Goal: Information Seeking & Learning: Check status

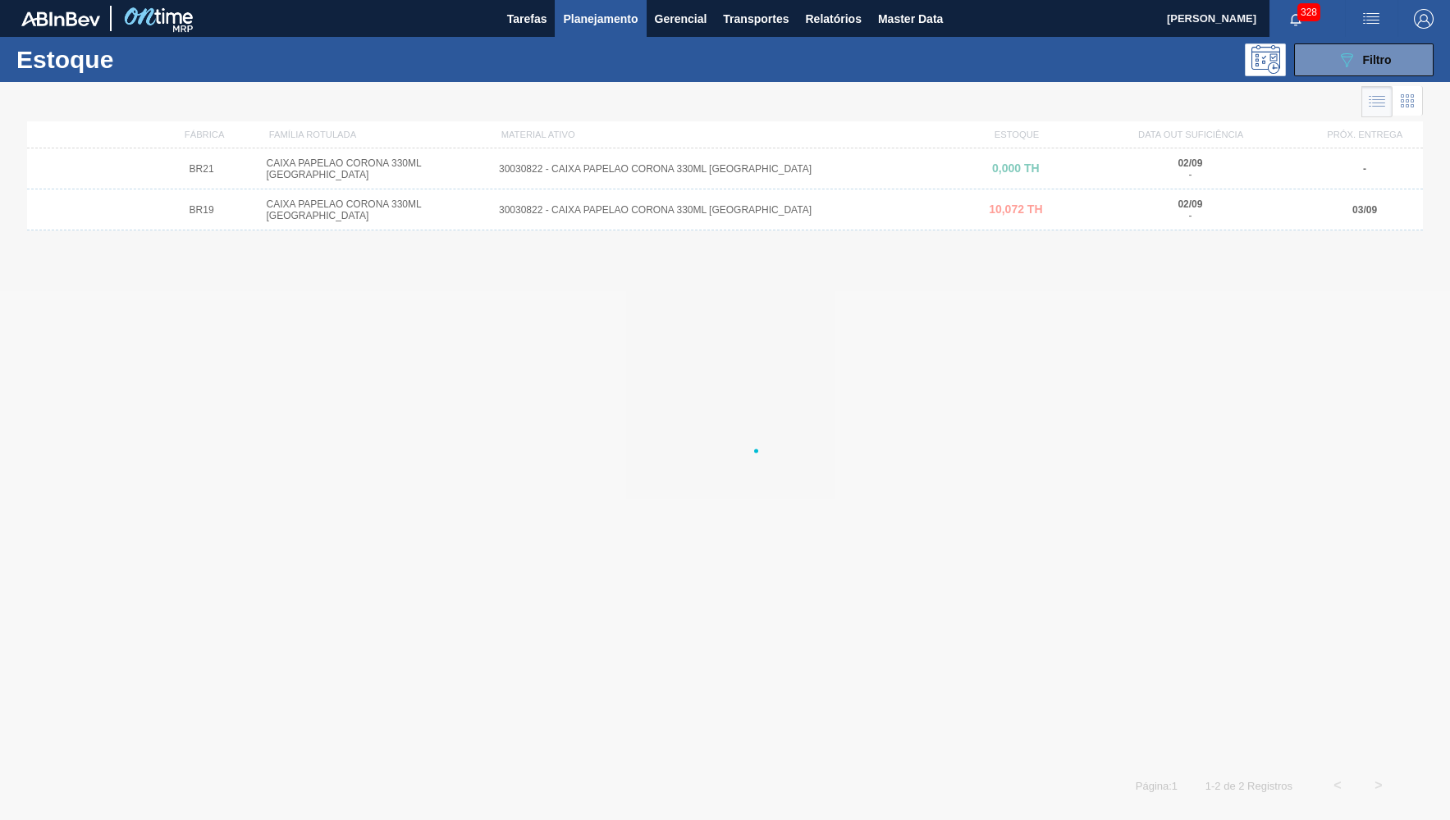
click at [1372, 40] on div "Estoque 089F7B8B-B2A5-4AFE-B5C0-19BA573D28AC Filtro" at bounding box center [725, 59] width 1450 height 45
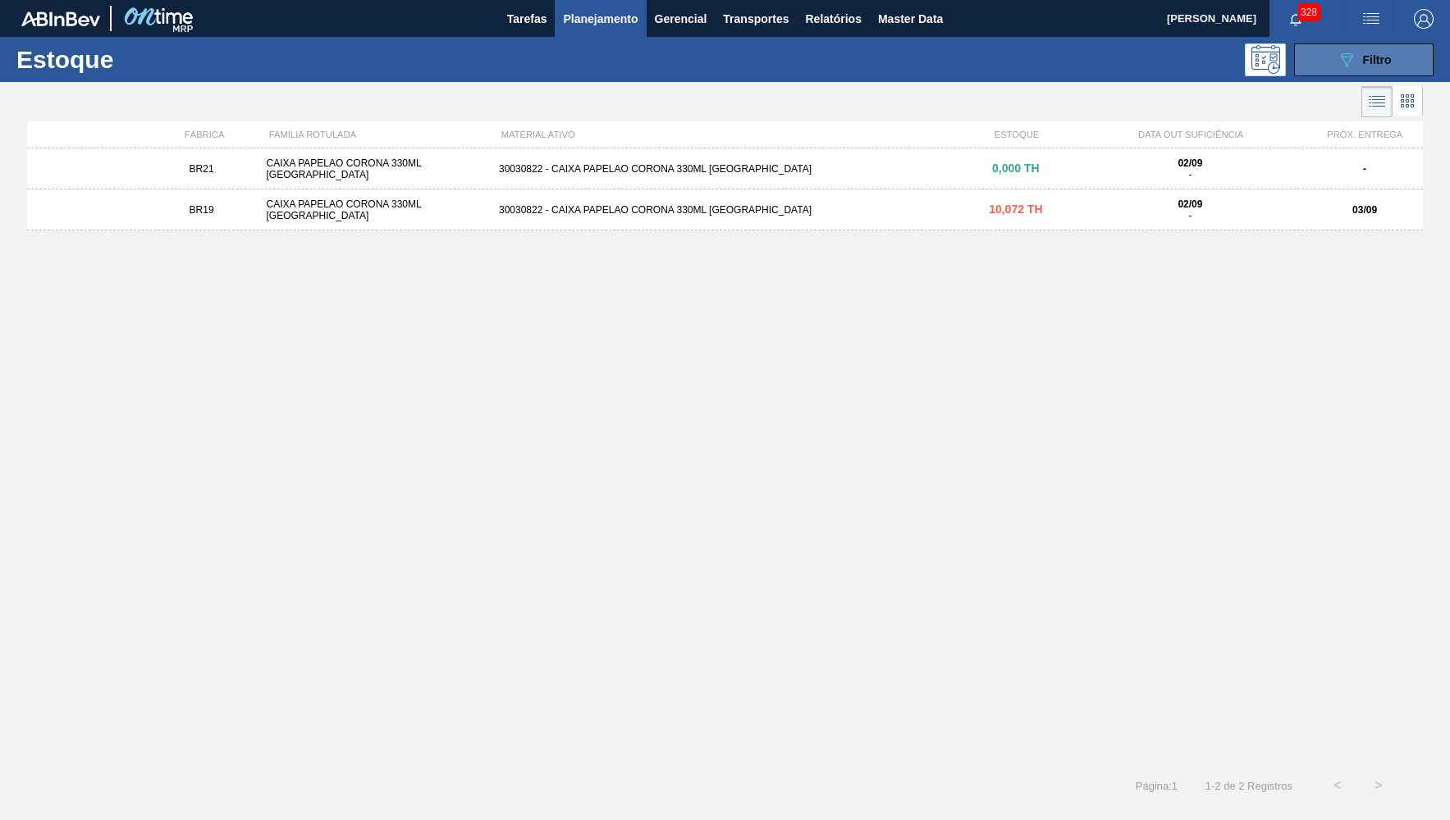
click at [1365, 49] on button "089F7B8B-B2A5-4AFE-B5C0-19BA573D28AC Filtro" at bounding box center [1363, 59] width 139 height 33
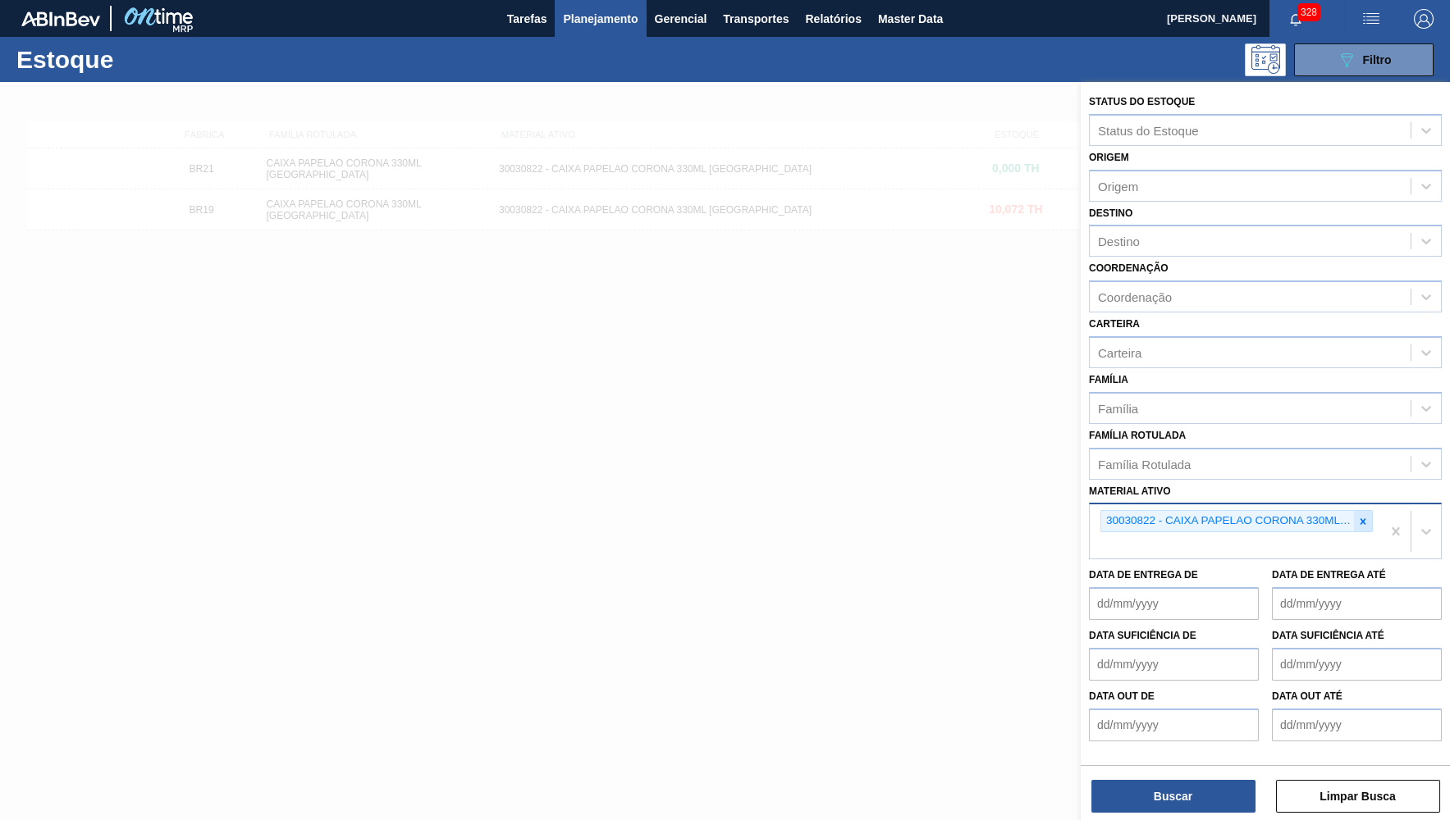
click at [1362, 518] on icon at bounding box center [1363, 521] width 6 height 6
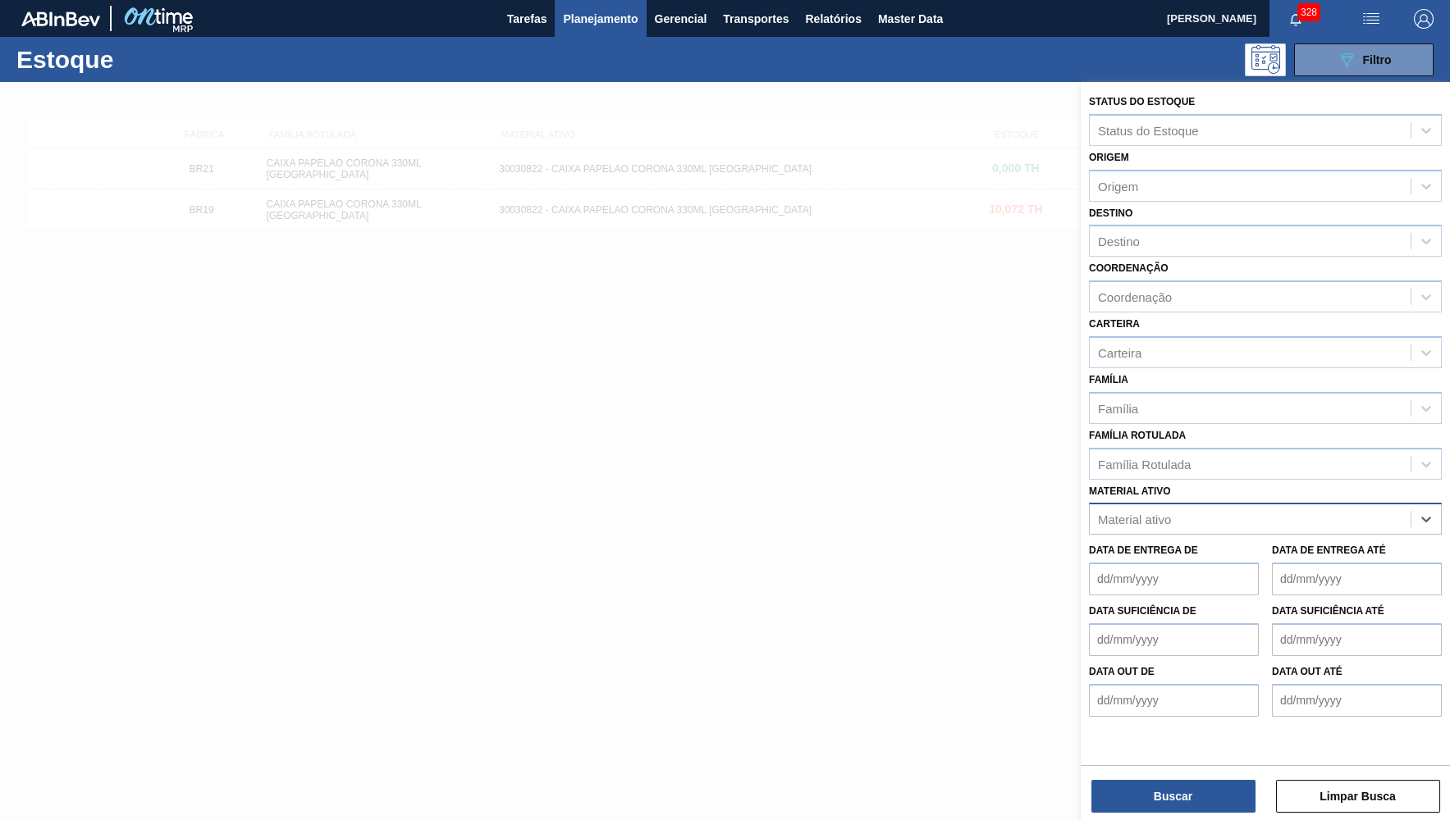
click at [1157, 509] on div "Material ativo" at bounding box center [1249, 520] width 321 height 24
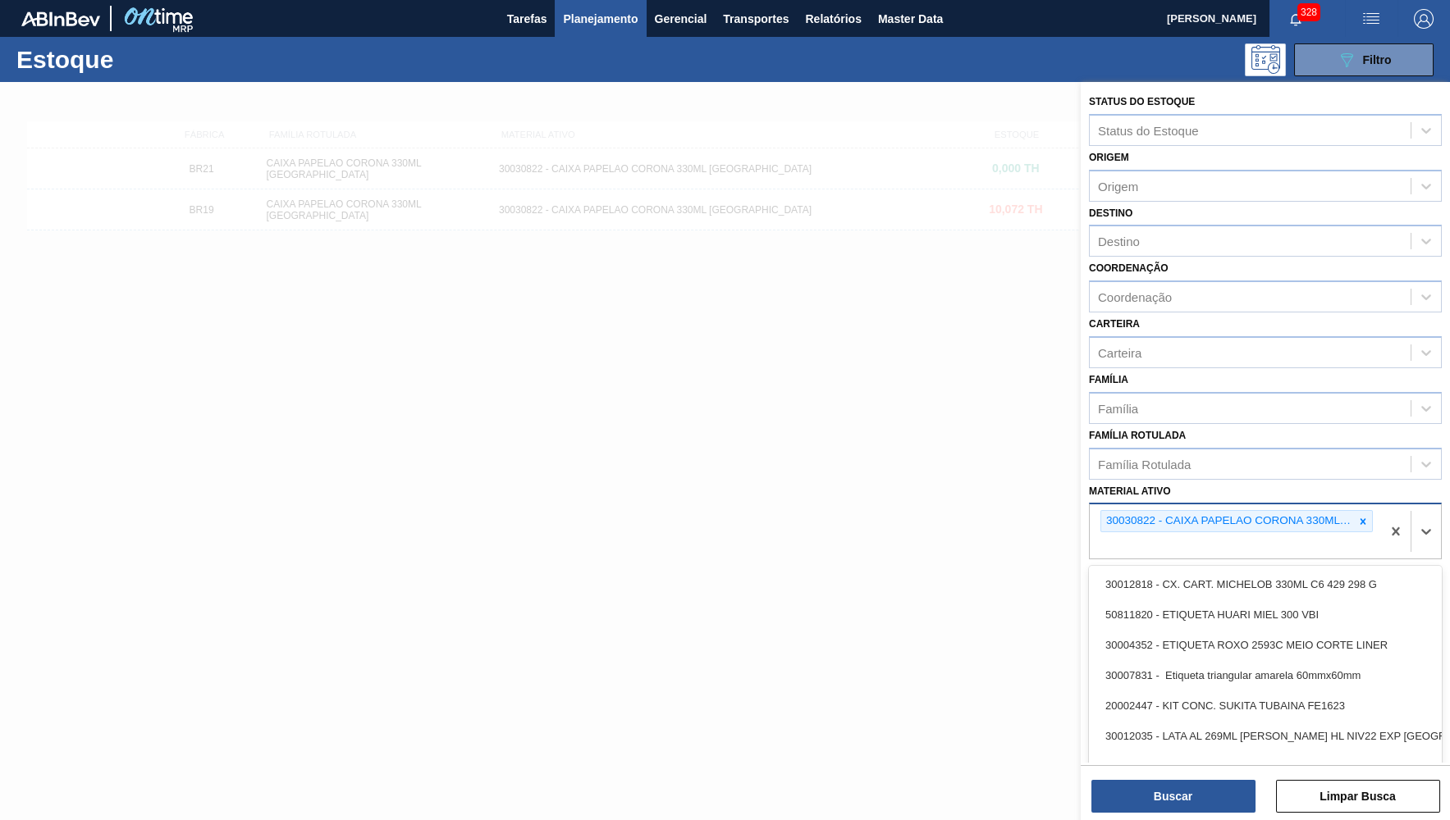
paste ativo "30030822"
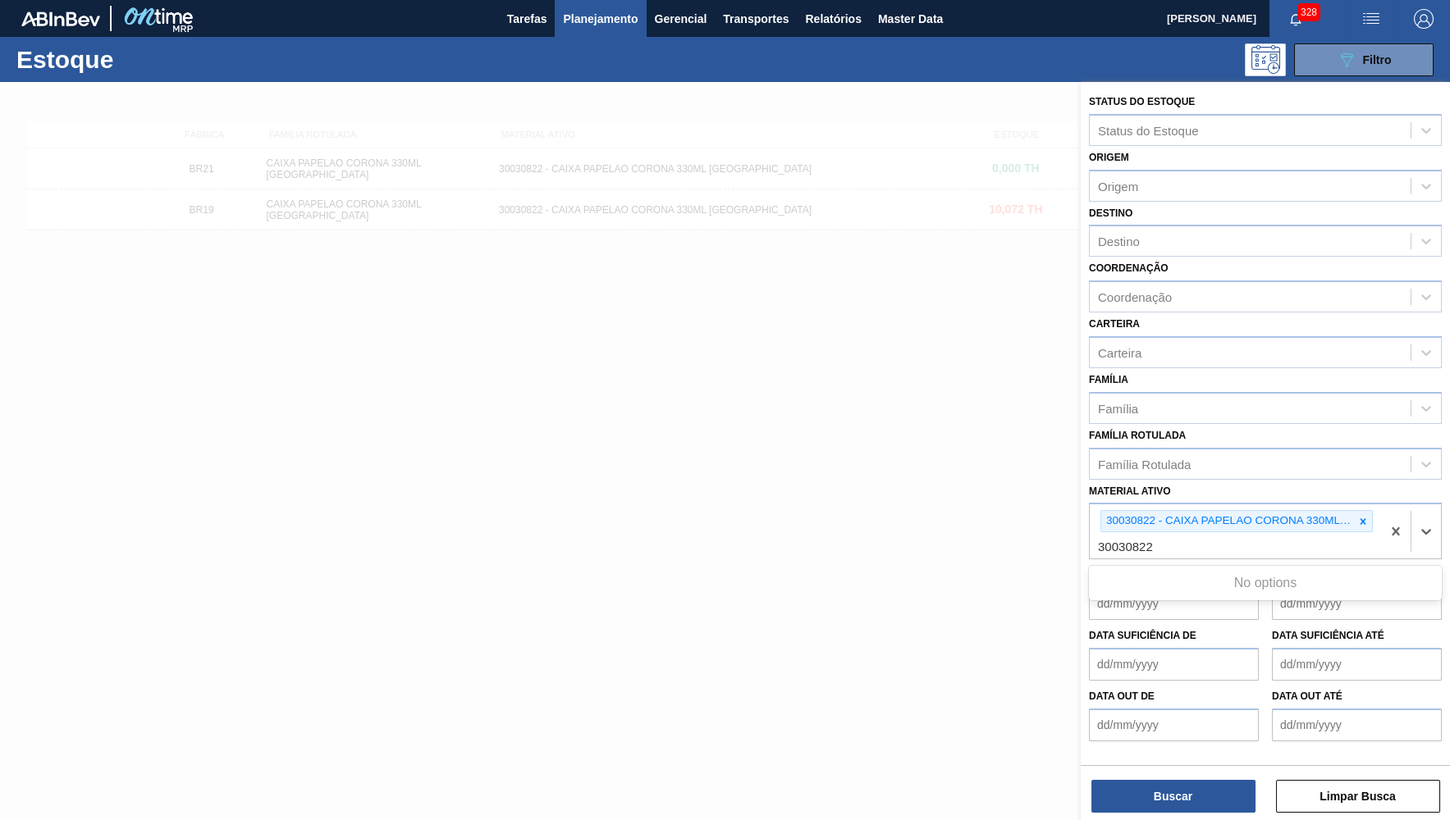
type ativo "30030822"
click at [1113, 620] on div "Data suficiência de Data suficiência até" at bounding box center [1265, 650] width 366 height 61
click at [1363, 518] on icon at bounding box center [1363, 521] width 6 height 6
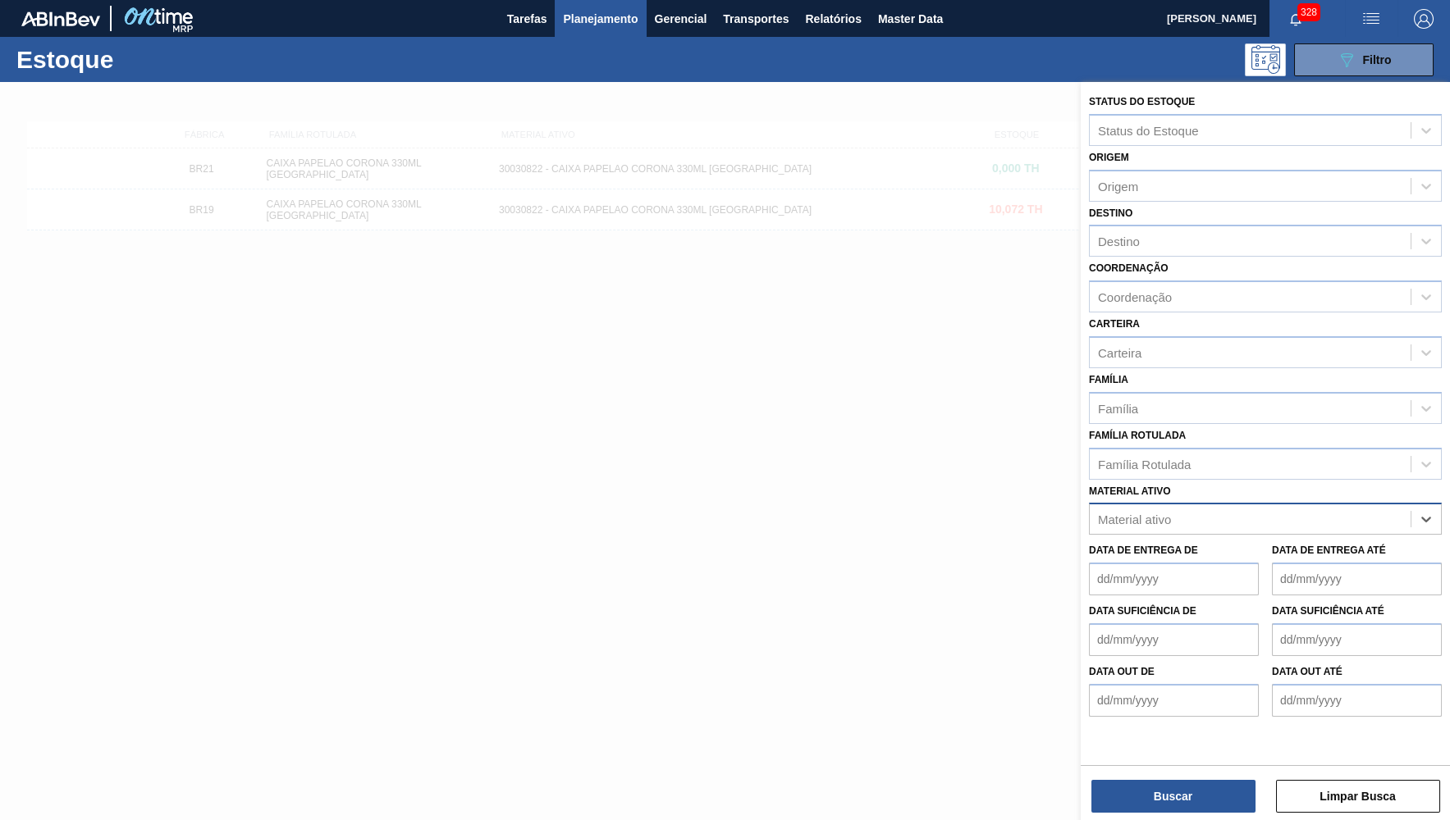
paste ativo "30030822"
type ativo "30030822"
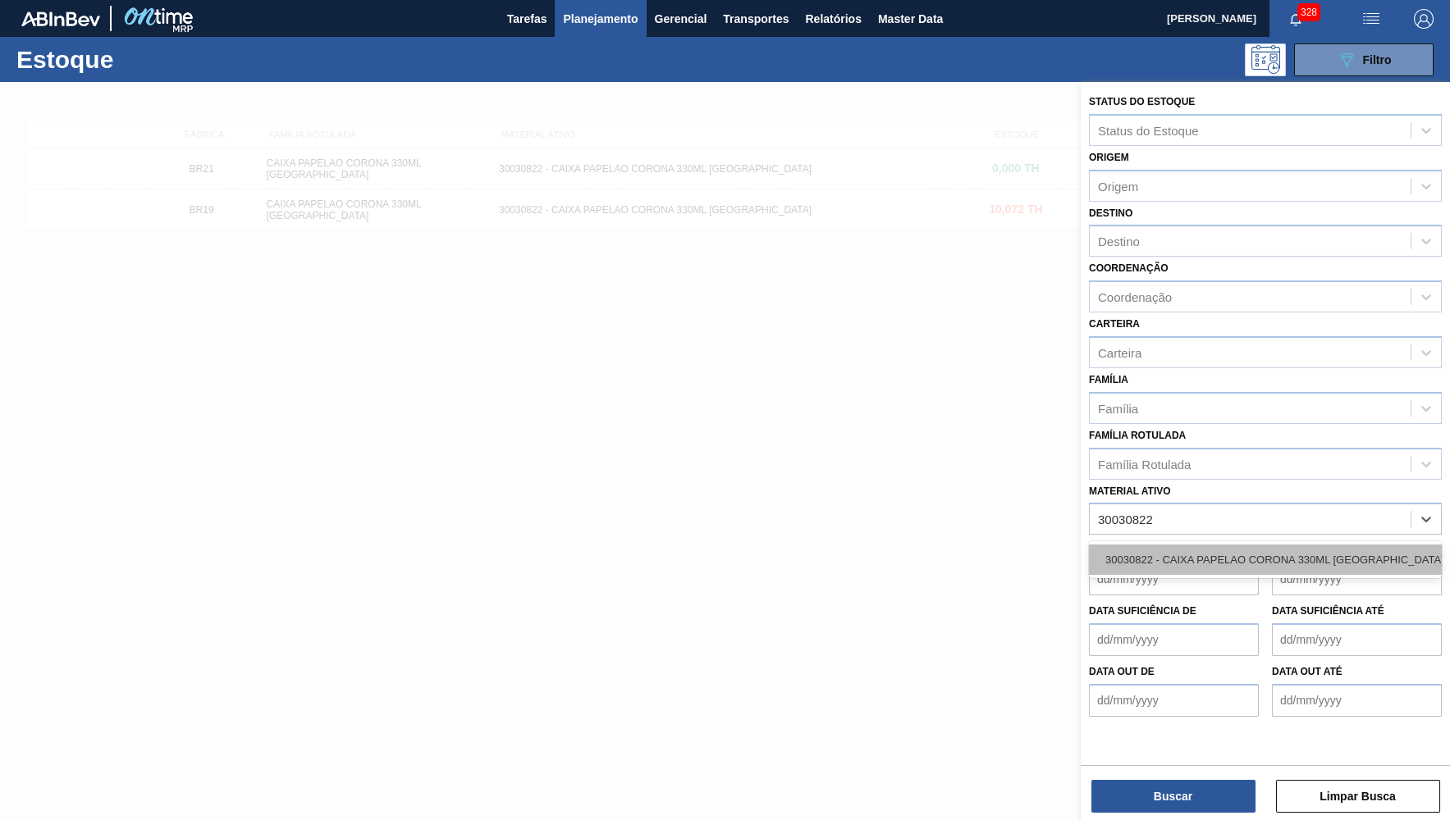
click at [1178, 545] on div "30030822 - CAIXA PAPELAO CORONA 330ML BOLIVIA" at bounding box center [1265, 560] width 353 height 30
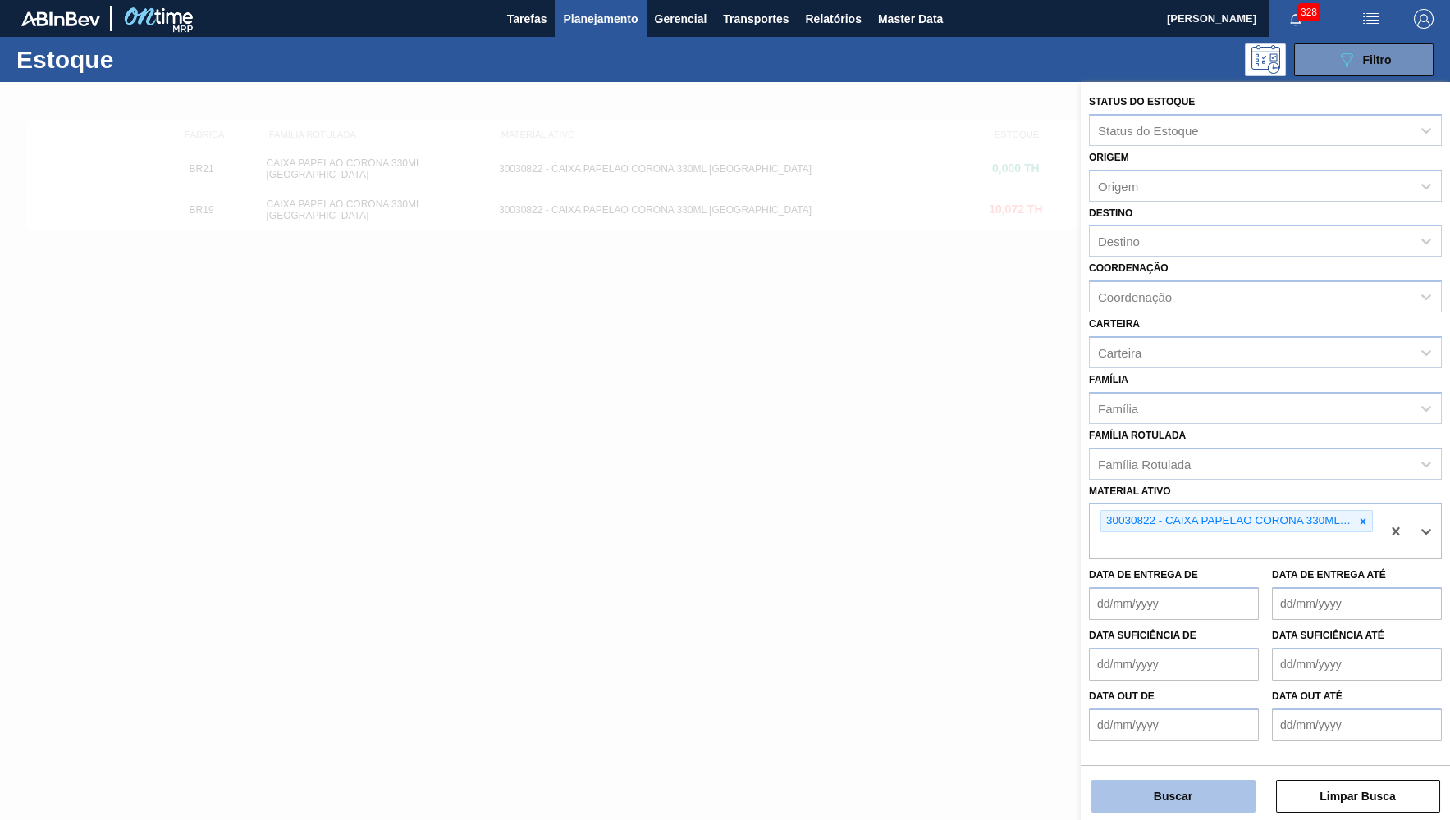
click at [1145, 801] on button "Buscar" at bounding box center [1173, 796] width 164 height 33
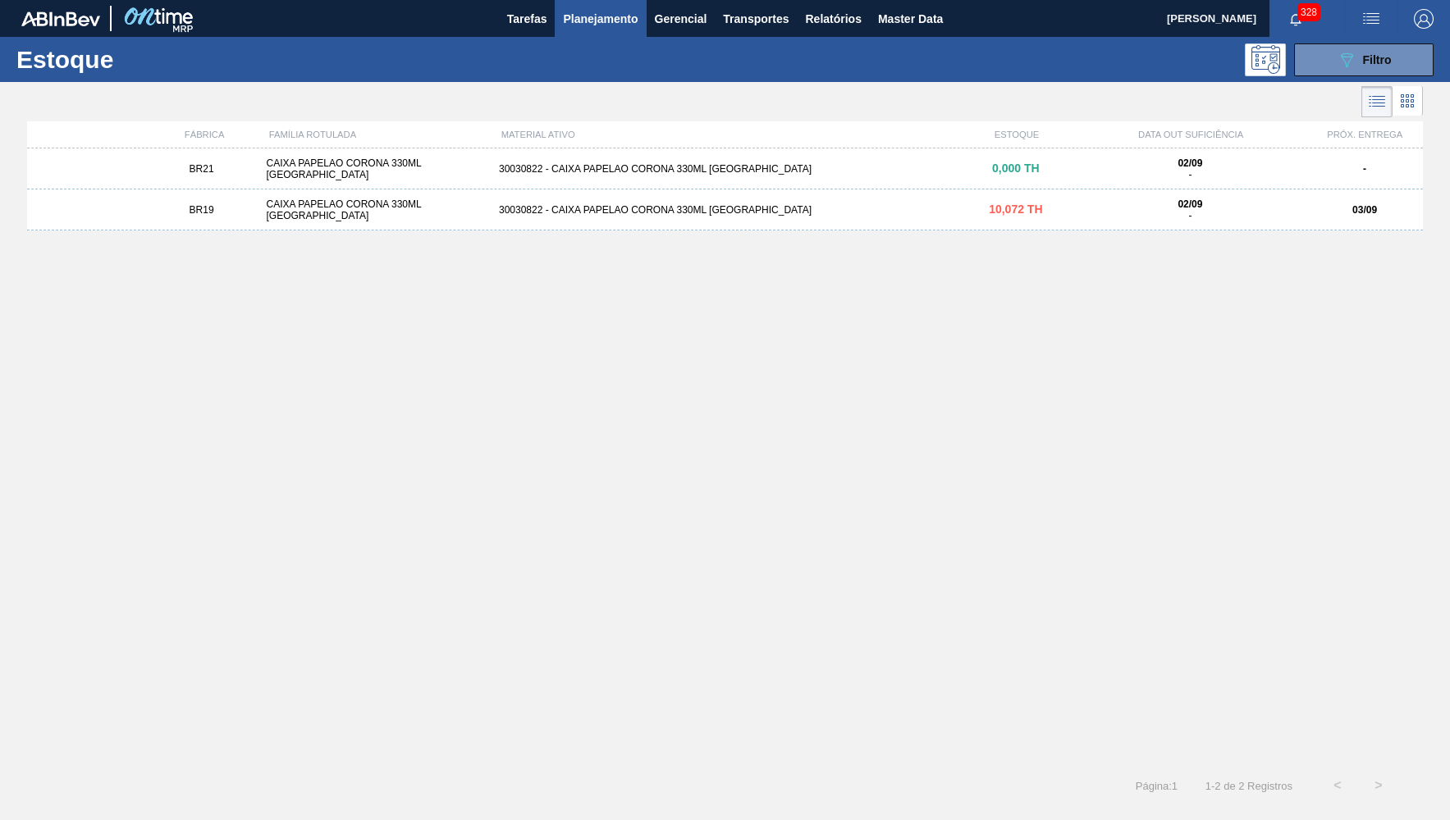
click at [961, 206] on div "10,072 TH" at bounding box center [1015, 209] width 116 height 12
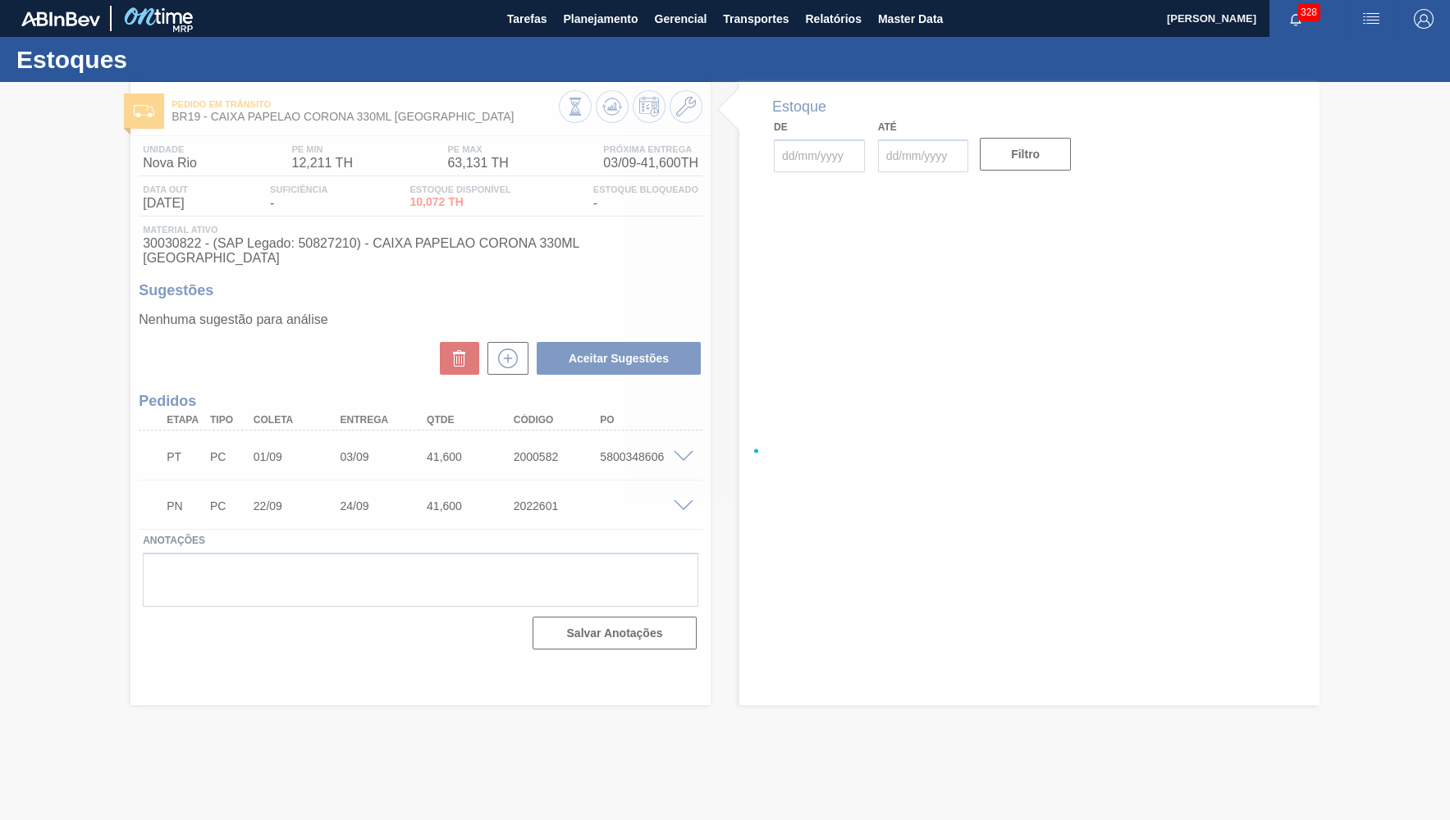
type input "02/09/2025"
type input "16/09/2025"
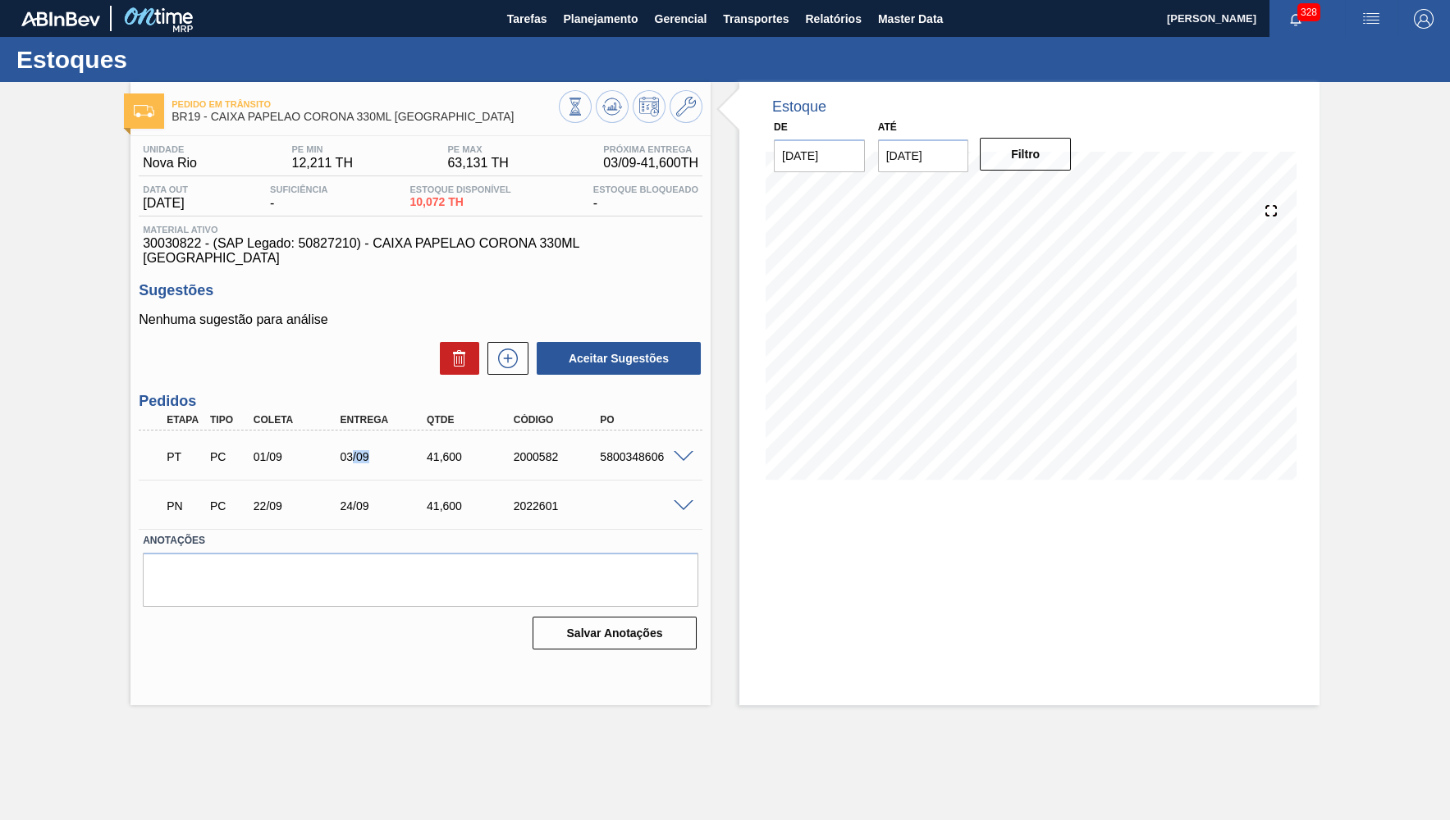
drag, startPoint x: 358, startPoint y: 443, endPoint x: 368, endPoint y: 444, distance: 9.9
click at [368, 450] on div "03/09" at bounding box center [384, 456] width 97 height 13
click at [365, 450] on div "03/09" at bounding box center [384, 456] width 97 height 13
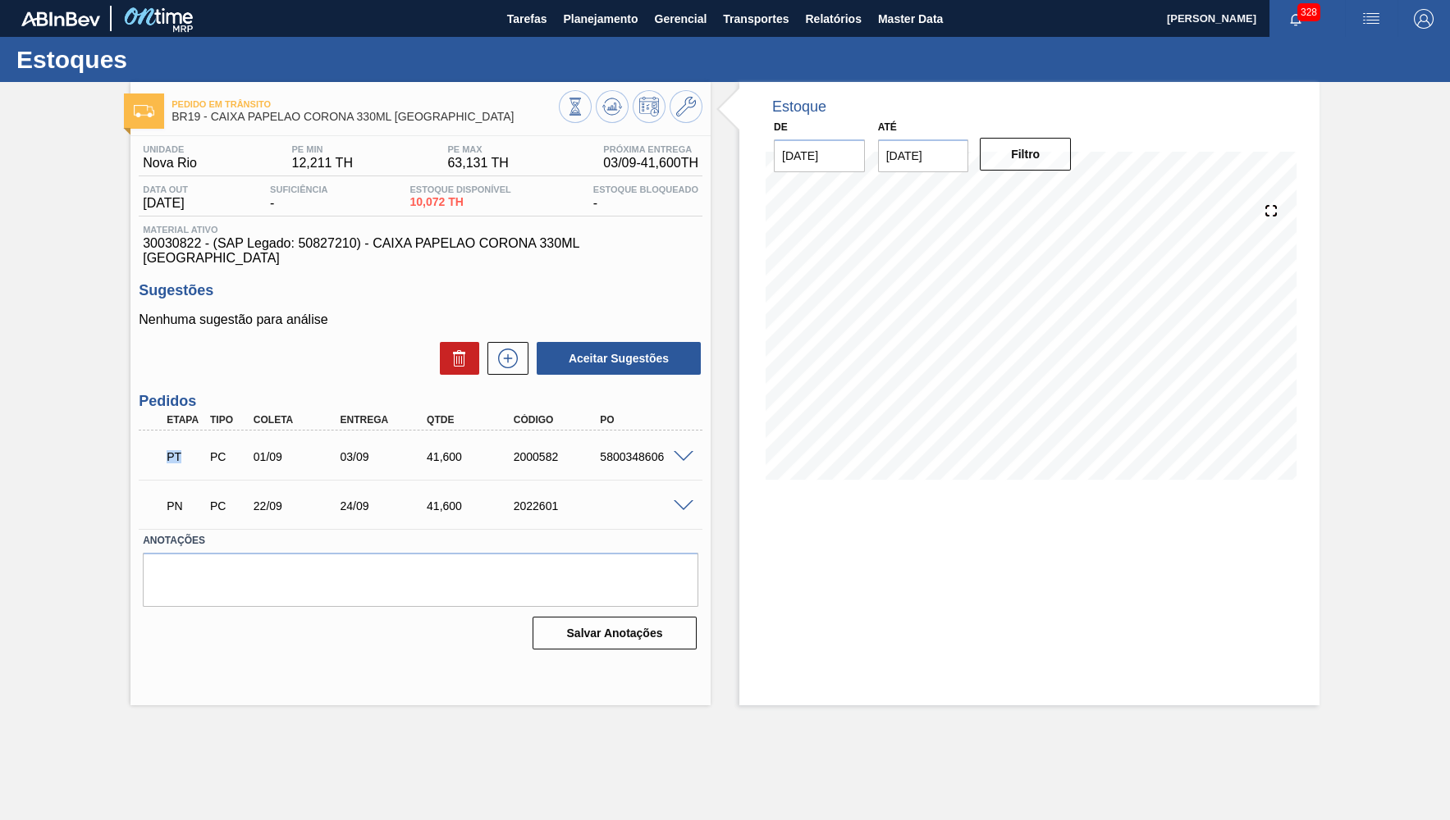
drag, startPoint x: 179, startPoint y: 447, endPoint x: 145, endPoint y: 441, distance: 34.1
click at [162, 441] on div "PT" at bounding box center [184, 457] width 44 height 36
drag, startPoint x: 346, startPoint y: 491, endPoint x: 336, endPoint y: 495, distance: 11.2
click at [336, 500] on div "24/09" at bounding box center [384, 506] width 97 height 13
click at [347, 500] on div "24/09" at bounding box center [384, 506] width 97 height 13
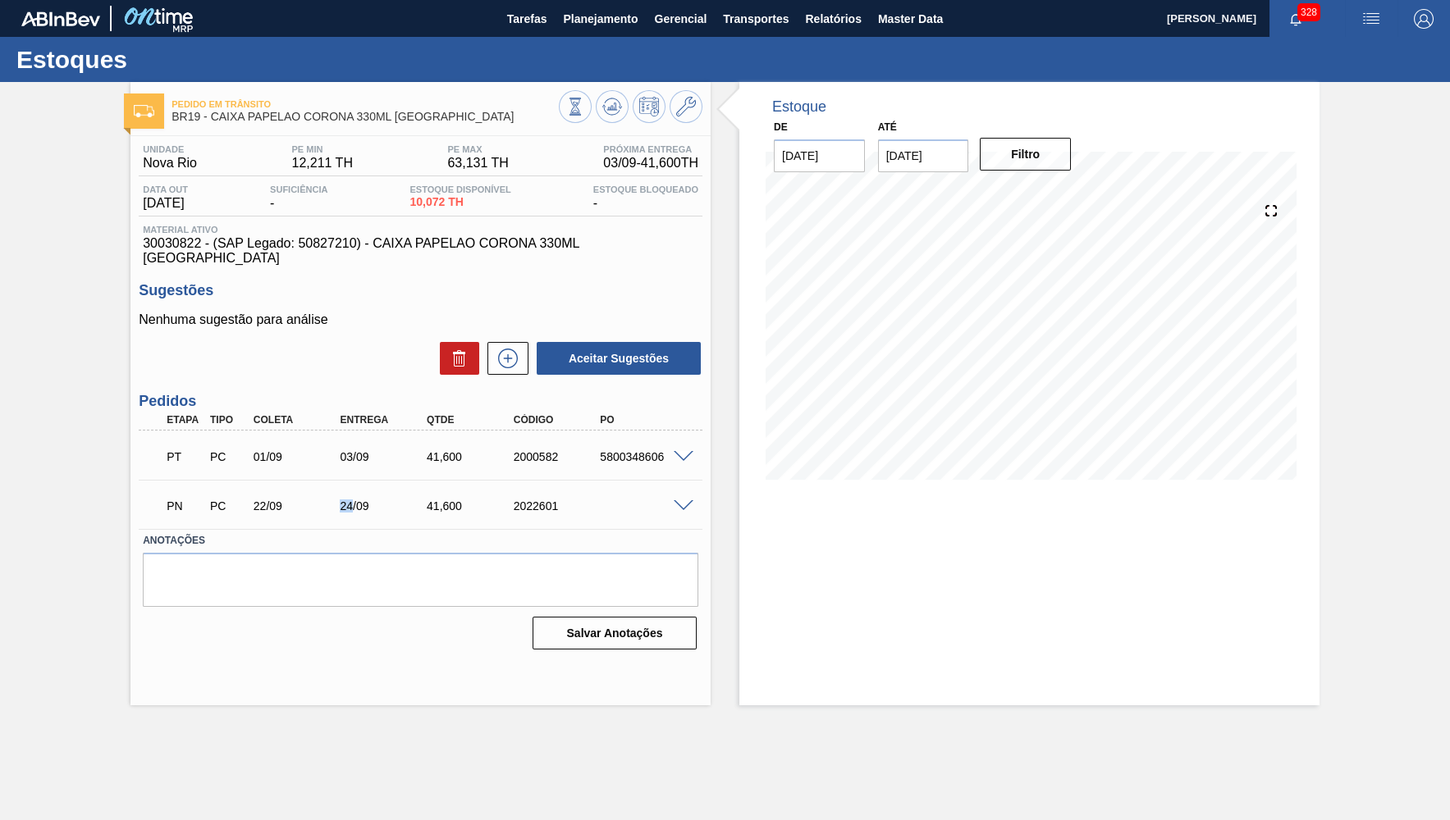
click at [347, 500] on div "24/09" at bounding box center [384, 506] width 97 height 13
click at [431, 488] on div "PN PC 22/09 24/09 41,600 2022601" at bounding box center [416, 504] width 520 height 33
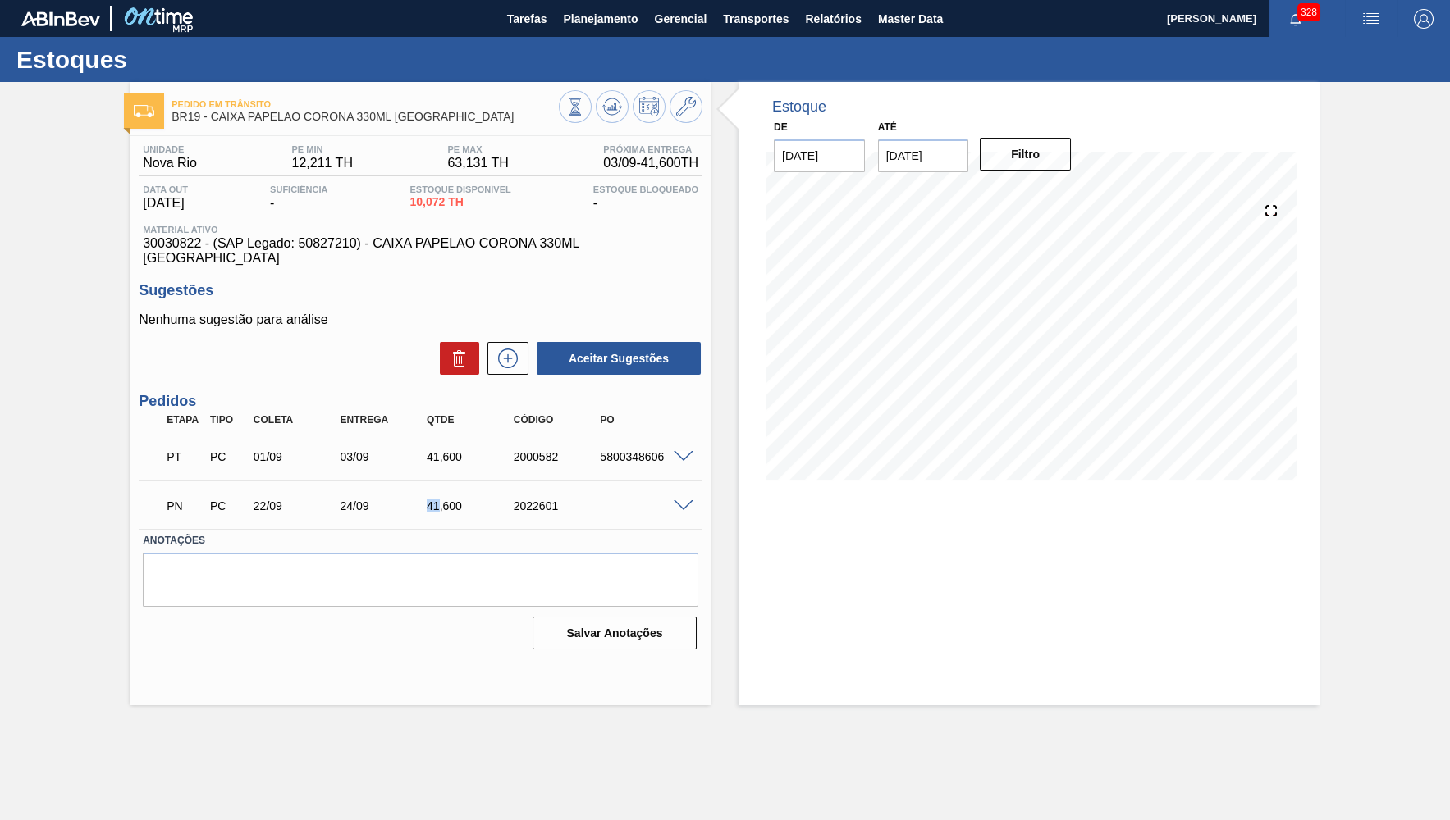
click at [431, 488] on div "PN PC 22/09 24/09 41,600 2022601" at bounding box center [416, 504] width 520 height 33
click at [683, 500] on span at bounding box center [683, 506] width 20 height 12
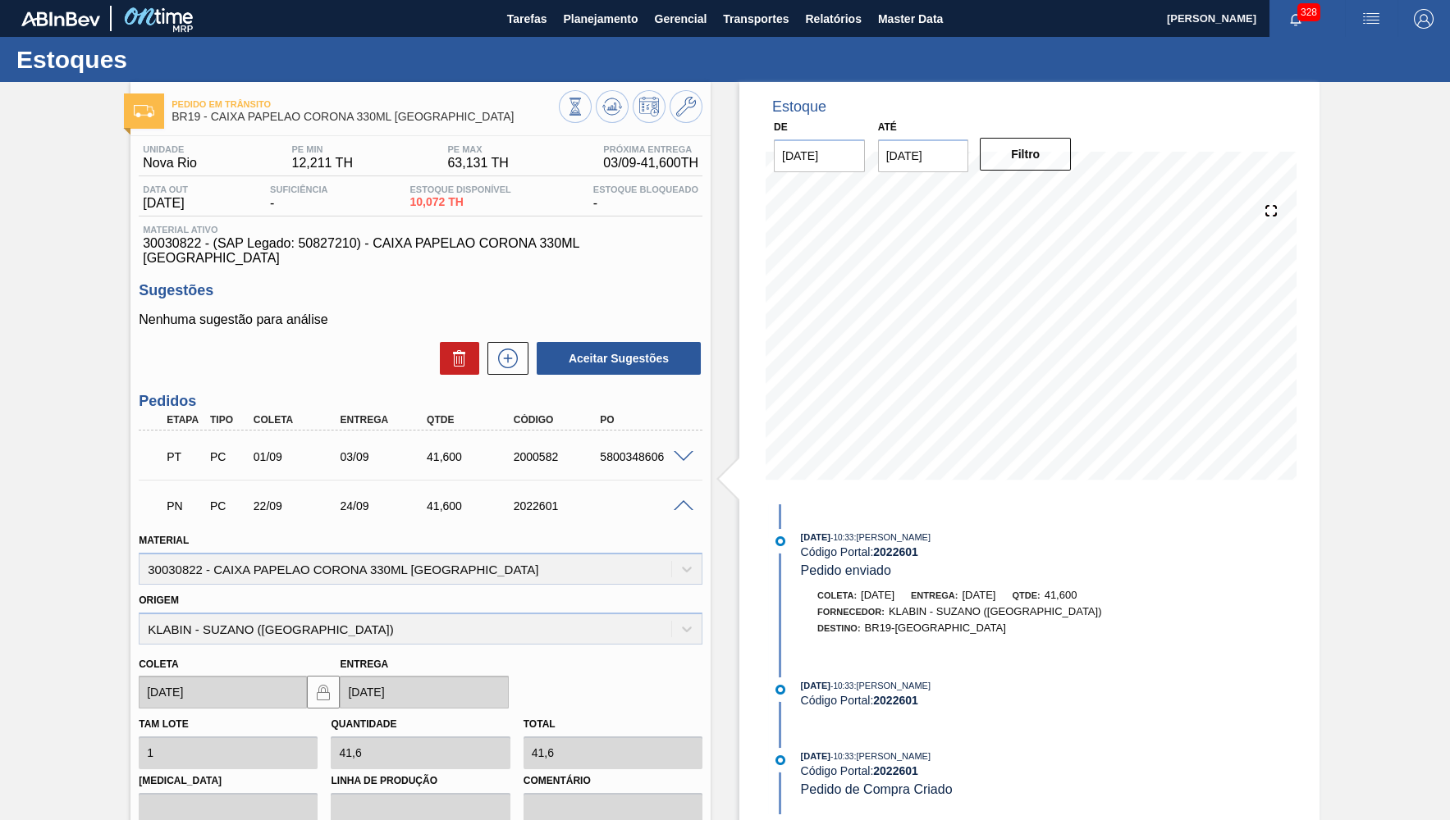
scroll to position [160, 0]
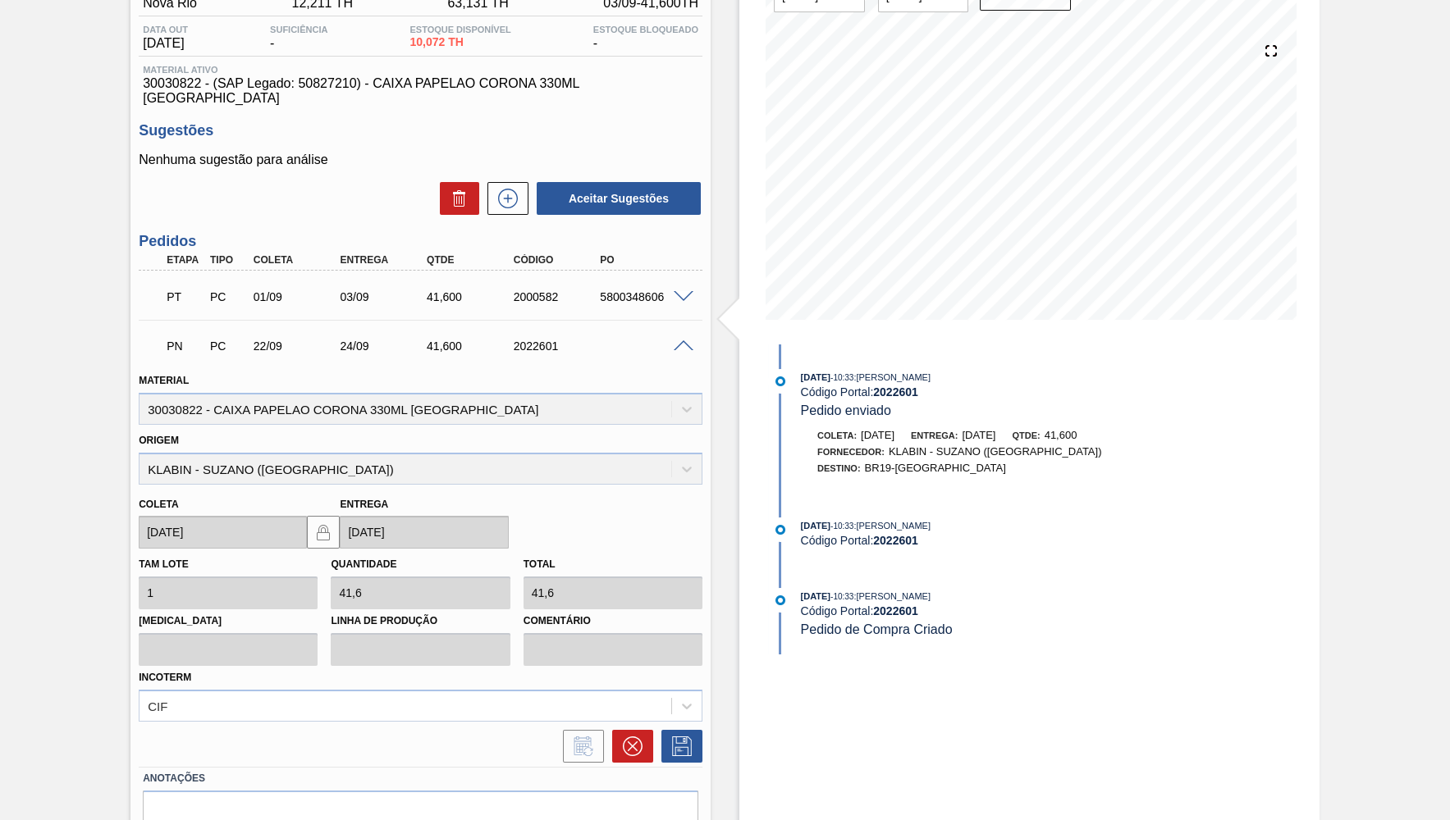
click at [340, 84] on span "30030822 - (SAP Legado: 50827210) - CAIXA PAPELAO CORONA 330ML BOLIVIA" at bounding box center [420, 91] width 555 height 30
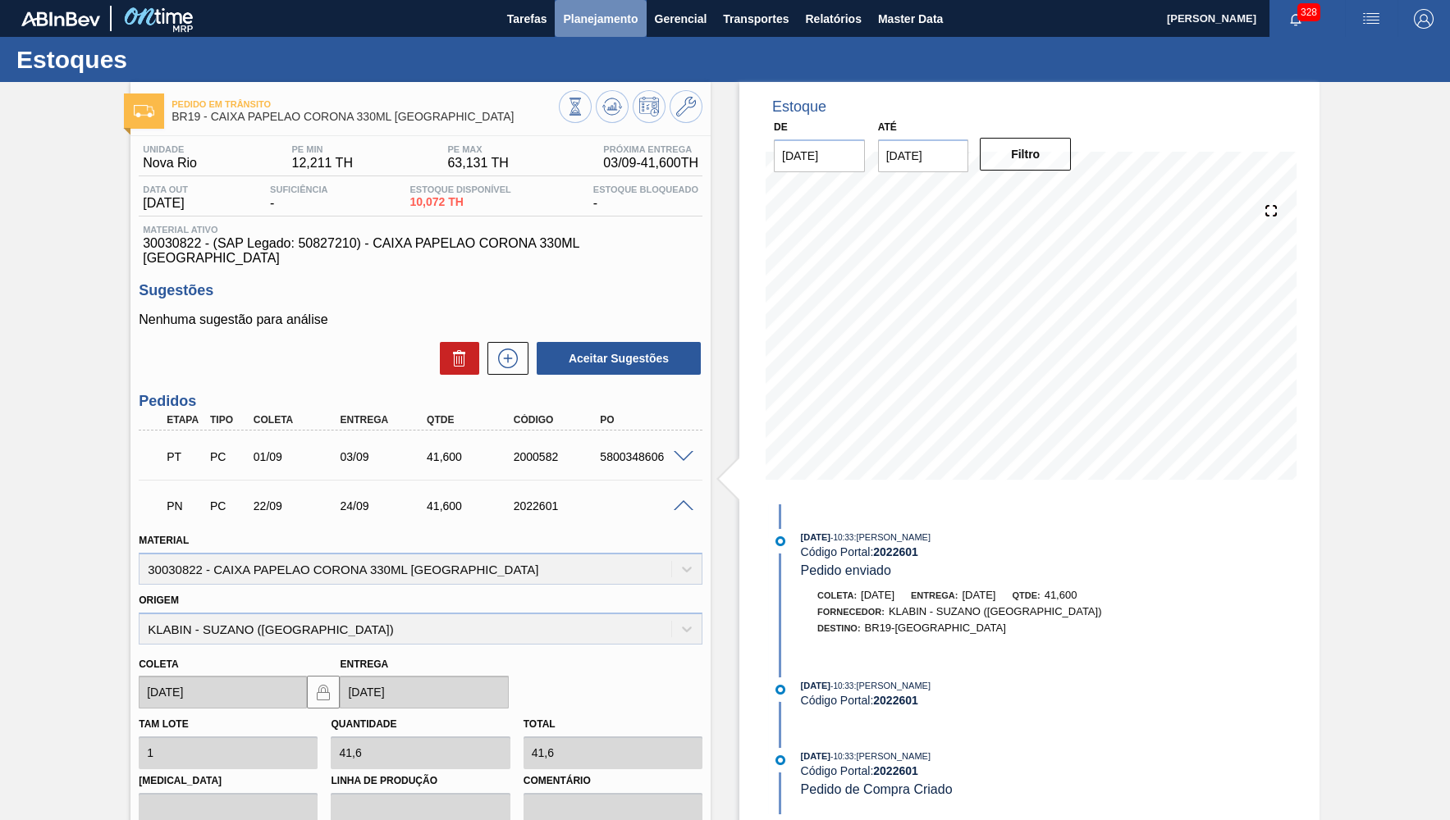
click at [614, 9] on span "Planejamento" at bounding box center [600, 19] width 75 height 20
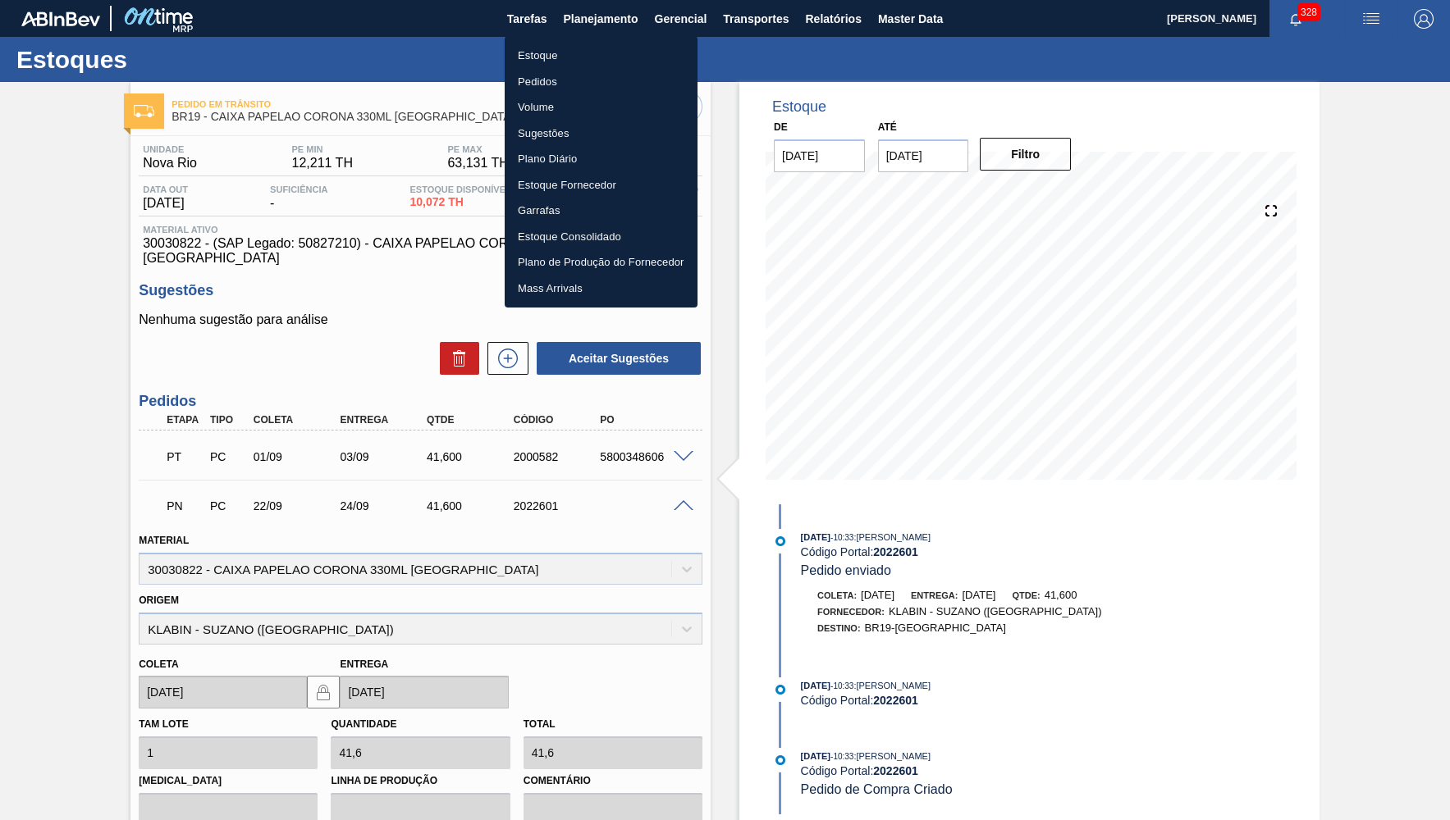
click at [578, 56] on li "Estoque" at bounding box center [600, 56] width 193 height 26
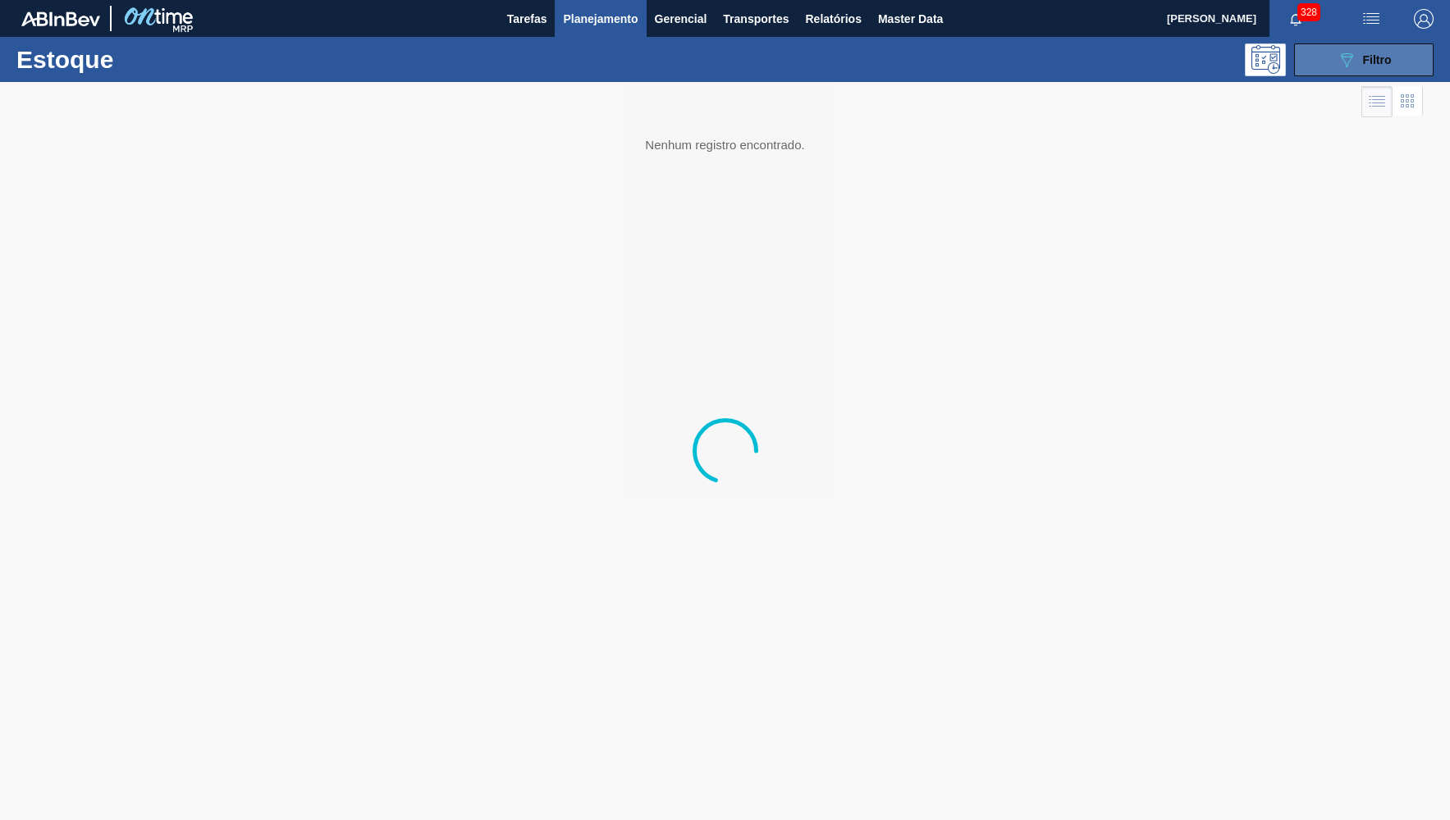
click at [1361, 71] on button "089F7B8B-B2A5-4AFE-B5C0-19BA573D28AC Filtro" at bounding box center [1363, 59] width 139 height 33
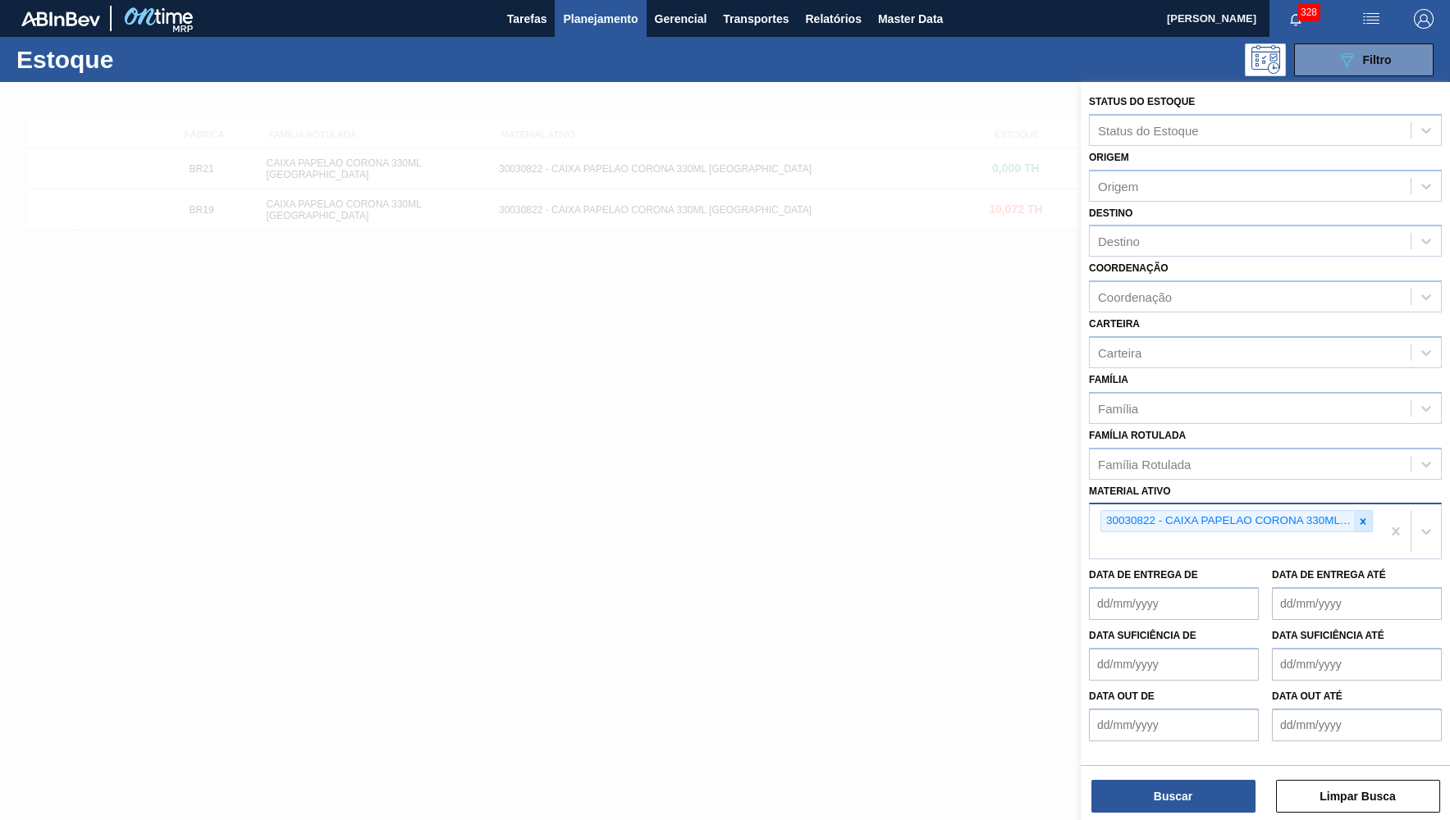
click at [1358, 516] on icon at bounding box center [1362, 521] width 11 height 11
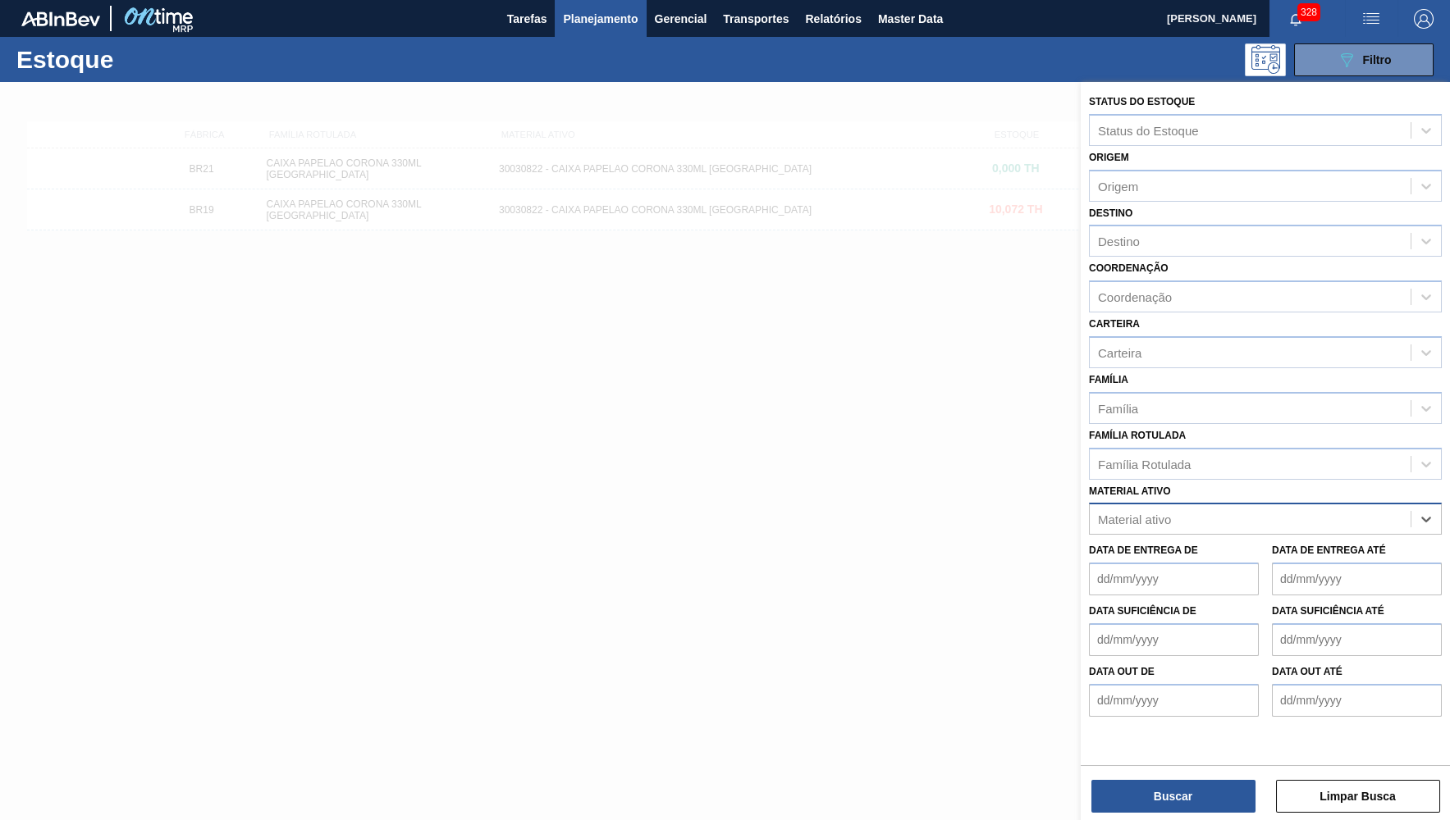
paste ativo "30030823"
type ativo "30030823"
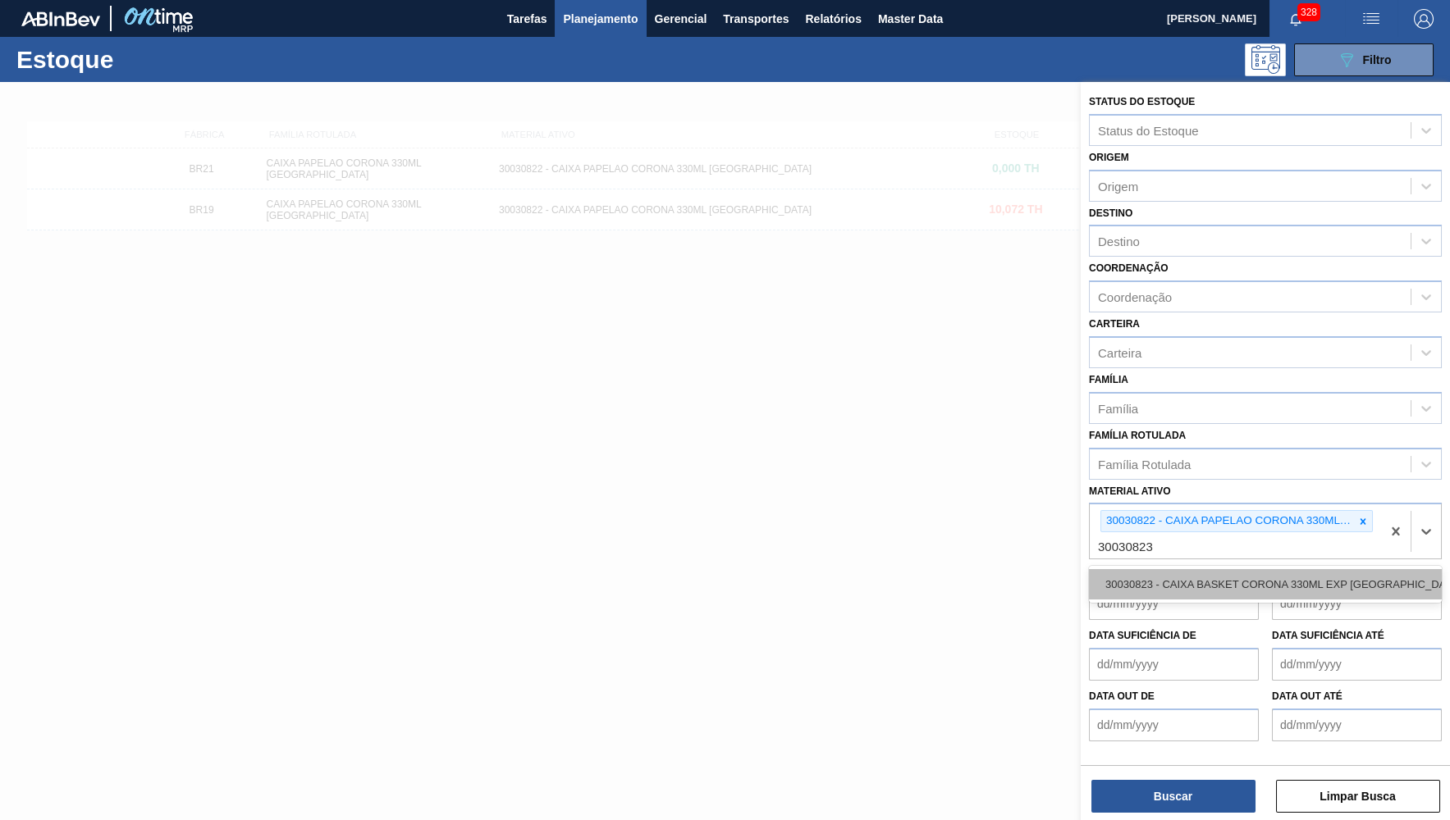
click at [1196, 569] on div "30030823 - CAIXA BASKET CORONA 330ML EXP BOLIVIA" at bounding box center [1265, 584] width 353 height 30
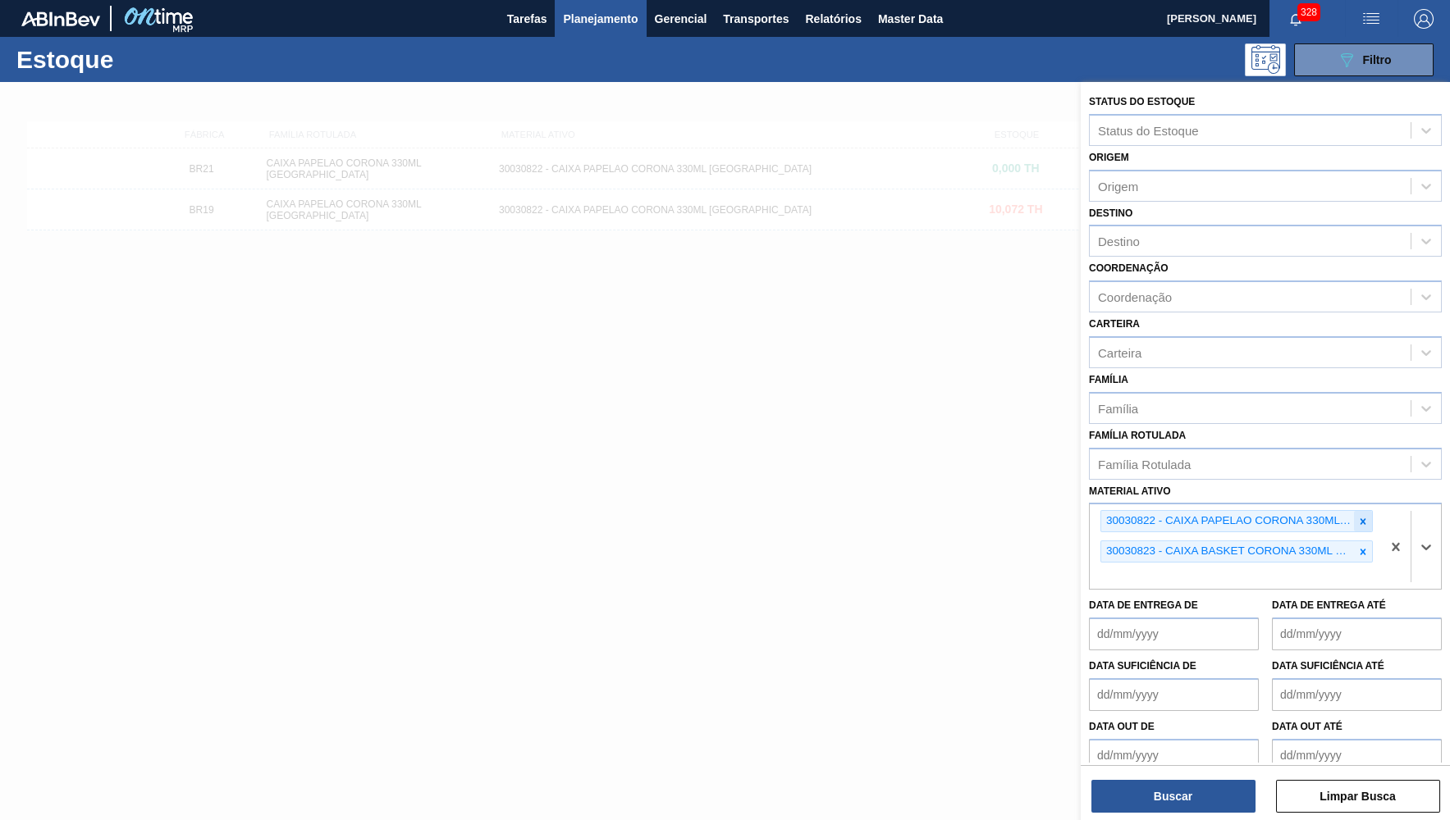
click at [1361, 516] on icon at bounding box center [1362, 521] width 11 height 11
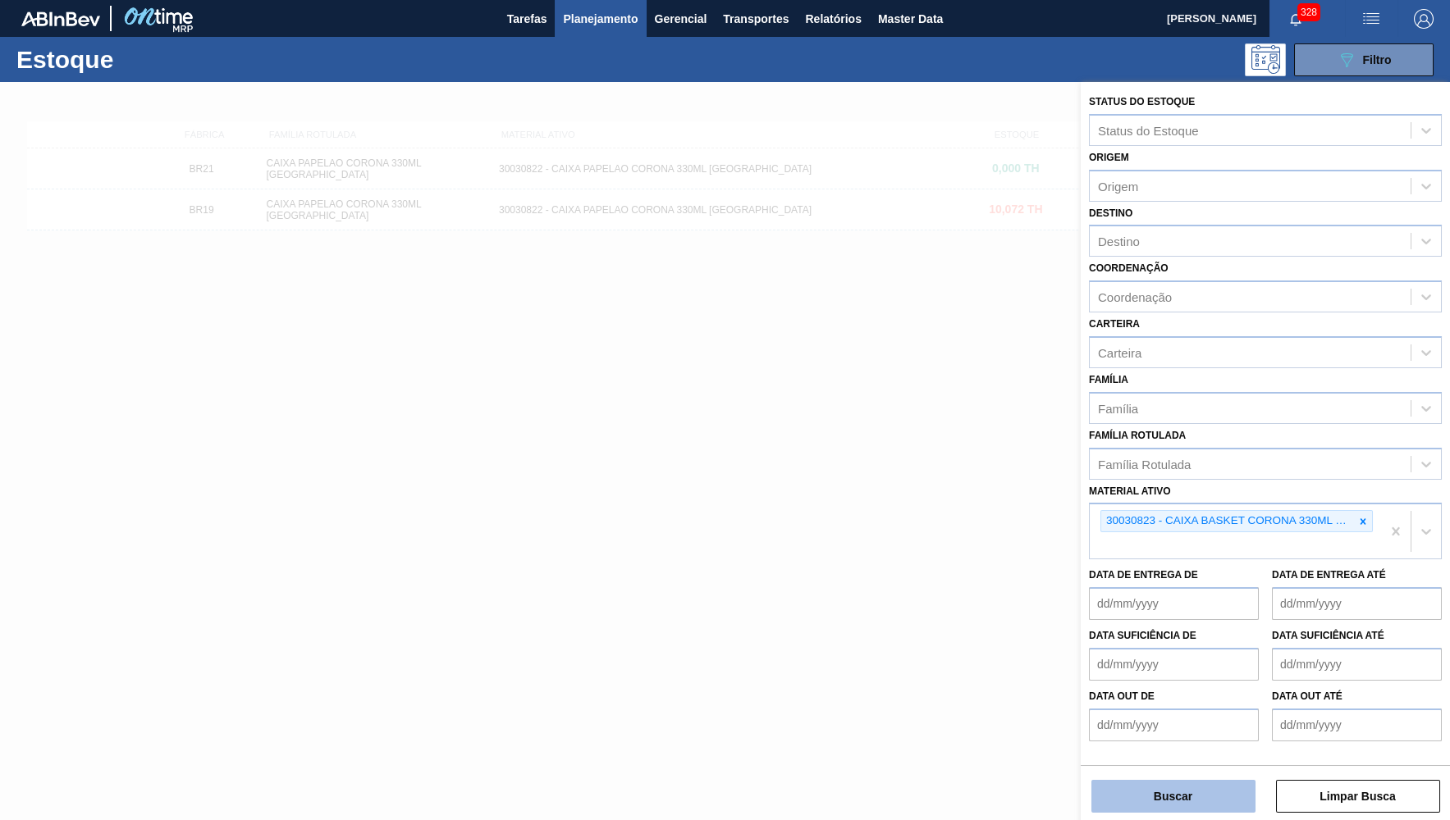
click at [1190, 784] on button "Buscar" at bounding box center [1173, 796] width 164 height 33
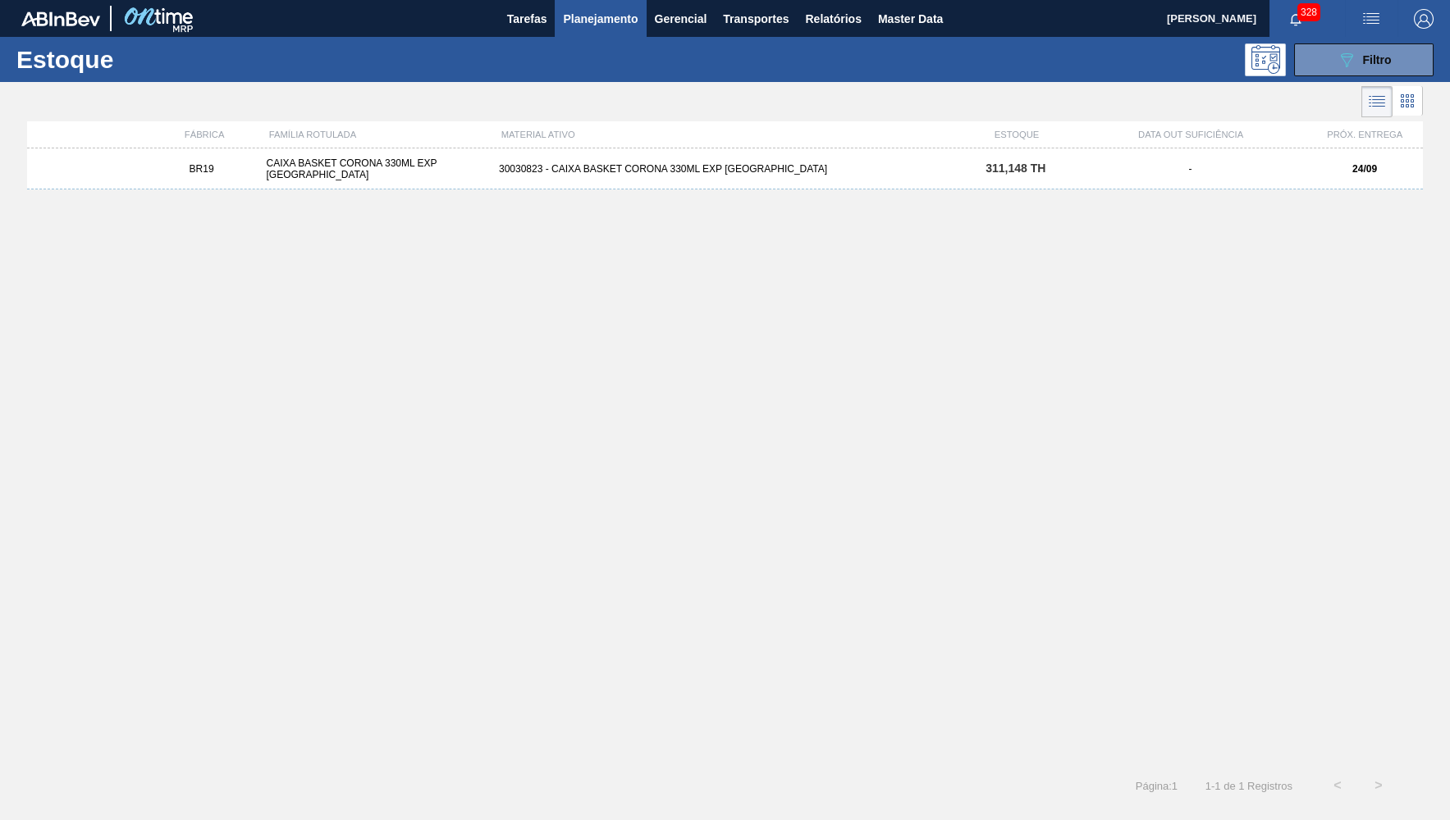
click at [1093, 176] on div "BR19 CAIXA BASKET CORONA 330ML EXP BOLIVIA 30030823 - CAIXA BASKET CORONA 330ML…" at bounding box center [724, 168] width 1395 height 41
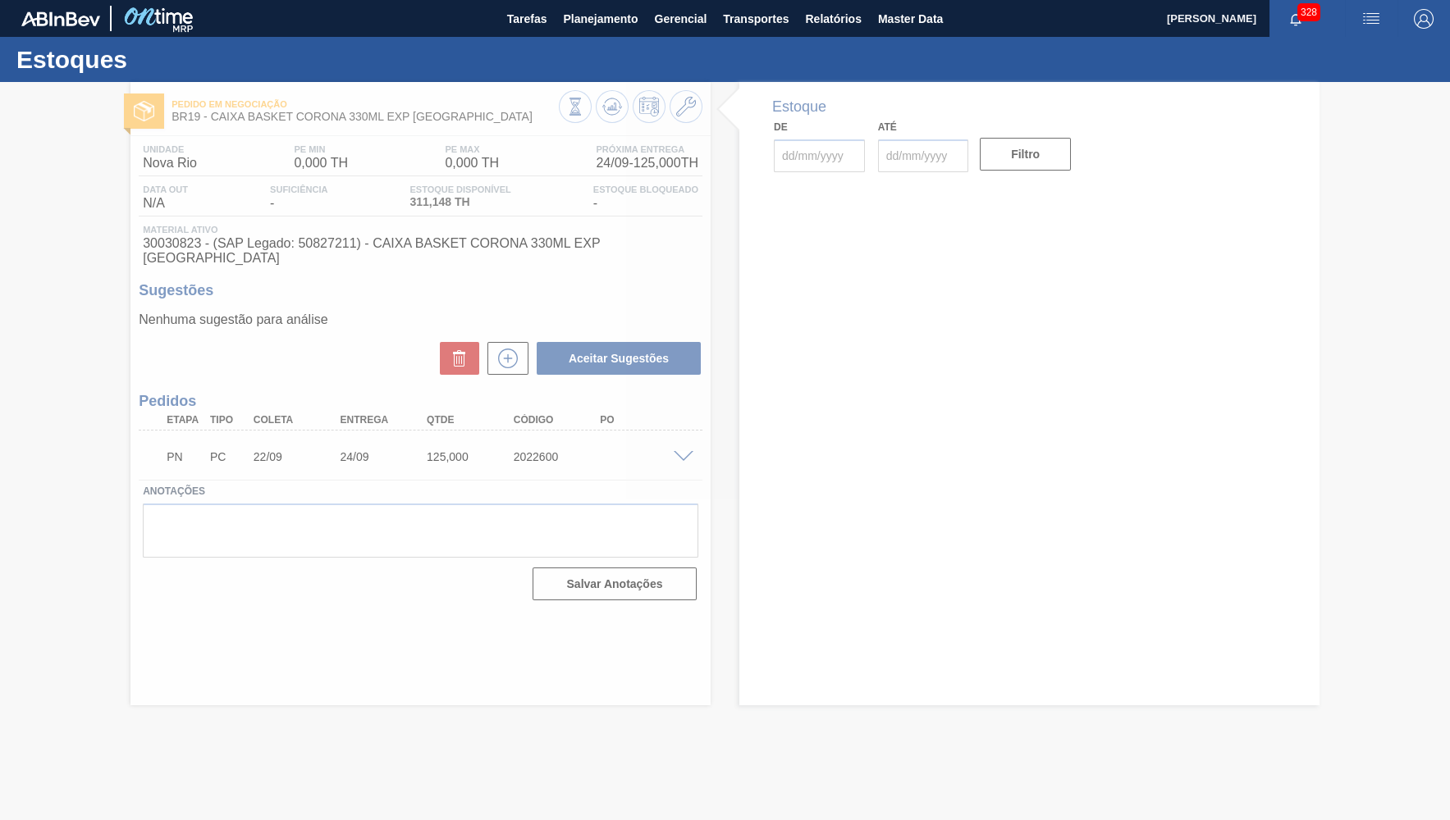
type input "02/09/2025"
type input "16/09/2025"
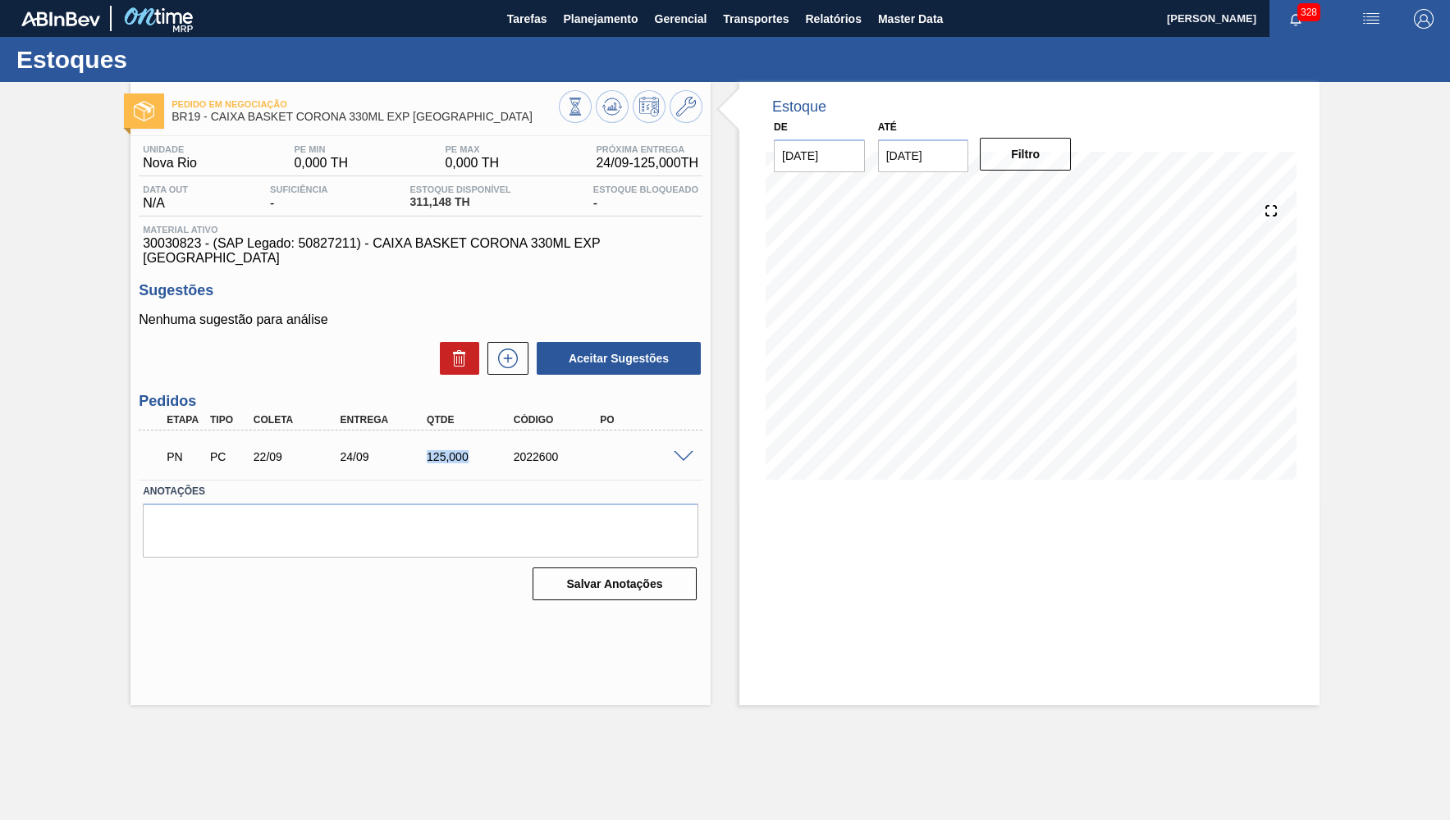
drag, startPoint x: 399, startPoint y: 446, endPoint x: 480, endPoint y: 445, distance: 80.4
click at [432, 450] on div "24/09" at bounding box center [384, 456] width 97 height 13
copy div "125,000"
drag, startPoint x: 318, startPoint y: 439, endPoint x: 369, endPoint y: 452, distance: 52.5
click at [346, 452] on div "22/09" at bounding box center [297, 456] width 97 height 13
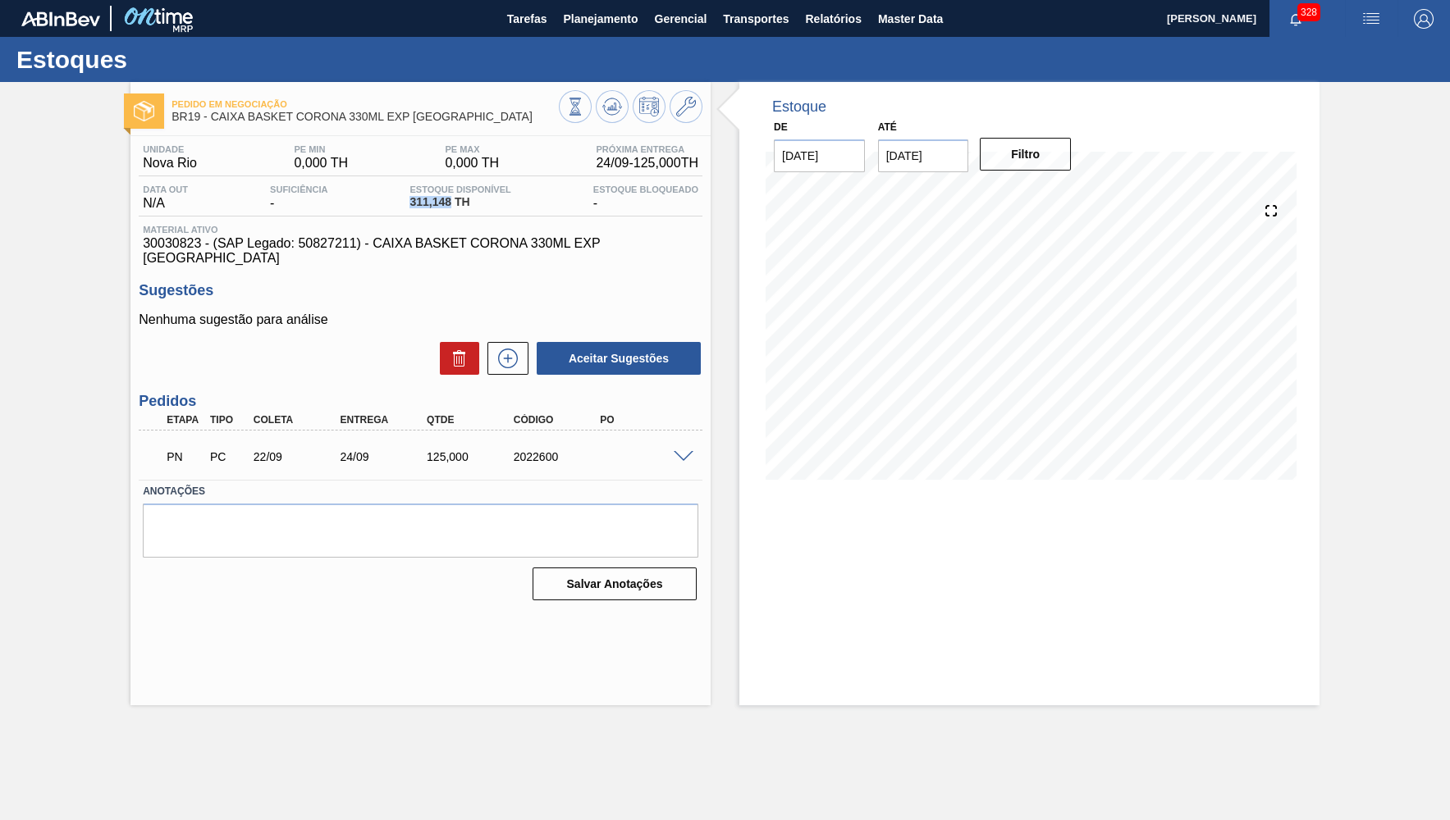
drag, startPoint x: 405, startPoint y: 202, endPoint x: 449, endPoint y: 206, distance: 43.7
click at [449, 206] on div "Data out N/A Suficiência - Estoque Disponível 311,148 TH Estoque Bloqueado -" at bounding box center [421, 201] width 564 height 32
click at [587, 27] on span "Planejamento" at bounding box center [600, 19] width 75 height 20
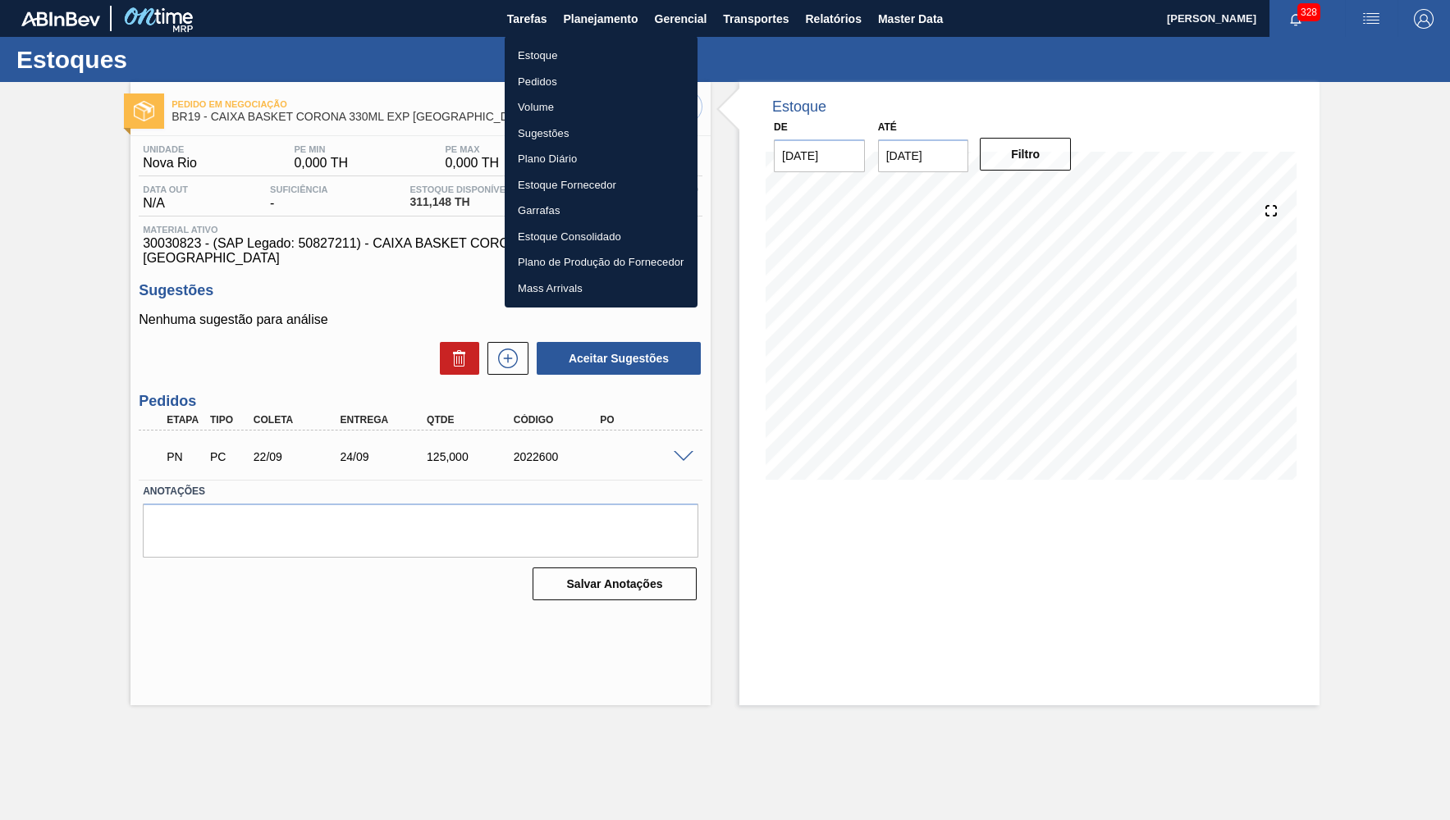
click at [541, 53] on li "Estoque" at bounding box center [600, 56] width 193 height 26
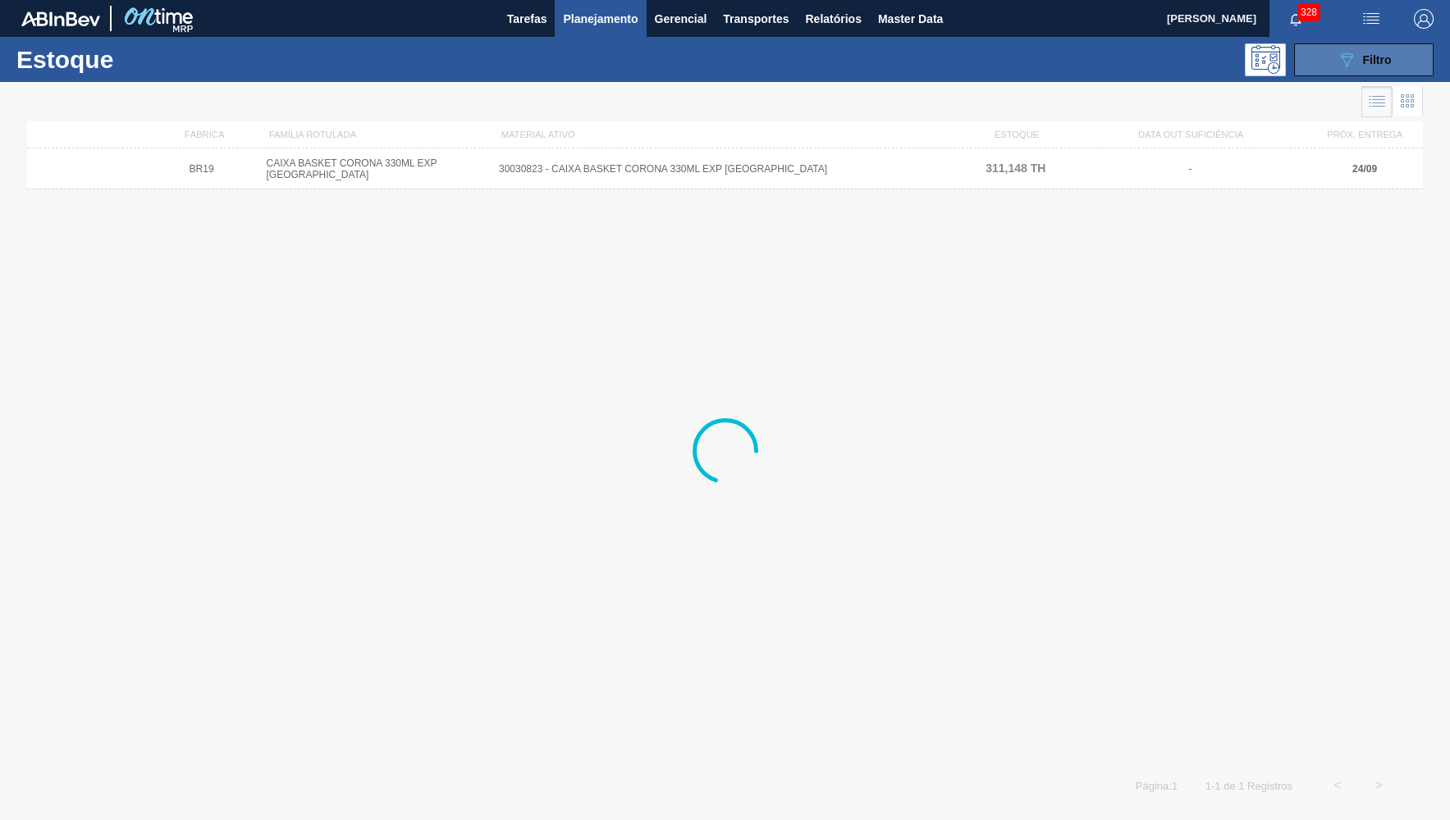
click at [1303, 56] on button "089F7B8B-B2A5-4AFE-B5C0-19BA573D28AC Filtro" at bounding box center [1363, 59] width 139 height 33
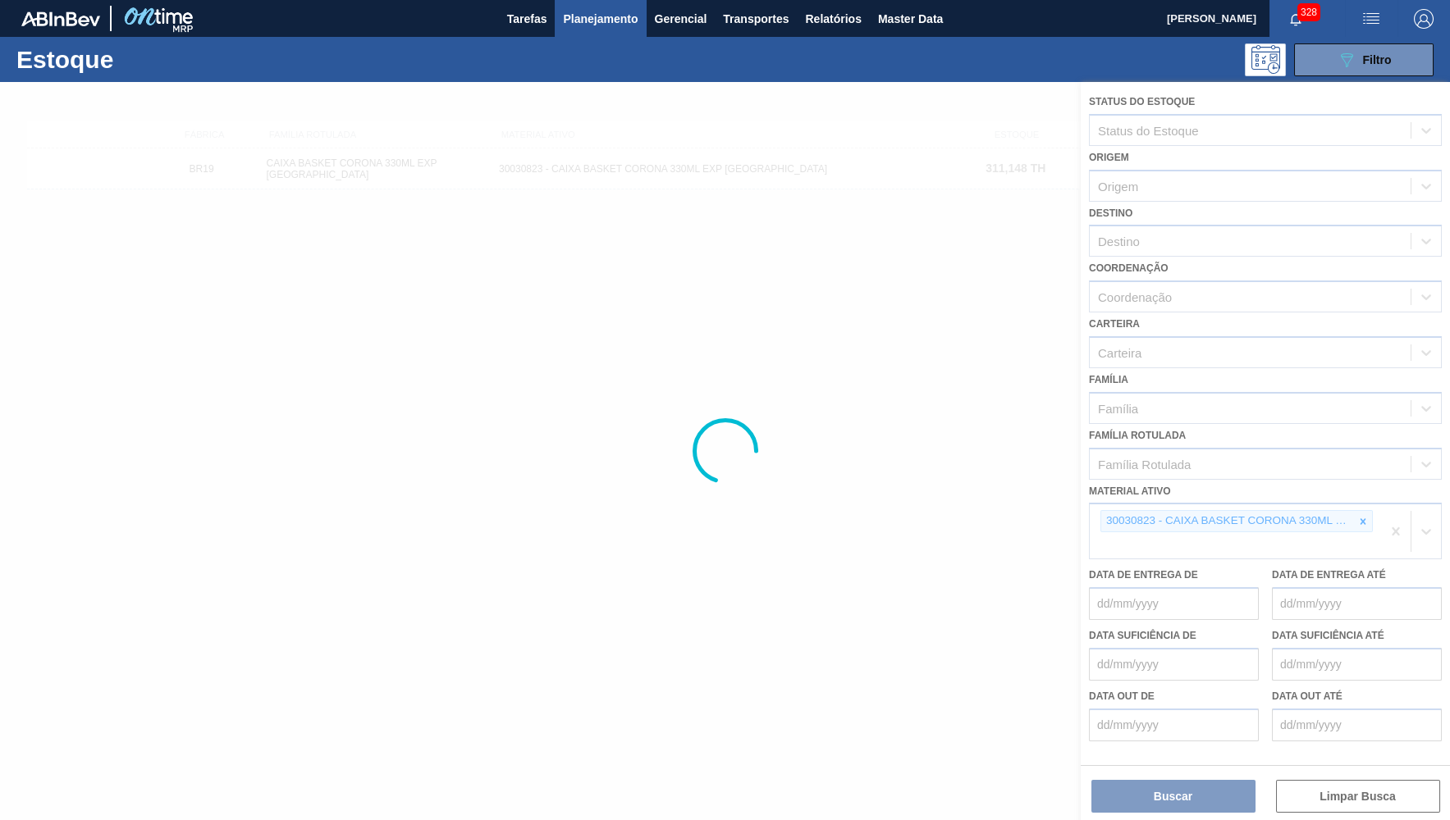
click at [1360, 511] on div at bounding box center [1363, 521] width 18 height 21
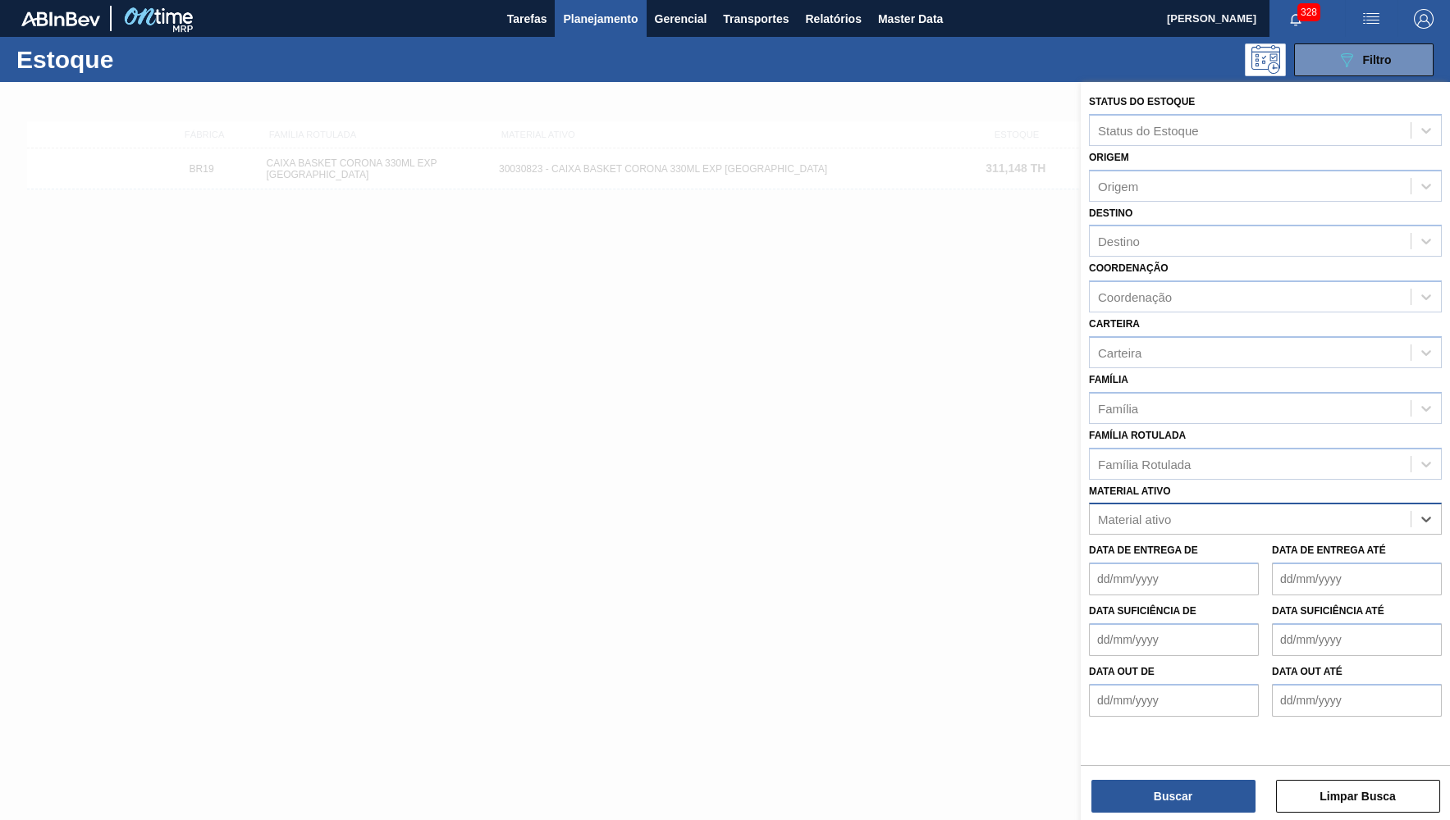
paste ativo "30030822"
type ativo "30030822"
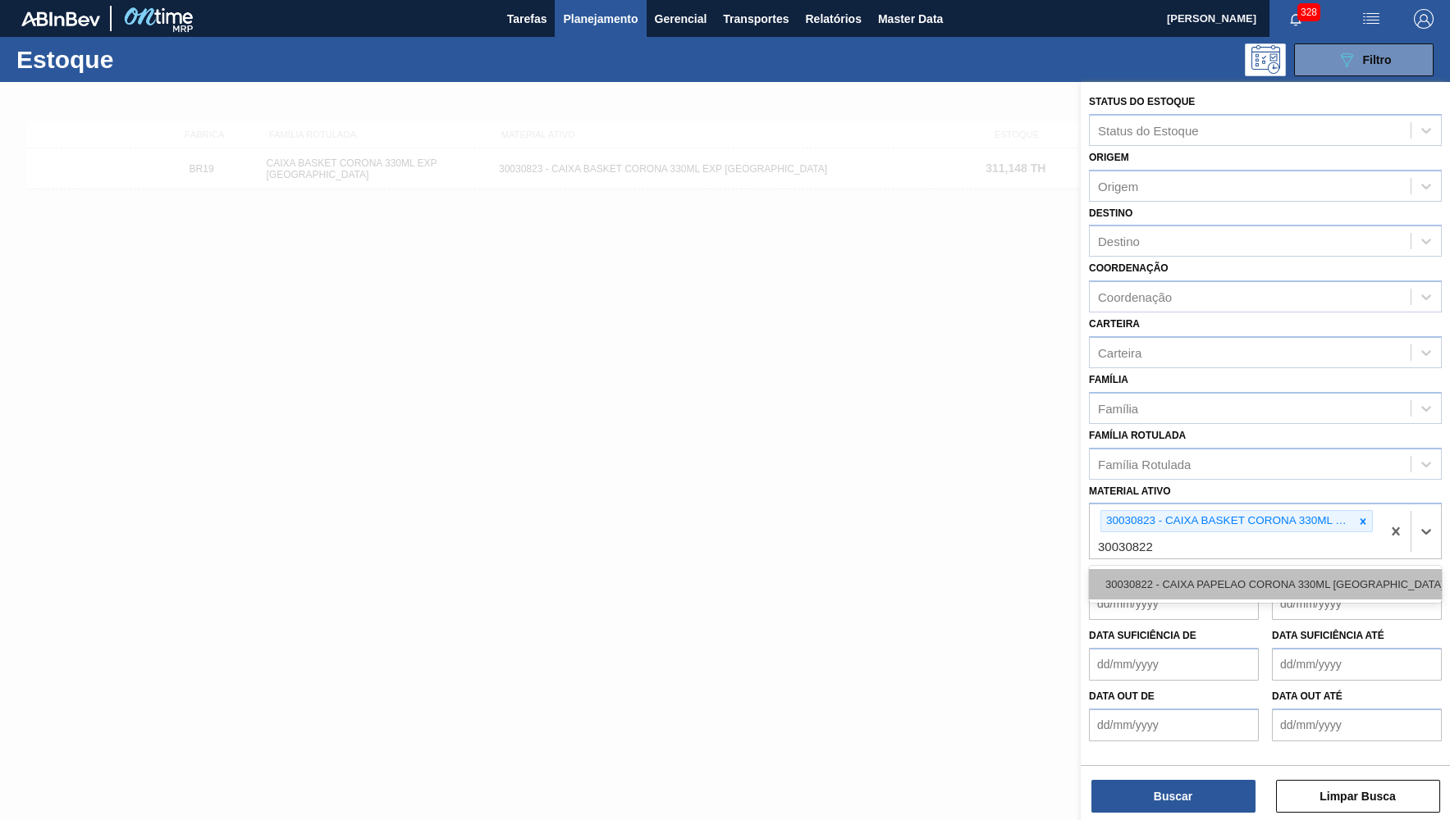
click at [1221, 569] on div "30030822 - CAIXA PAPELAO CORONA 330ML BOLIVIA" at bounding box center [1265, 584] width 353 height 30
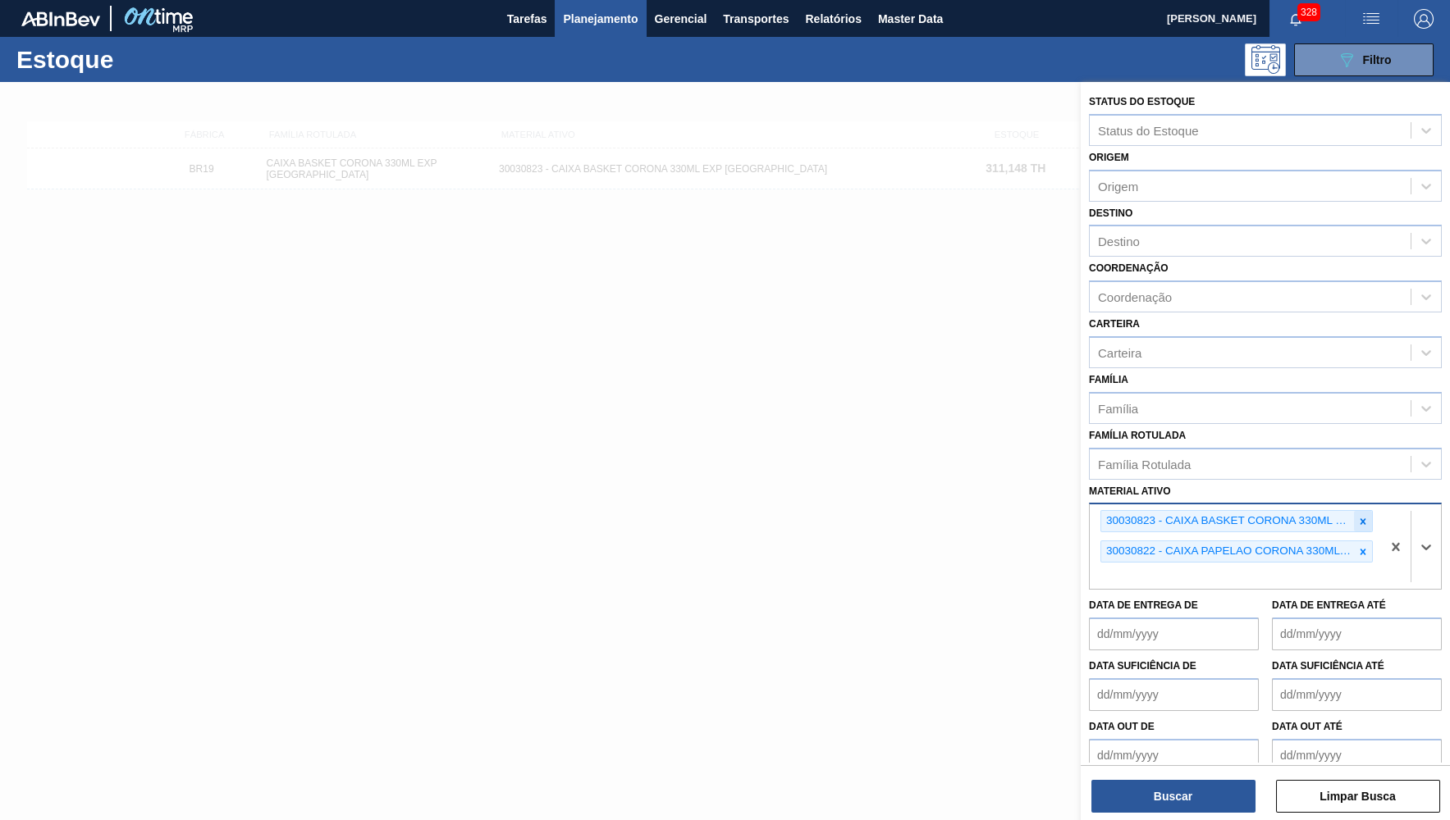
click at [1362, 512] on div at bounding box center [1363, 521] width 18 height 21
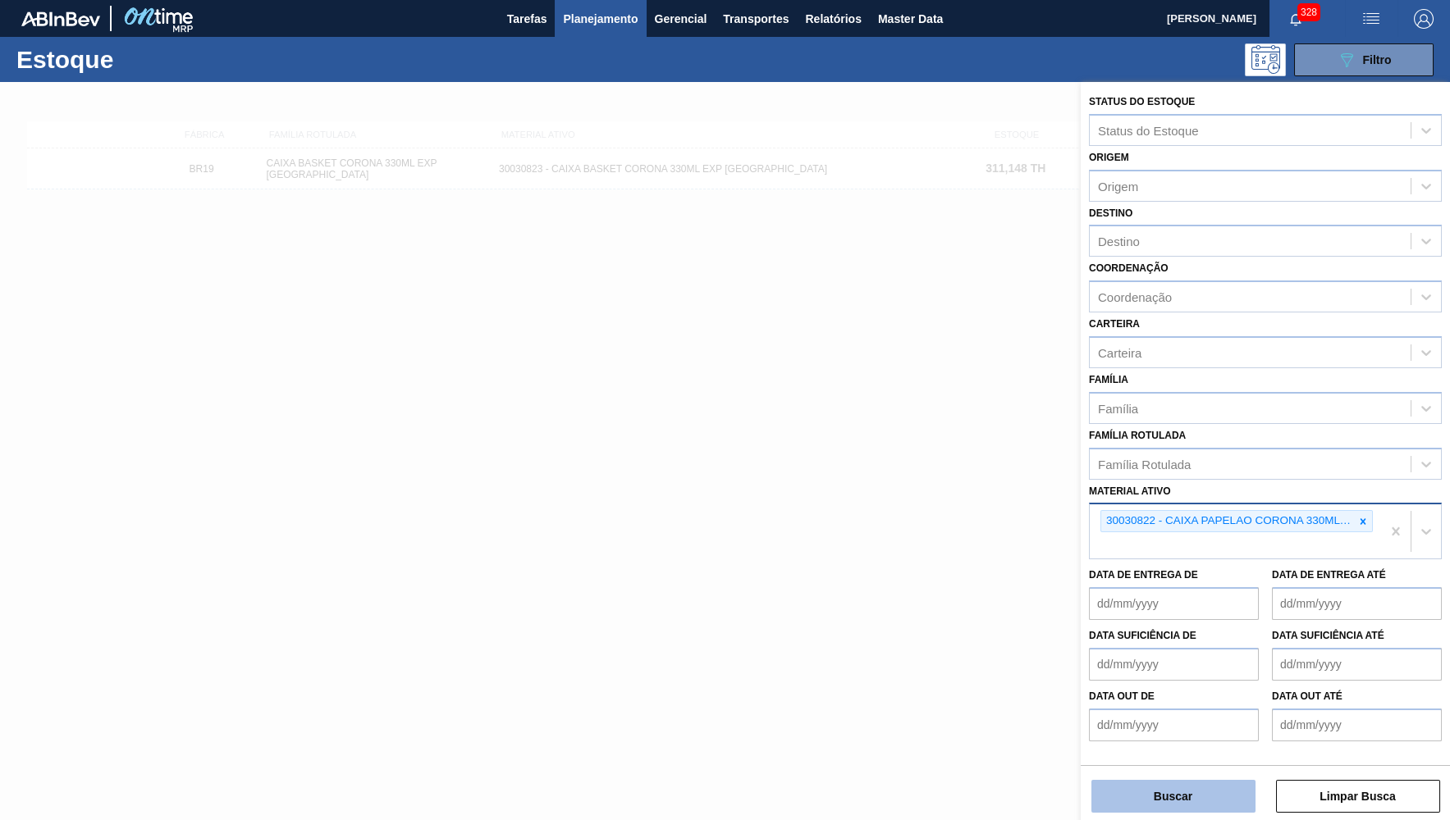
click at [1167, 804] on button "Buscar" at bounding box center [1173, 796] width 164 height 33
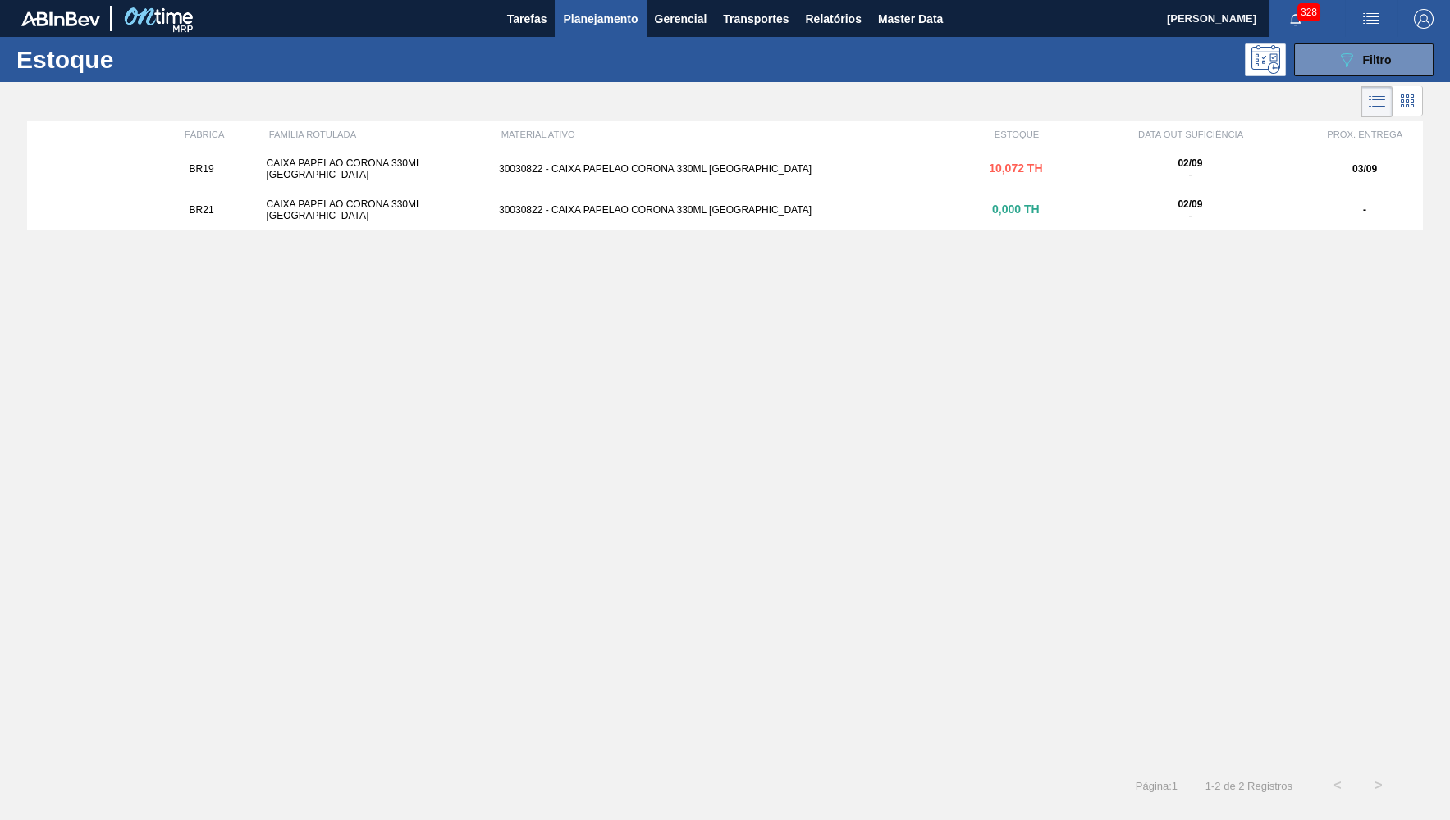
click at [1131, 160] on div "02/09 -" at bounding box center [1189, 169] width 219 height 23
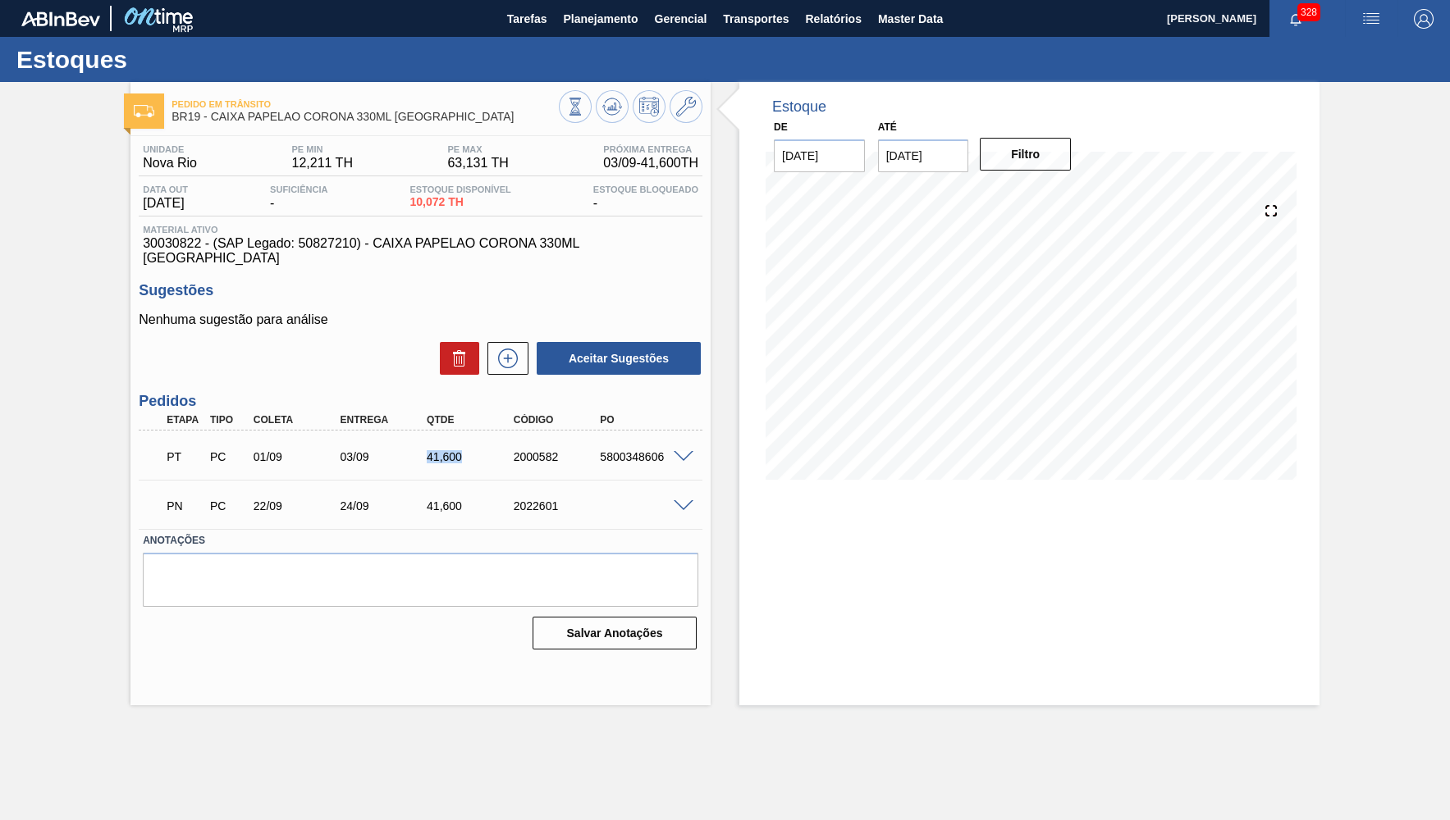
drag, startPoint x: 409, startPoint y: 453, endPoint x: 470, endPoint y: 436, distance: 63.9
click at [470, 439] on div "PT PC 01/09 03/09 41,600 2000582 5800348606" at bounding box center [416, 455] width 520 height 33
drag, startPoint x: 414, startPoint y: 203, endPoint x: 488, endPoint y: 194, distance: 74.3
click at [488, 194] on div "Estoque Disponível 10,072 TH" at bounding box center [459, 198] width 109 height 26
click at [585, 100] on button at bounding box center [575, 106] width 33 height 33
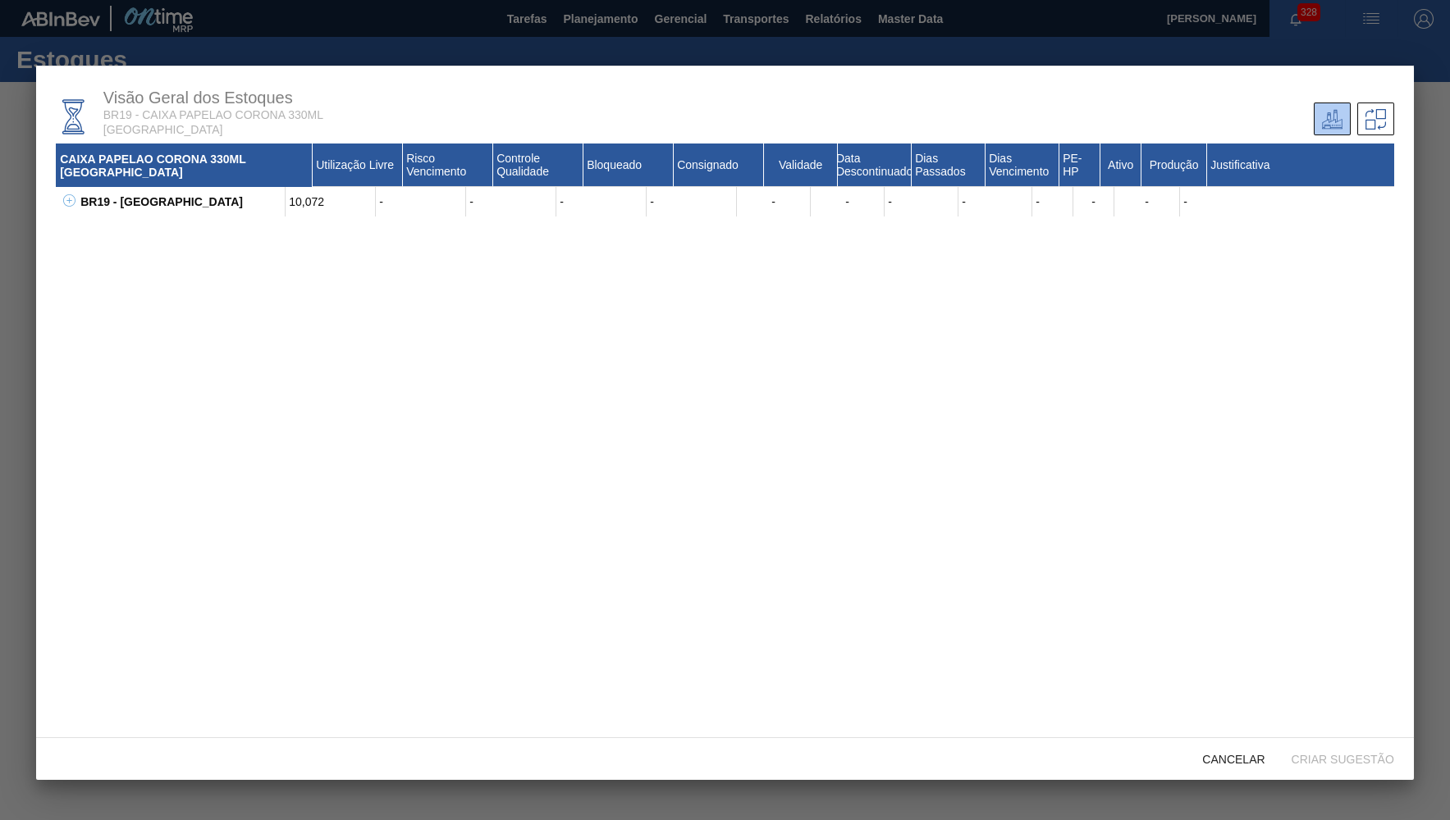
click at [58, 195] on button at bounding box center [66, 202] width 16 height 16
click at [91, 237] on icon at bounding box center [90, 235] width 12 height 12
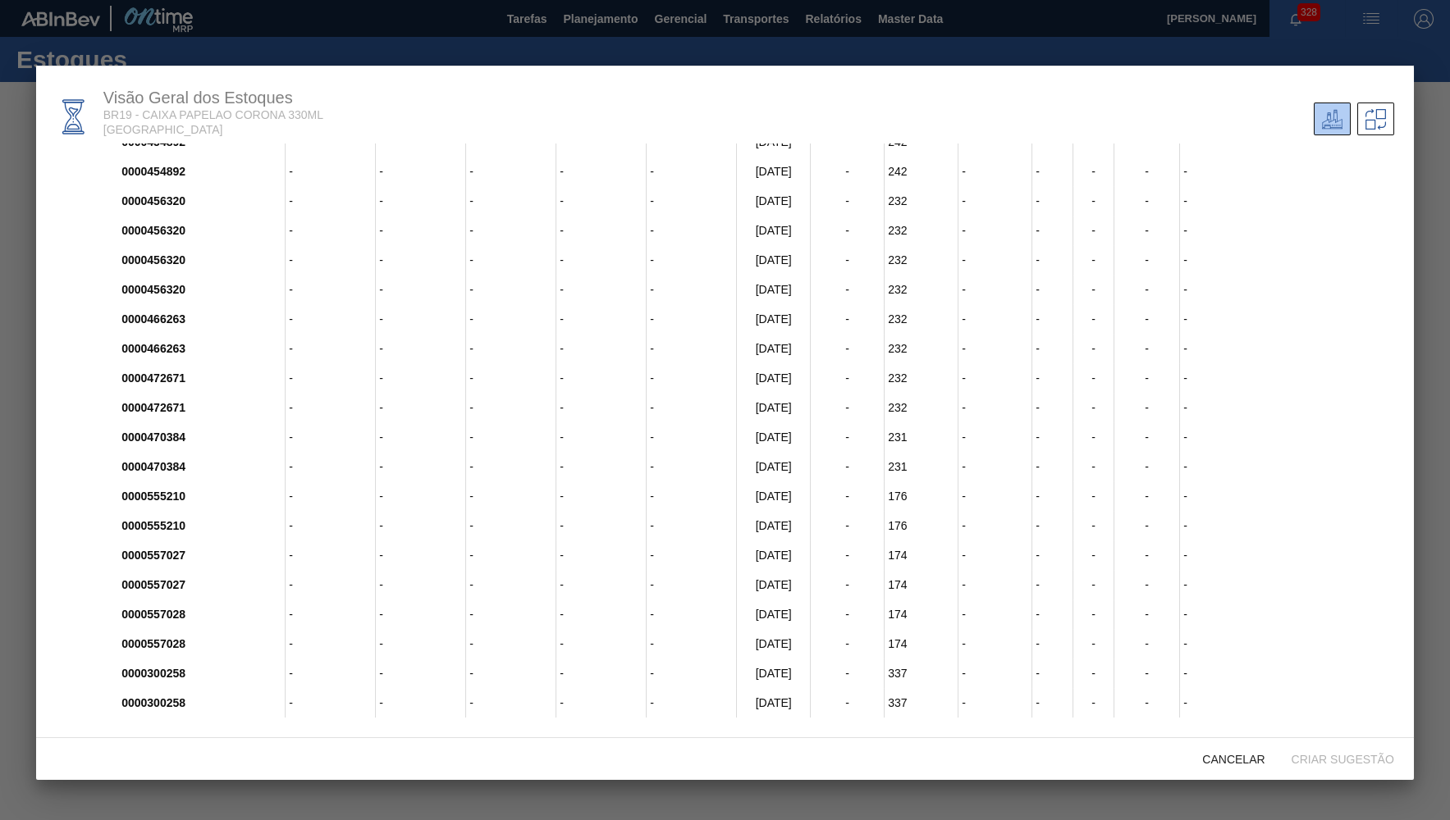
scroll to position [565, 0]
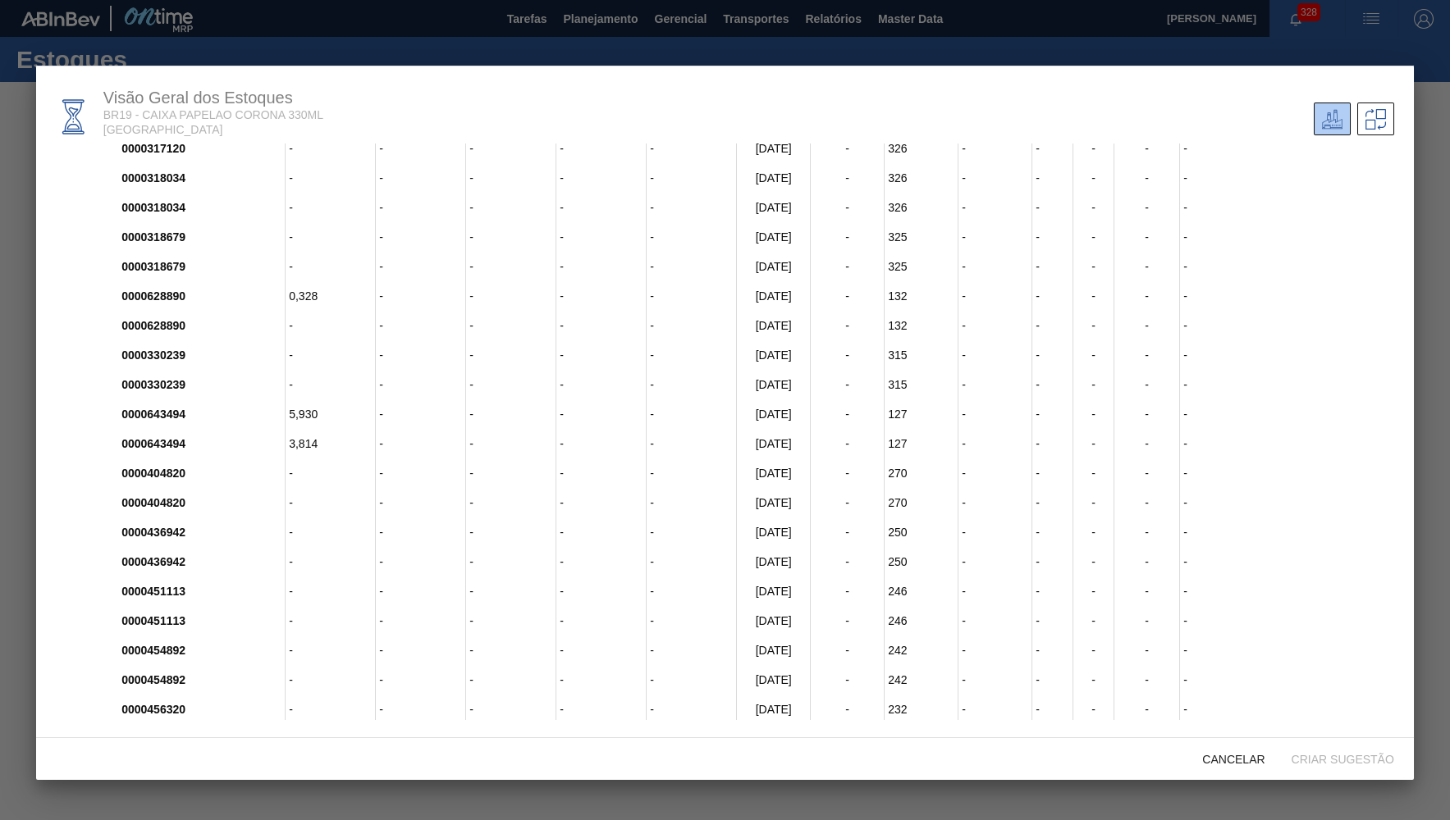
click at [318, 399] on div "5,930" at bounding box center [330, 414] width 90 height 30
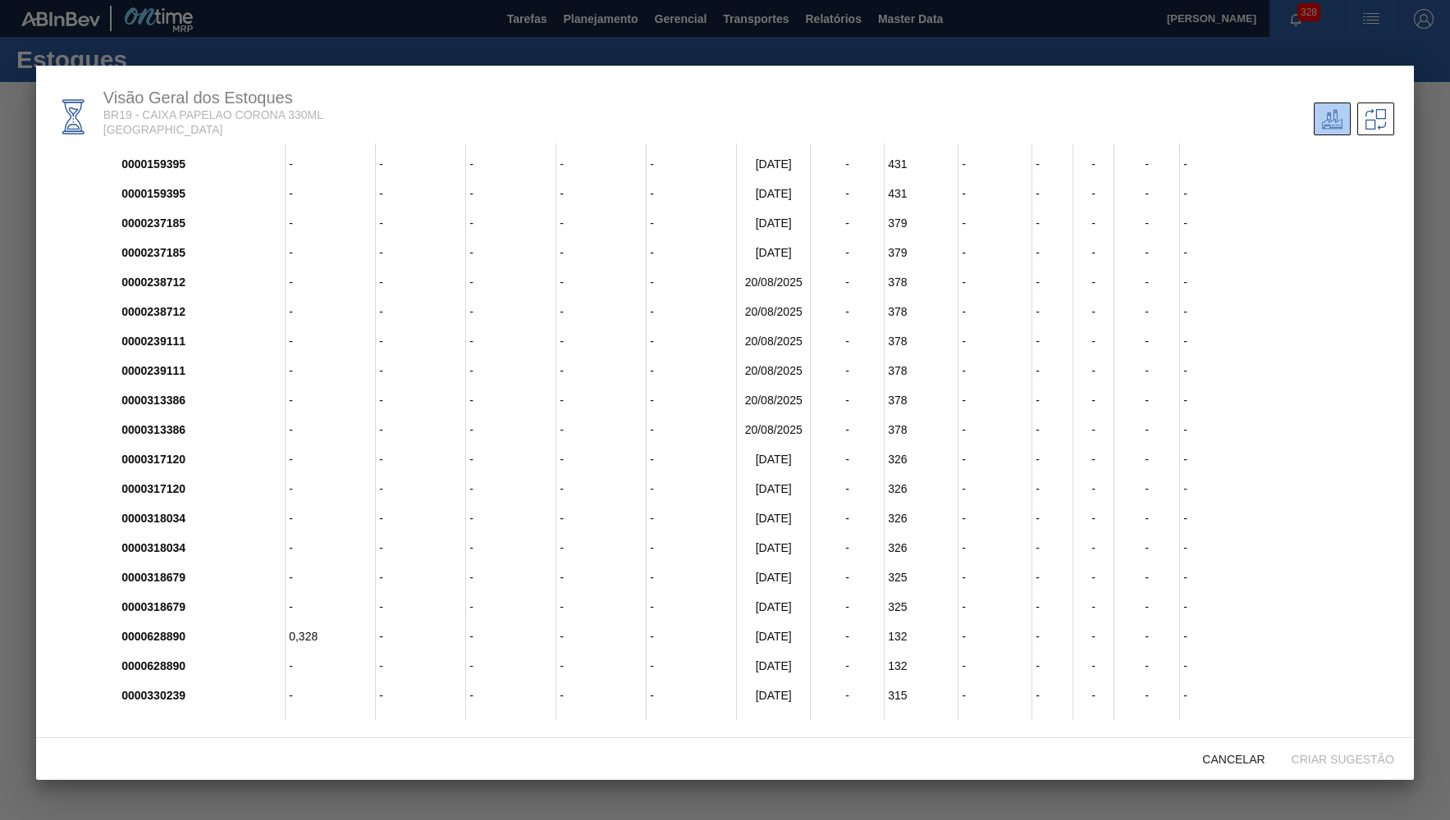
scroll to position [0, 0]
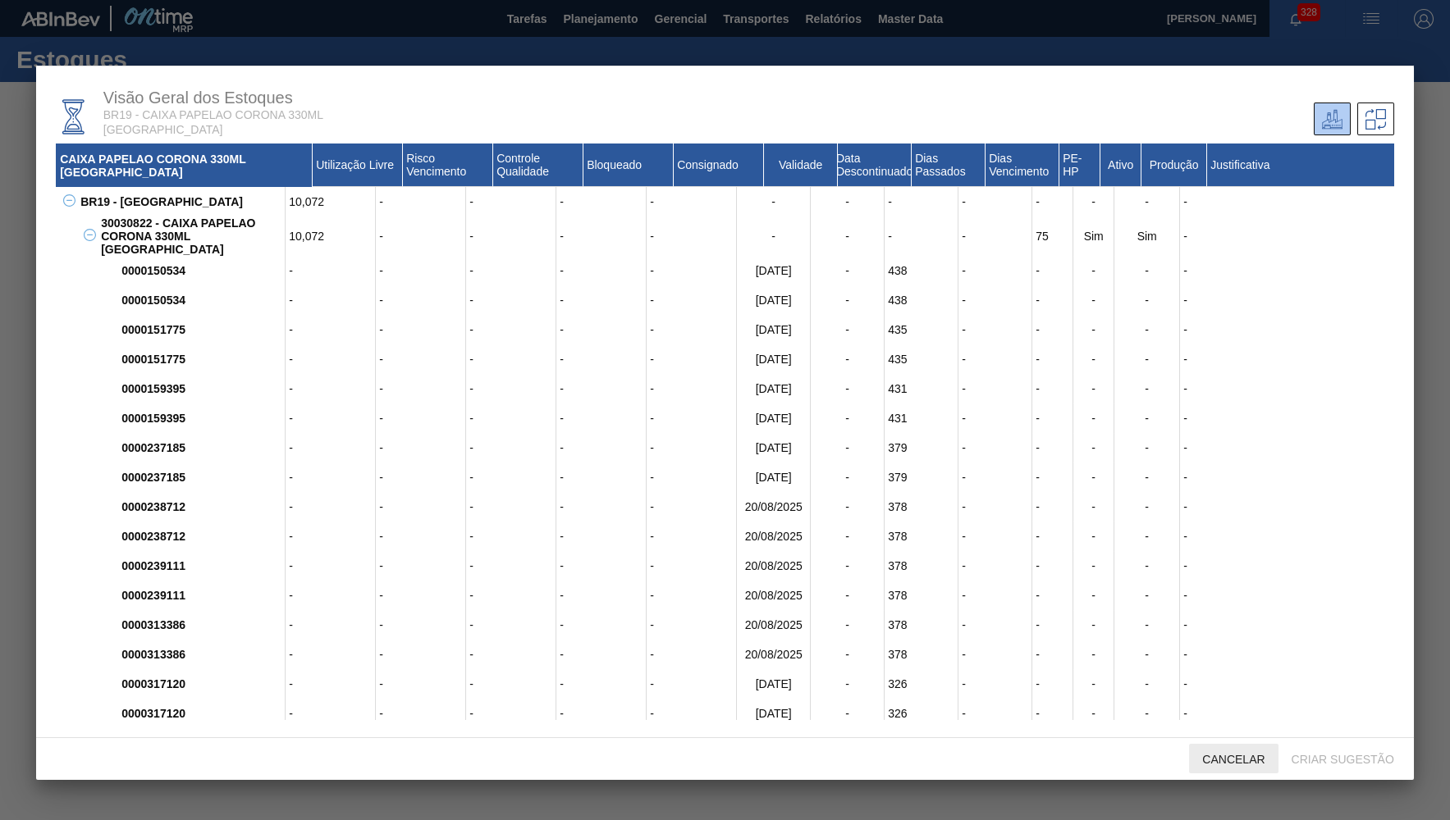
click at [1232, 767] on div "Cancelar" at bounding box center [1233, 759] width 89 height 30
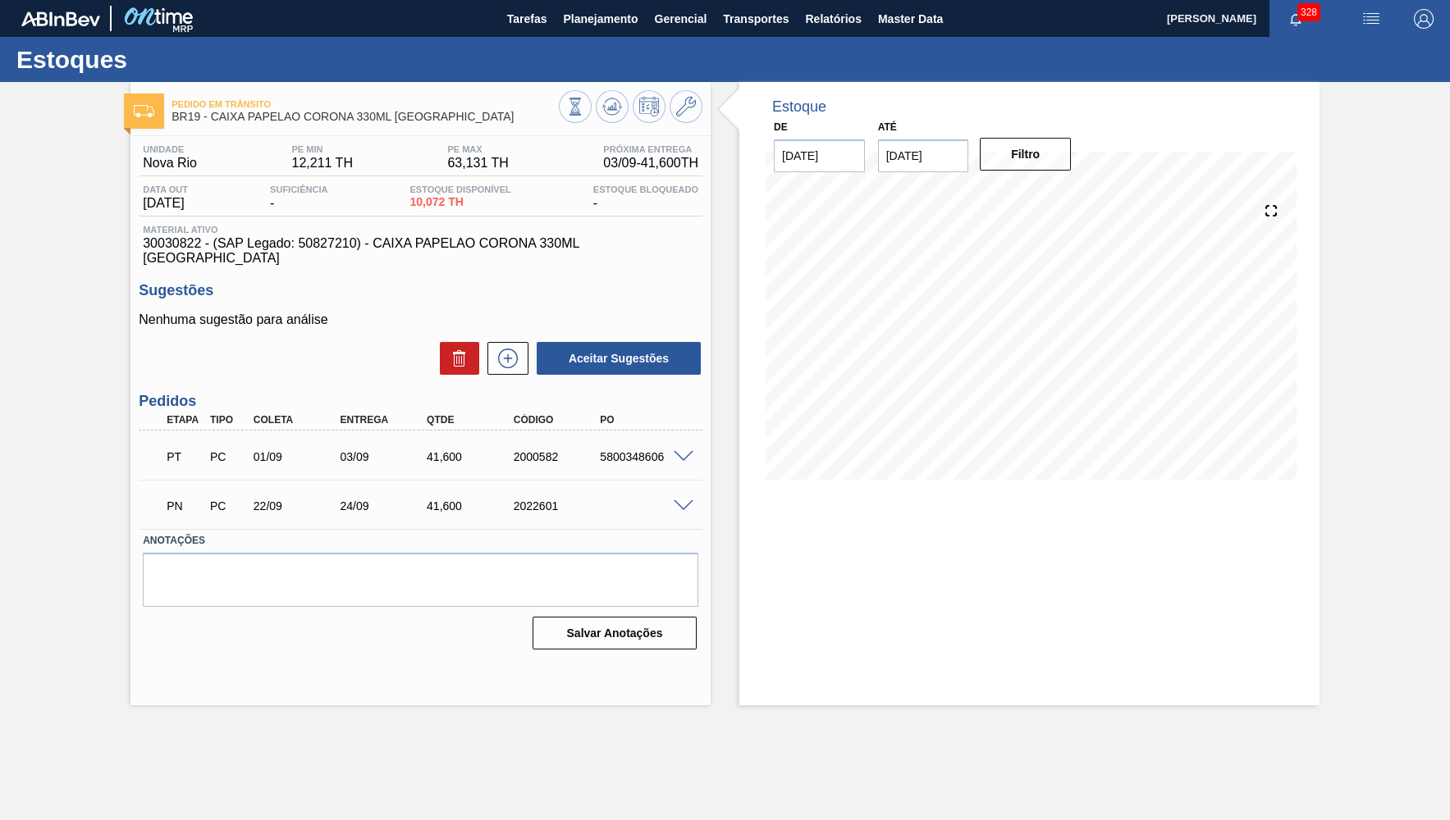
click at [686, 451] on span at bounding box center [683, 457] width 20 height 12
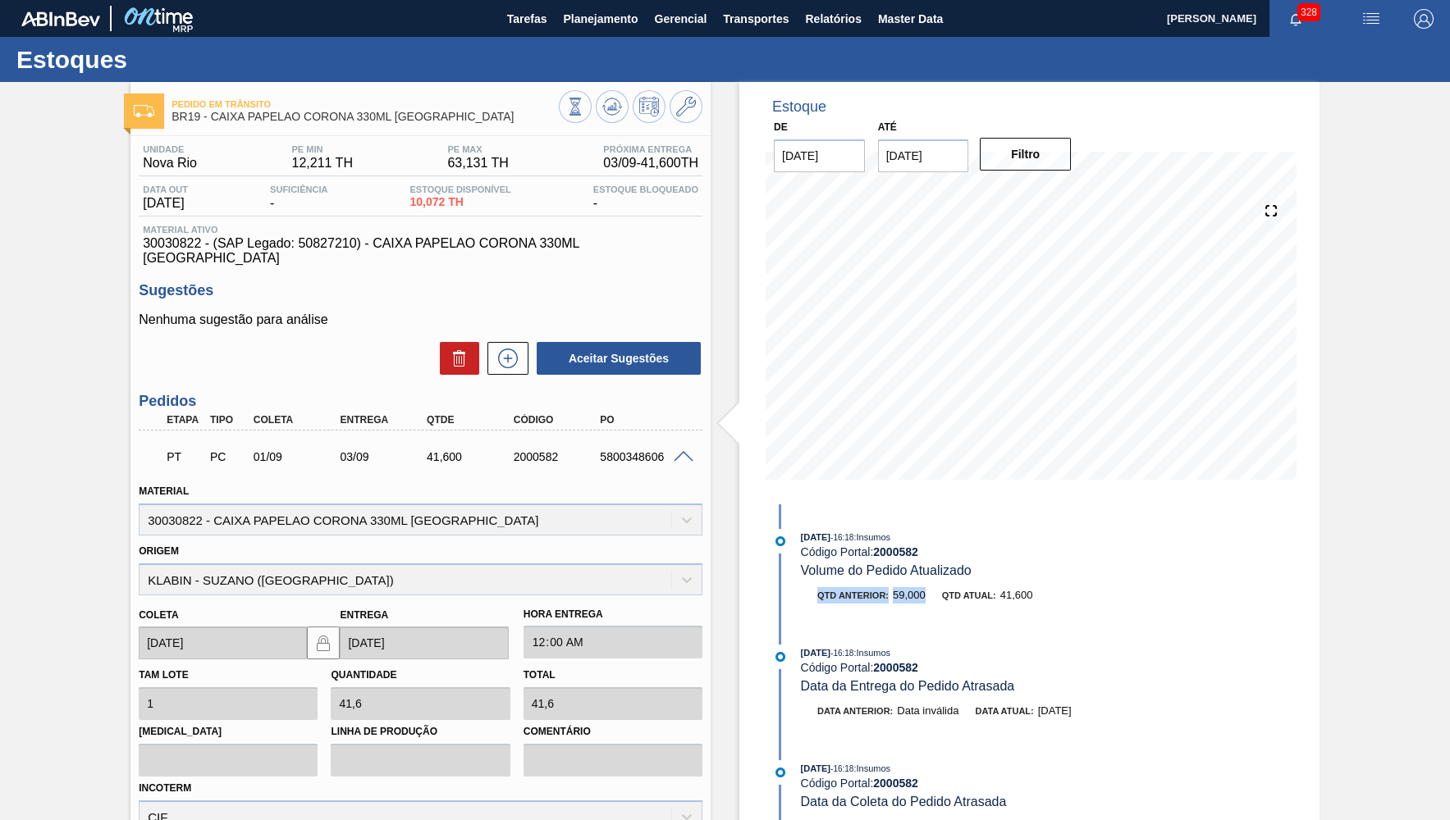
drag, startPoint x: 925, startPoint y: 591, endPoint x: 815, endPoint y: 589, distance: 109.1
click at [815, 589] on div "Qtd anterior: 59,000 Qtd atual: 41,600" at bounding box center [996, 595] width 390 height 16
click at [915, 573] on span "Volume do Pedido Atualizado" at bounding box center [886, 571] width 171 height 14
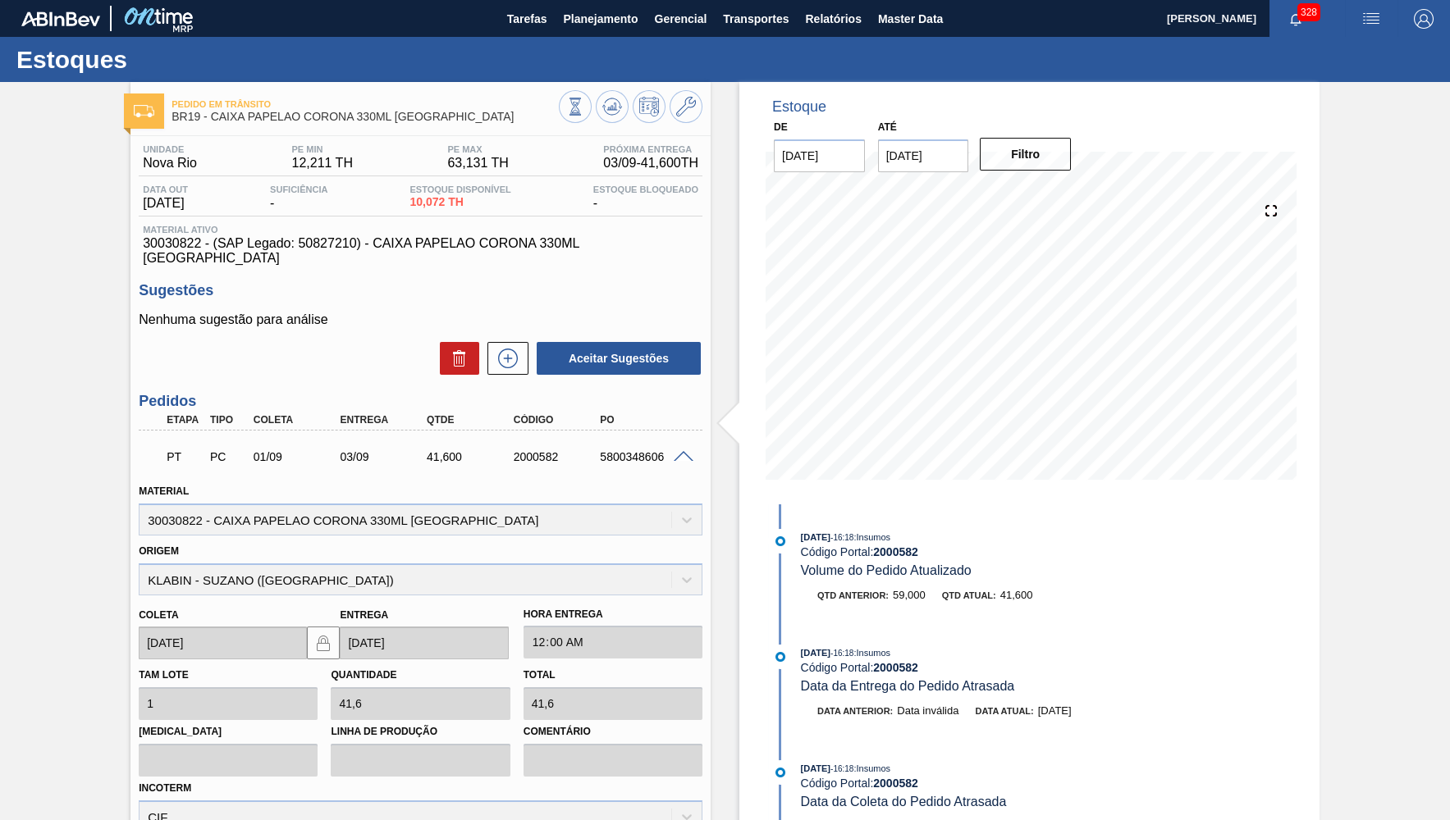
click at [885, 600] on div "Qtd anterior: 59,000" at bounding box center [871, 595] width 108 height 16
click at [909, 600] on span "59,000" at bounding box center [909, 595] width 33 height 12
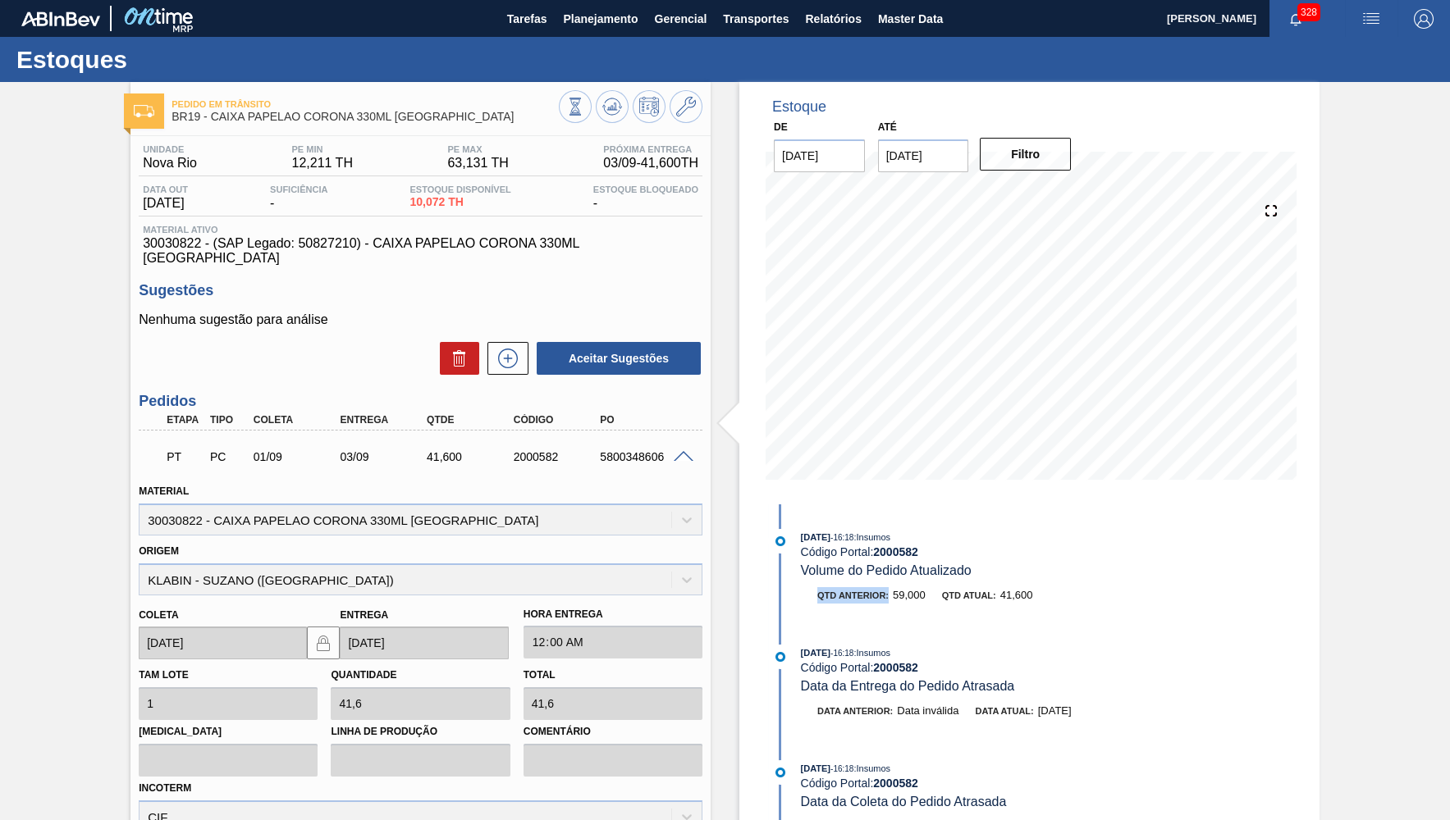
click at [909, 600] on span "59,000" at bounding box center [909, 595] width 33 height 12
click at [228, 189] on div "Data out 02/09/2025 Suficiência - Estoque Disponível 10,072 TH Estoque Bloquead…" at bounding box center [421, 201] width 564 height 32
click at [266, 256] on div "Unidade Nova Rio PE MIN 12,211 TH PE MAX 63,131 TH Próxima Entrega 03/09 - 41,6…" at bounding box center [420, 594] width 580 height 917
click at [258, 247] on span "30030822 - (SAP Legado: 50827210) - CAIXA PAPELAO CORONA 330ML BOLIVIA" at bounding box center [420, 251] width 555 height 30
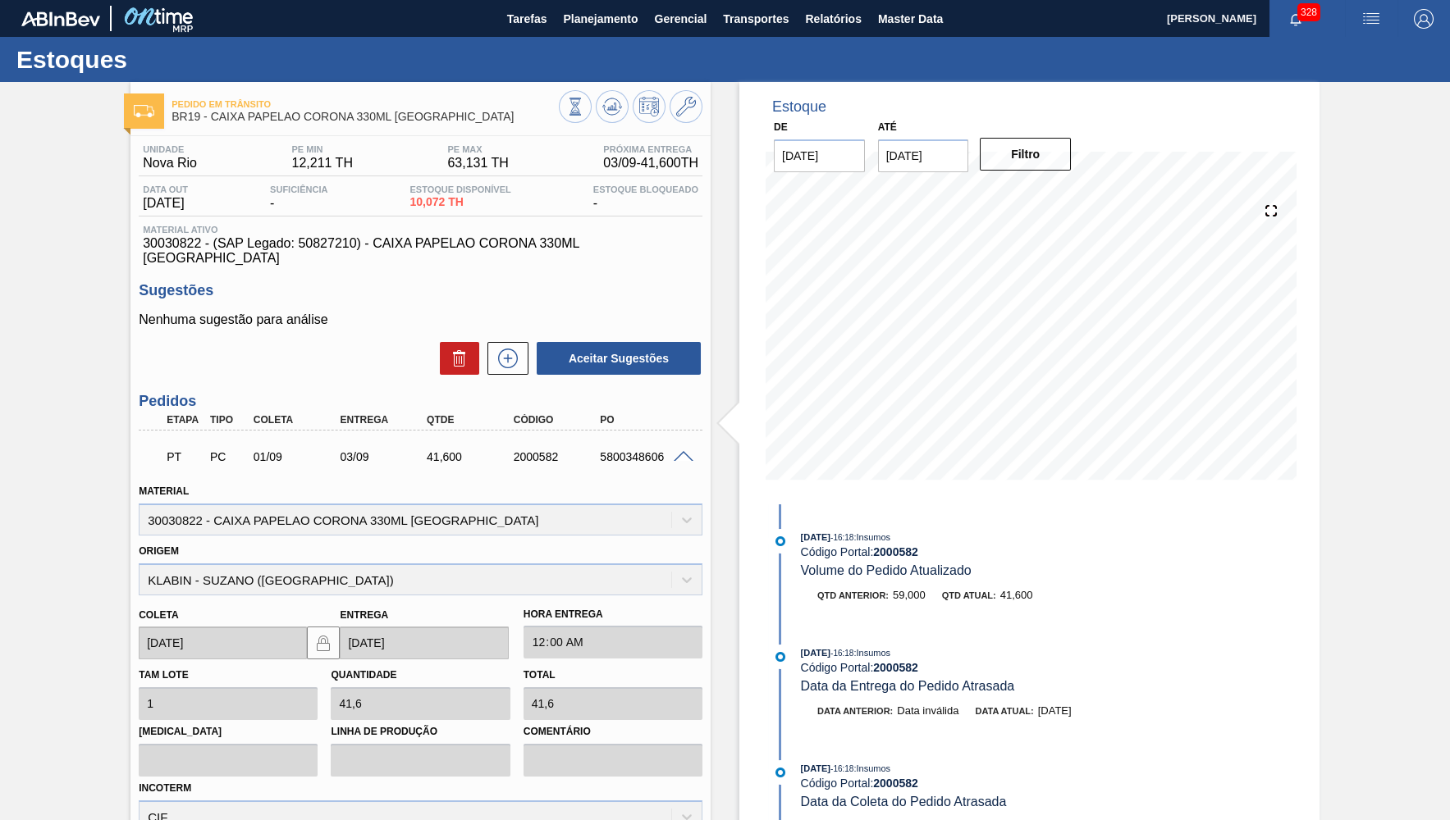
click at [258, 247] on span "30030822 - (SAP Legado: 50827210) - CAIXA PAPELAO CORONA 330ML BOLIVIA" at bounding box center [420, 251] width 555 height 30
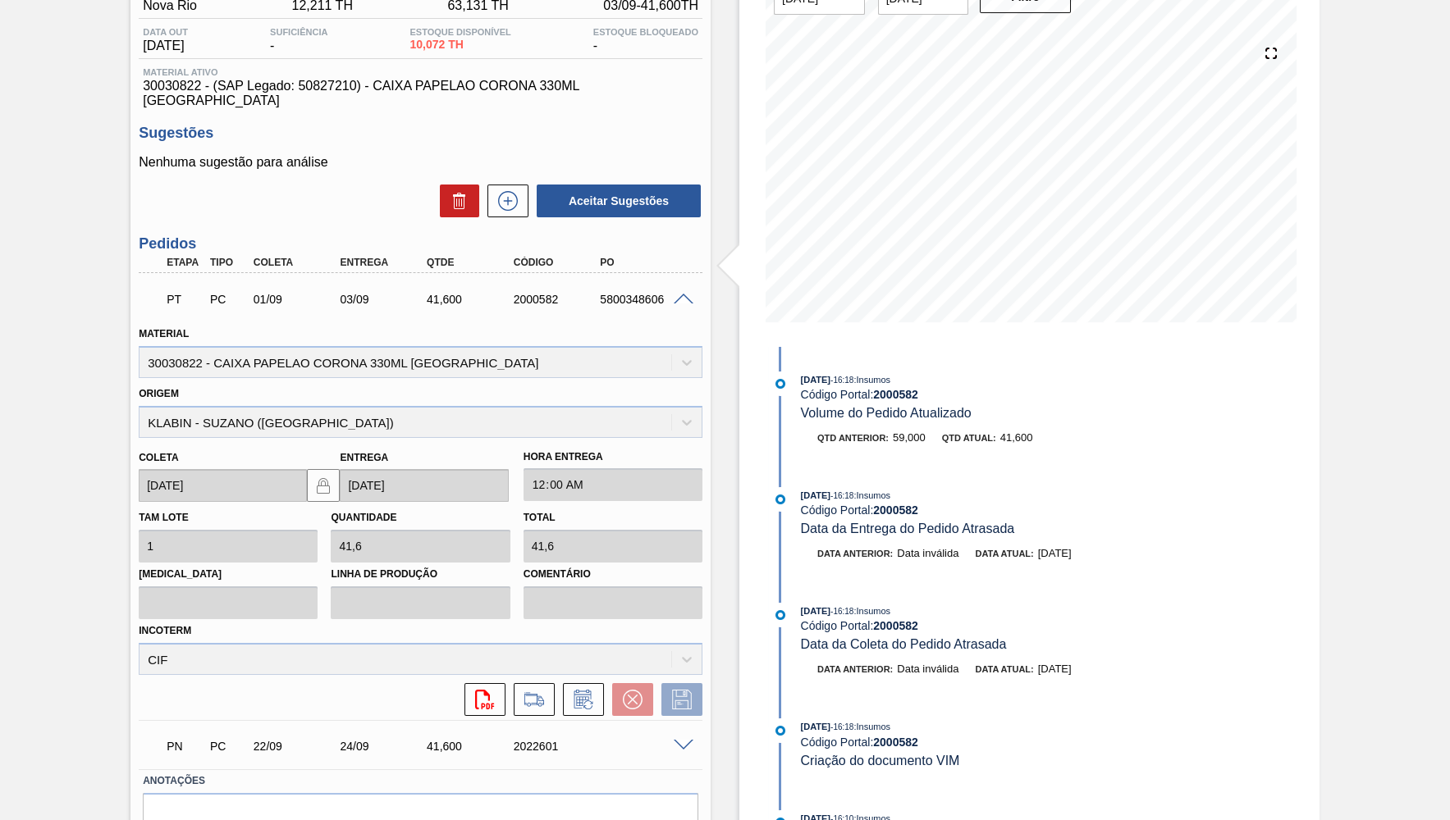
scroll to position [217, 0]
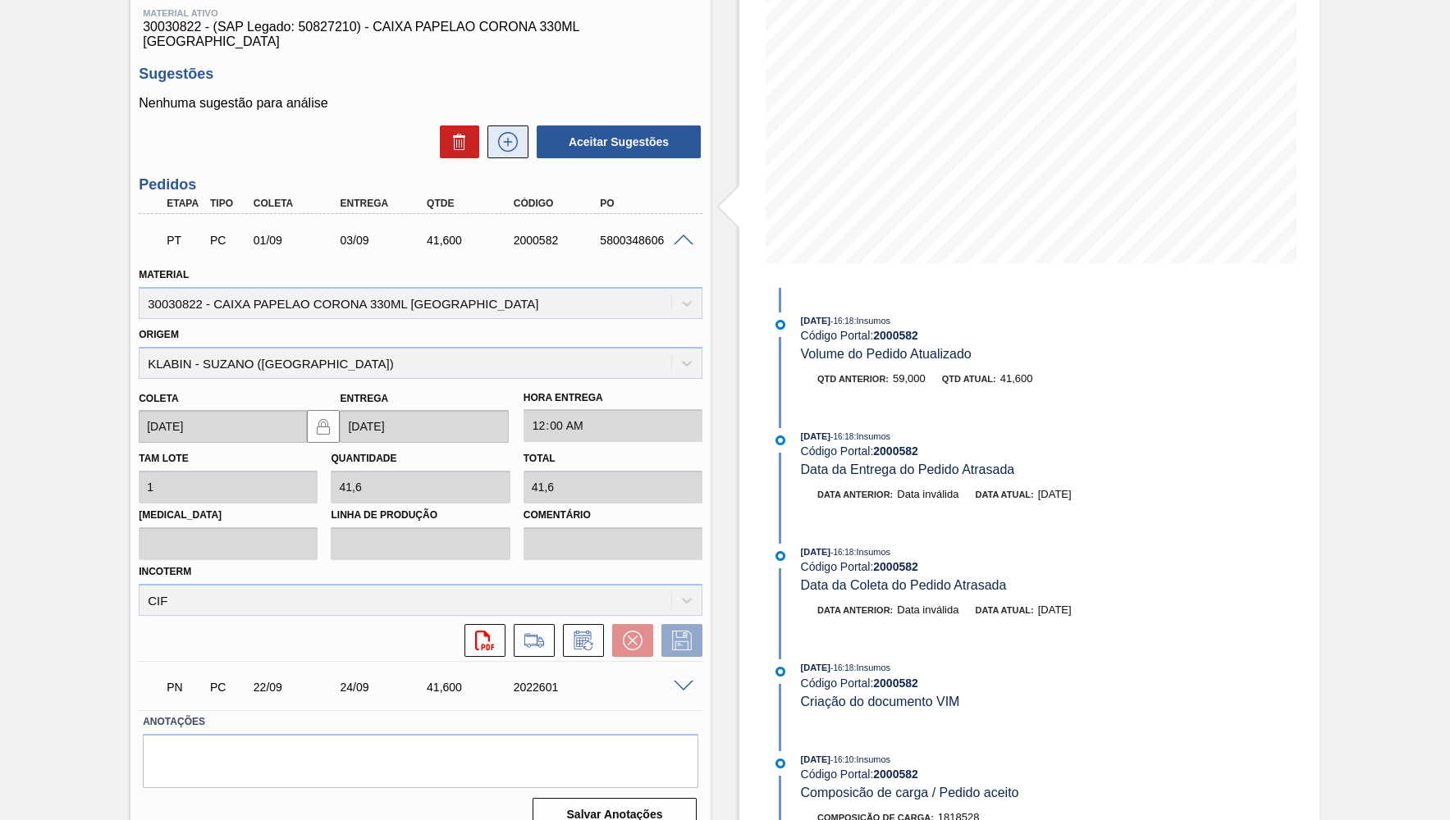
click at [519, 132] on icon at bounding box center [508, 142] width 26 height 20
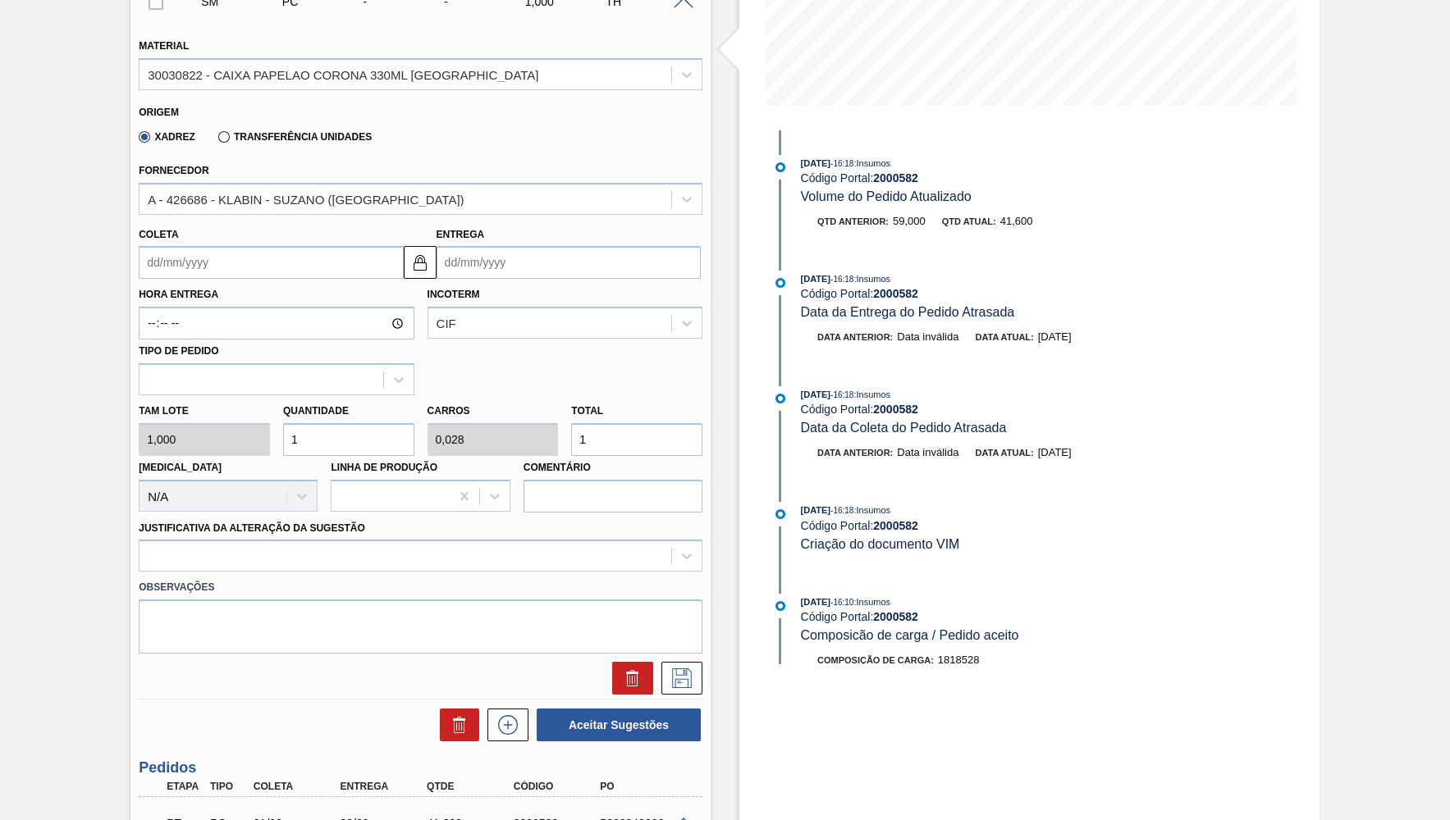
scroll to position [377, 0]
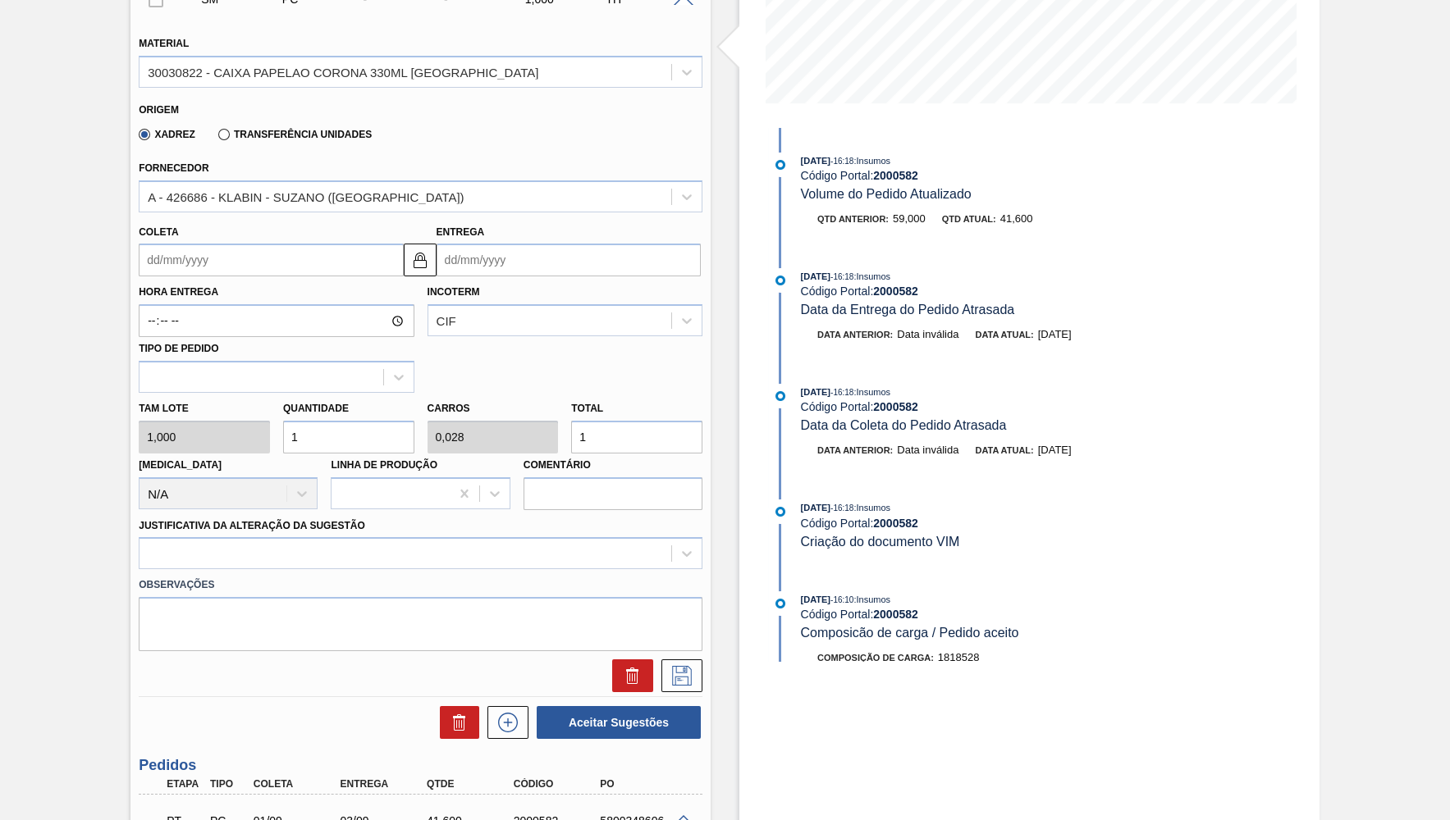
click at [152, 253] on input "Coleta" at bounding box center [271, 260] width 264 height 33
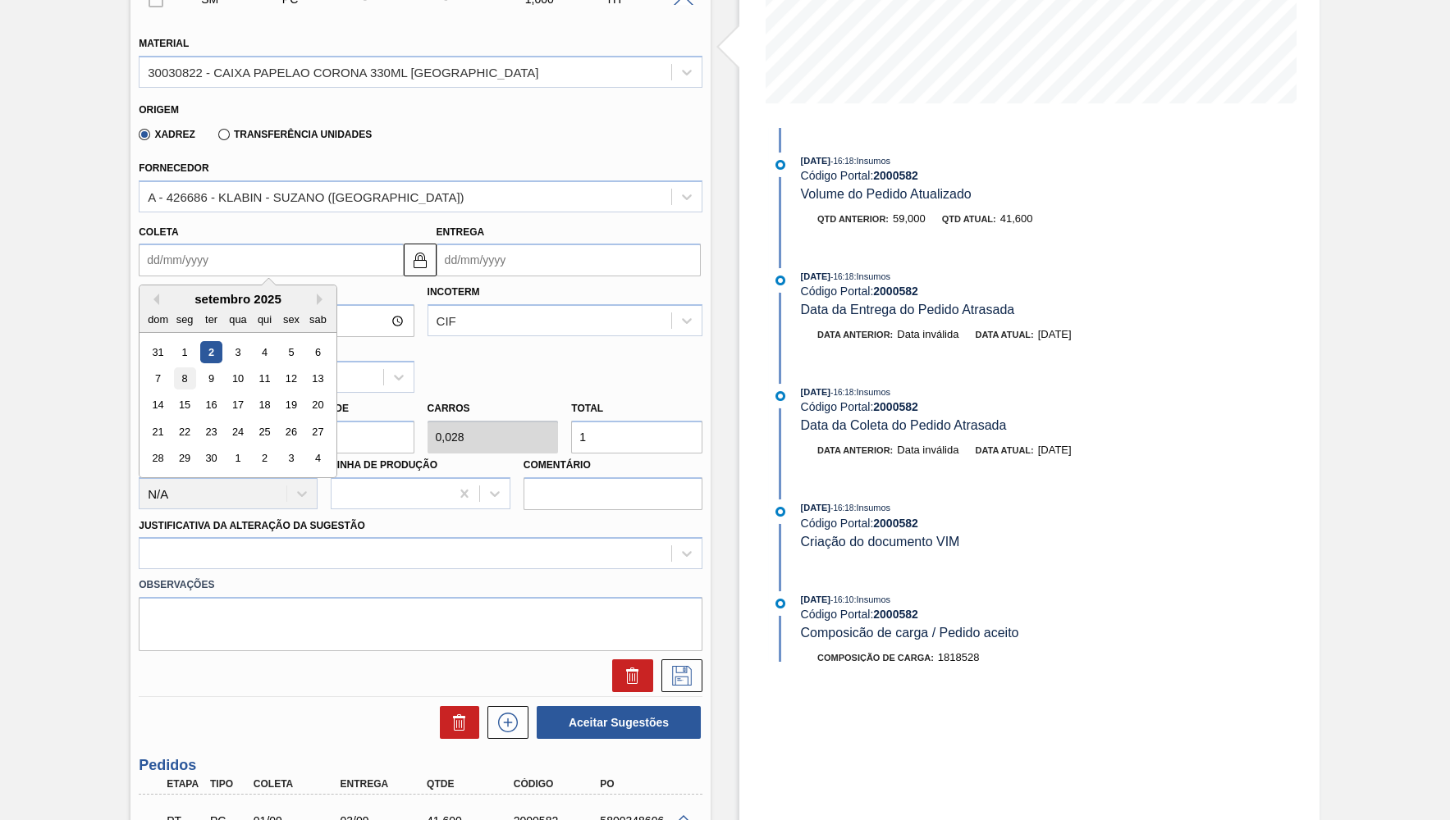
click at [176, 368] on div "8" at bounding box center [185, 379] width 22 height 22
type input "08/09/2025"
type input "10/09/2025"
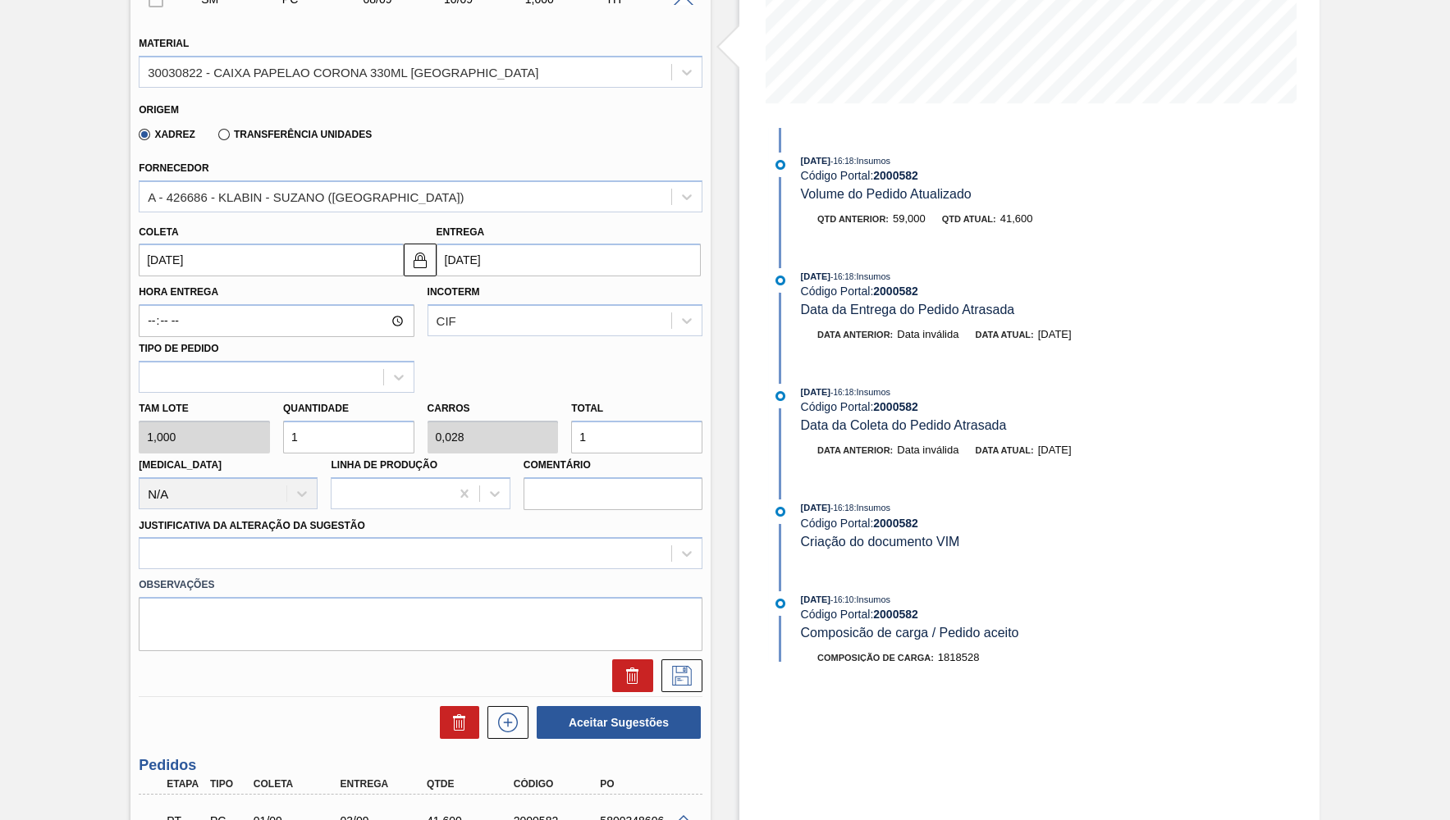
click at [599, 421] on input "1" at bounding box center [636, 437] width 131 height 33
type input "17"
type input "0,472"
type input "17,"
type input "17,4"
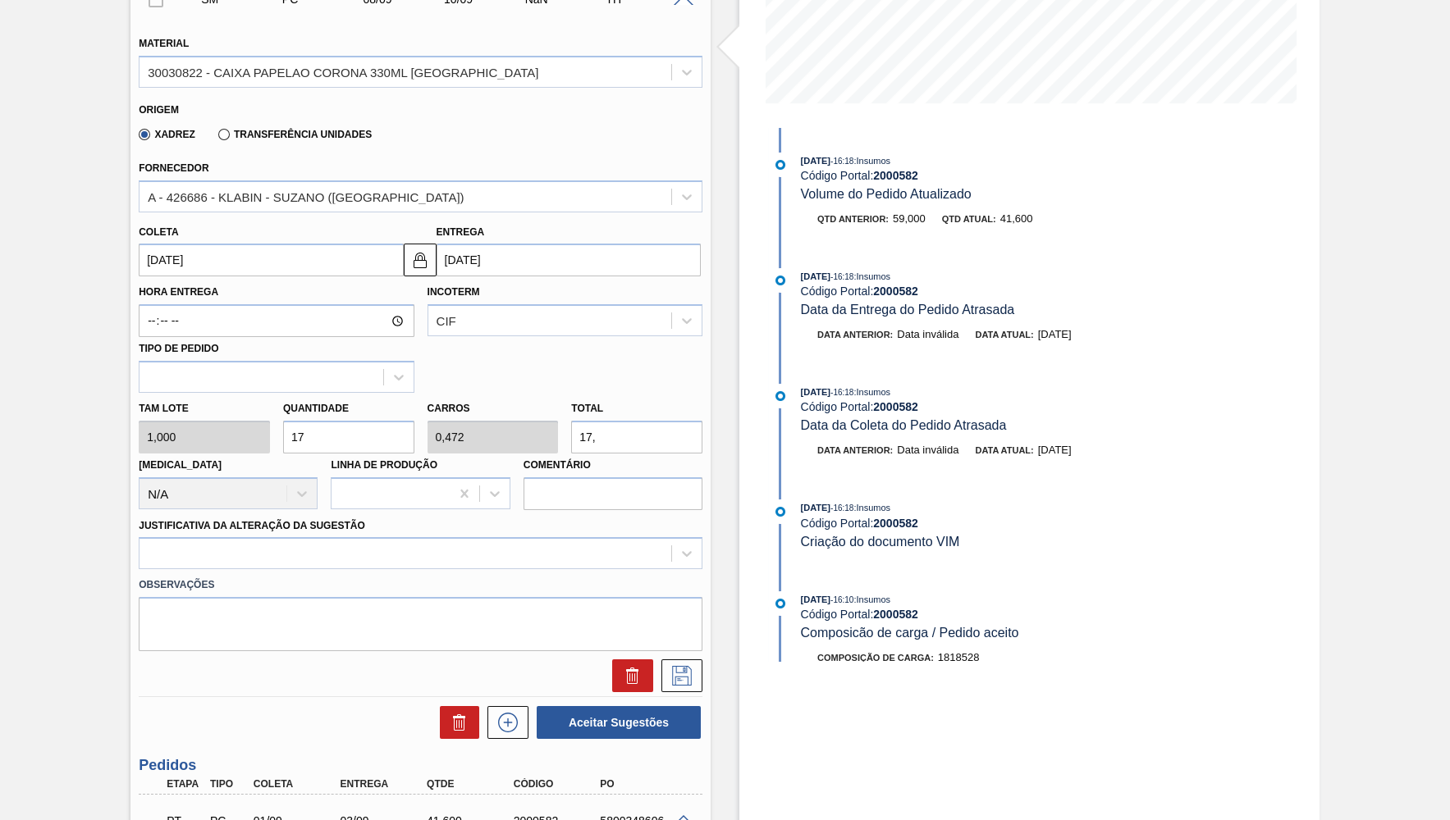
type input "0,483"
type input "17,40"
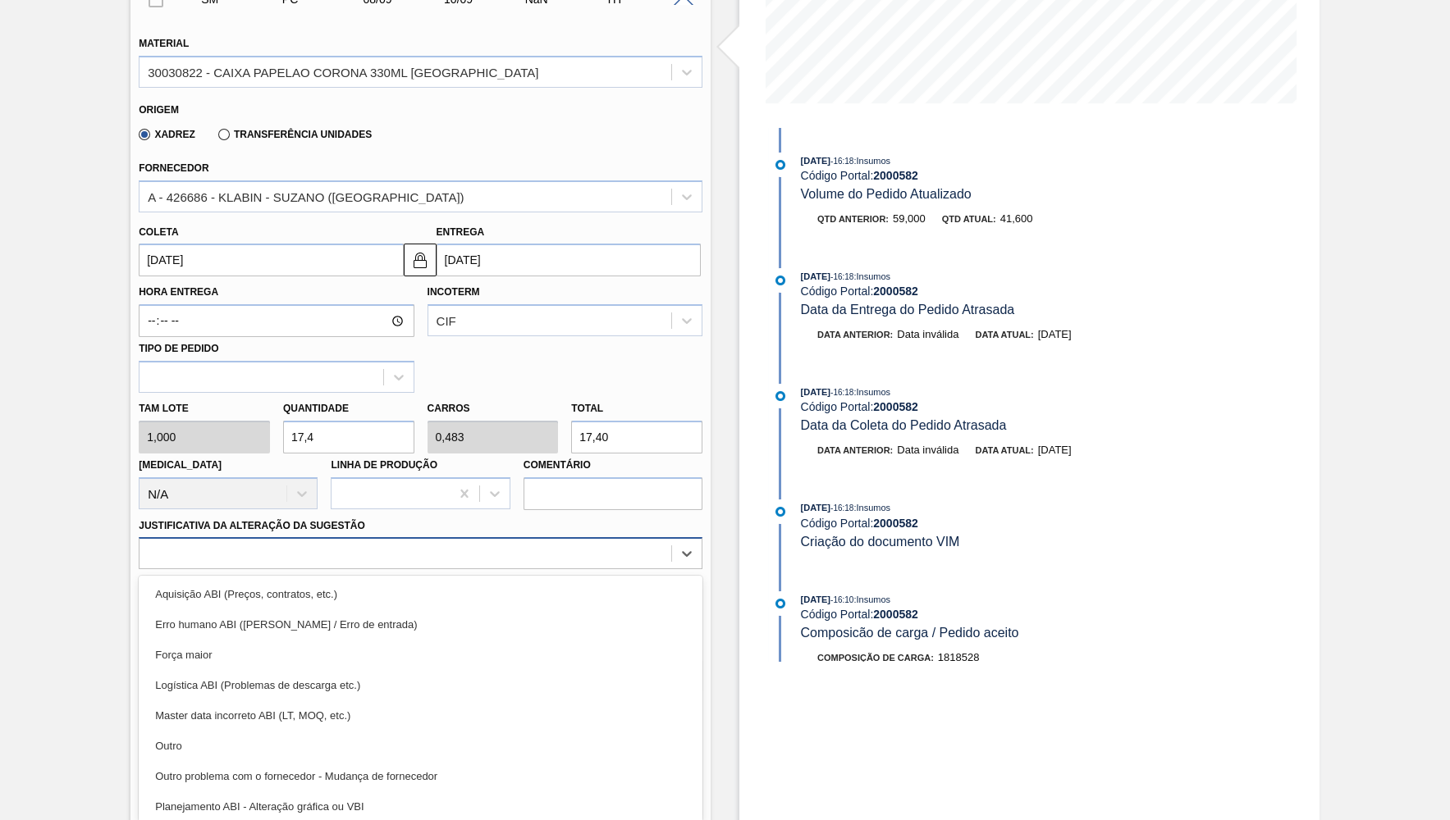
click at [253, 542] on div at bounding box center [405, 554] width 532 height 24
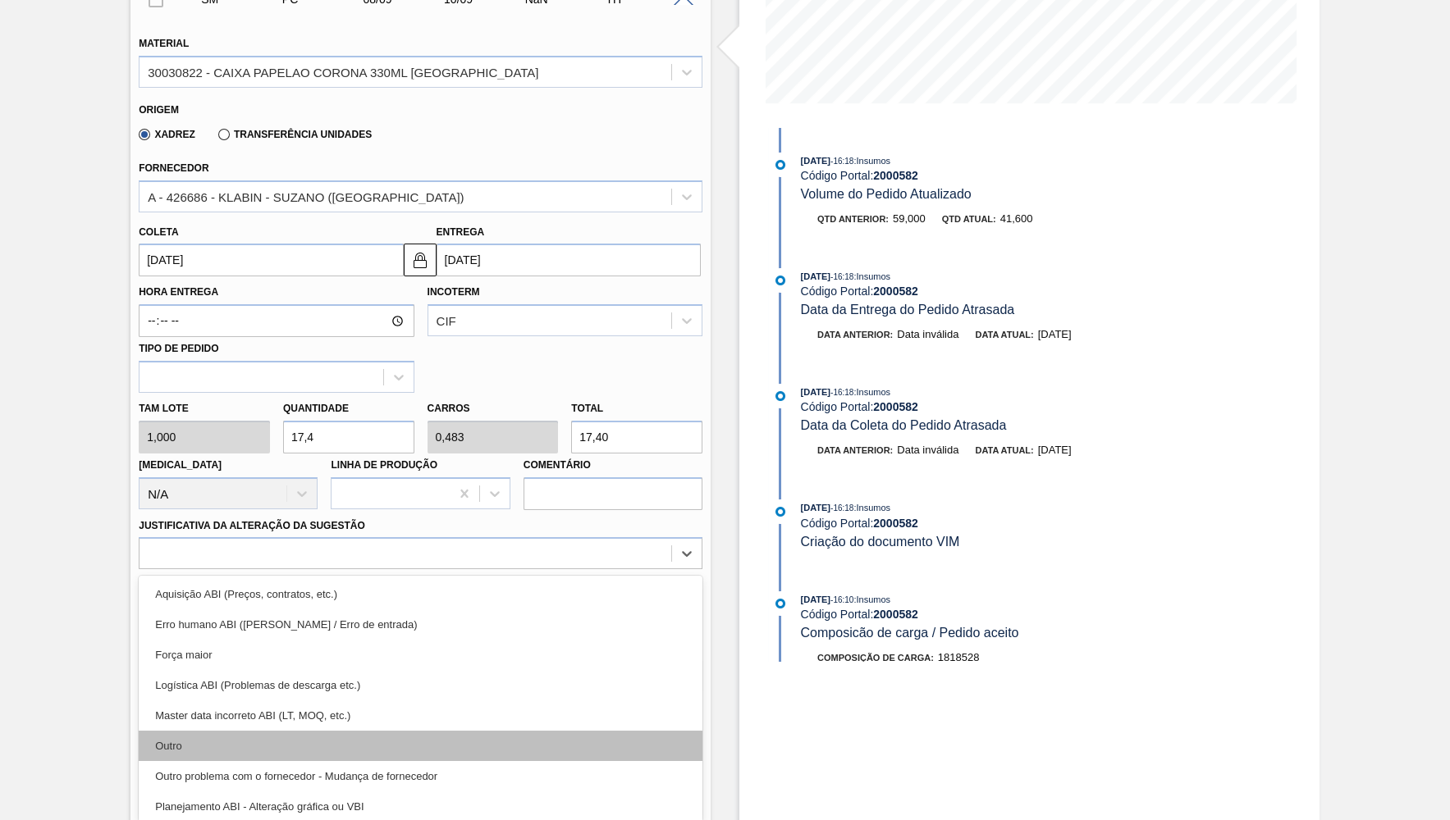
click at [235, 731] on div "Outro" at bounding box center [421, 746] width 564 height 30
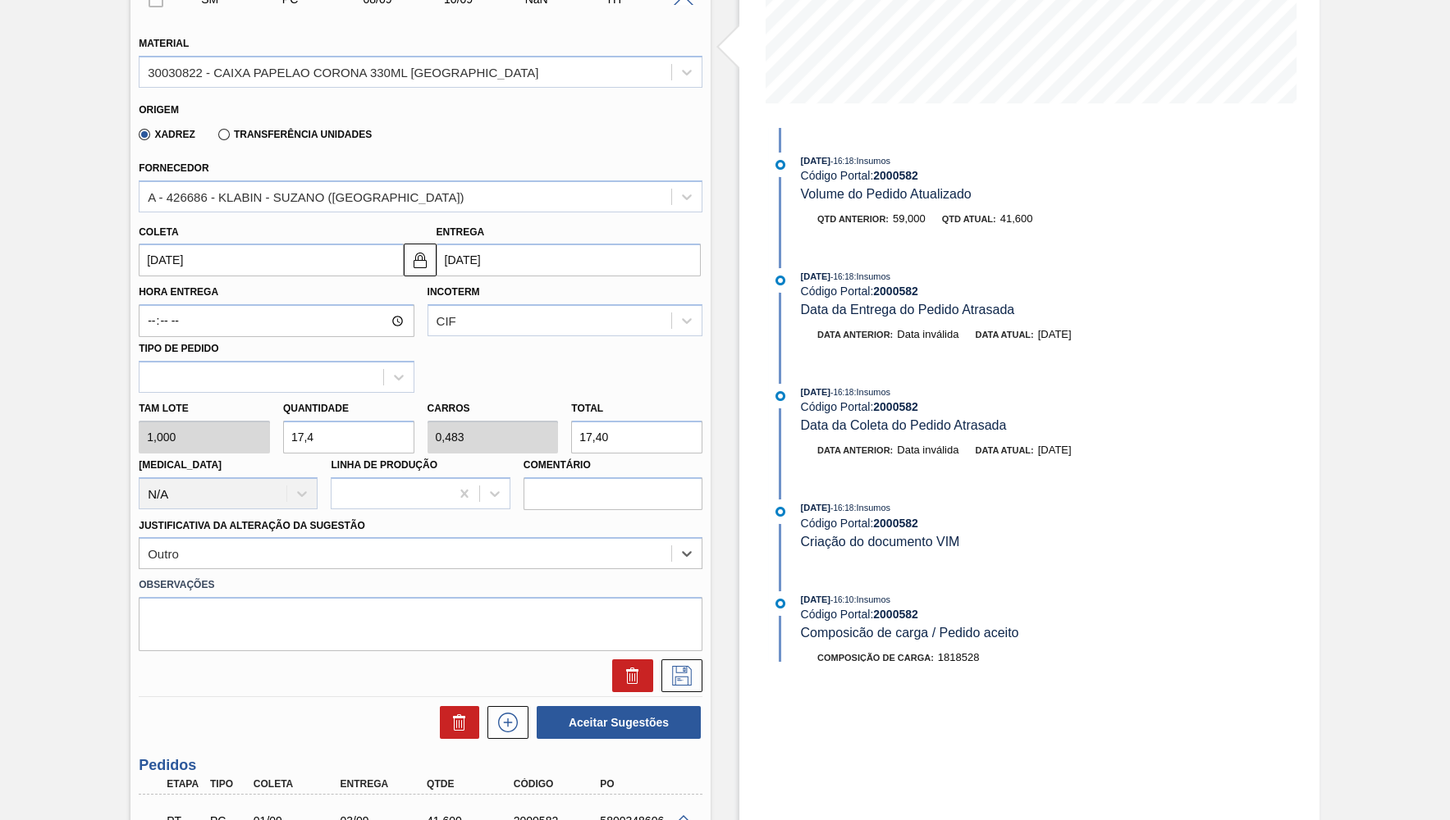
click at [547, 358] on div "Hora Entrega Incoterm CIF Tipo de pedido" at bounding box center [420, 334] width 577 height 116
click at [688, 666] on icon at bounding box center [682, 676] width 26 height 20
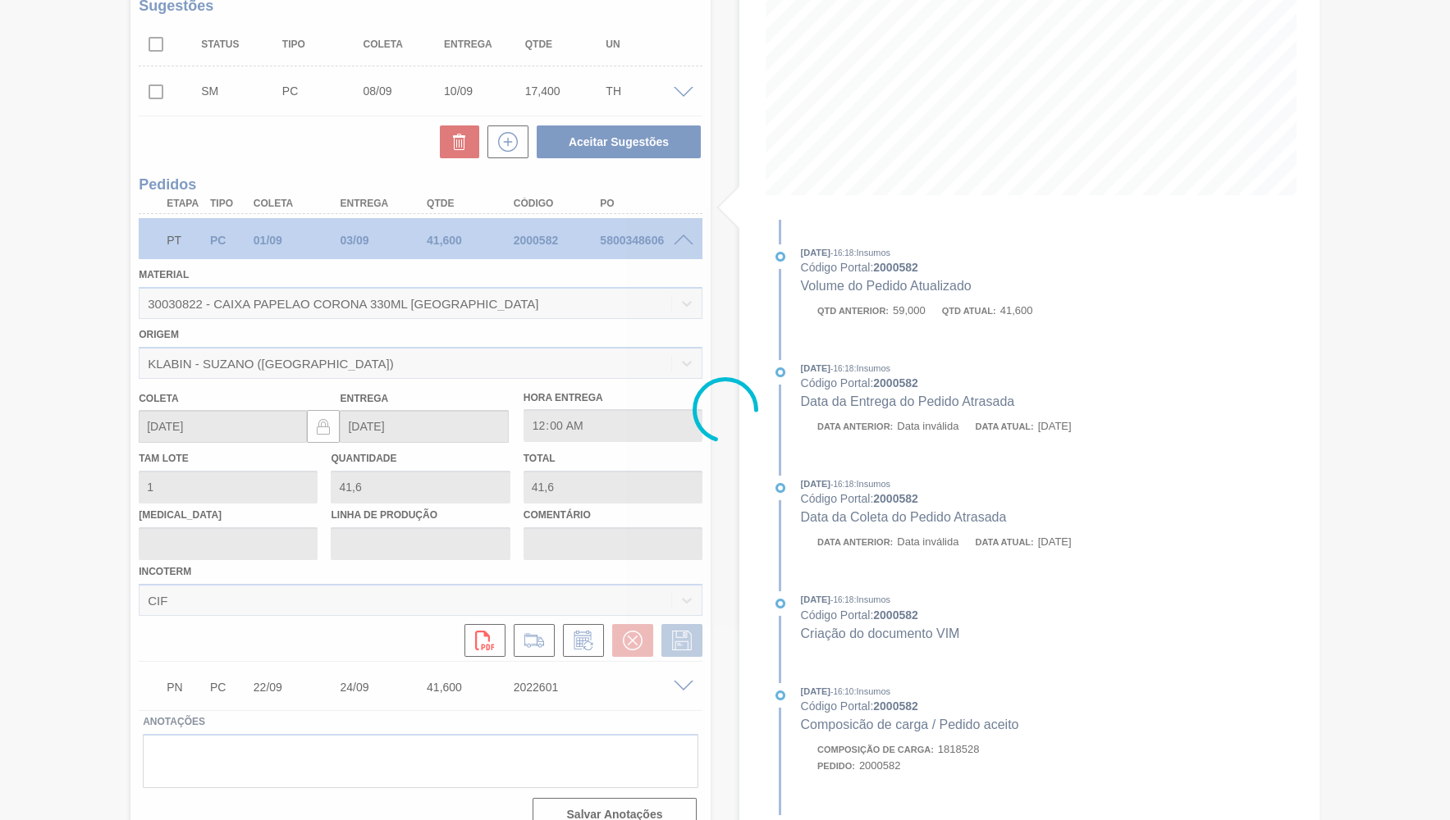
scroll to position [0, 0]
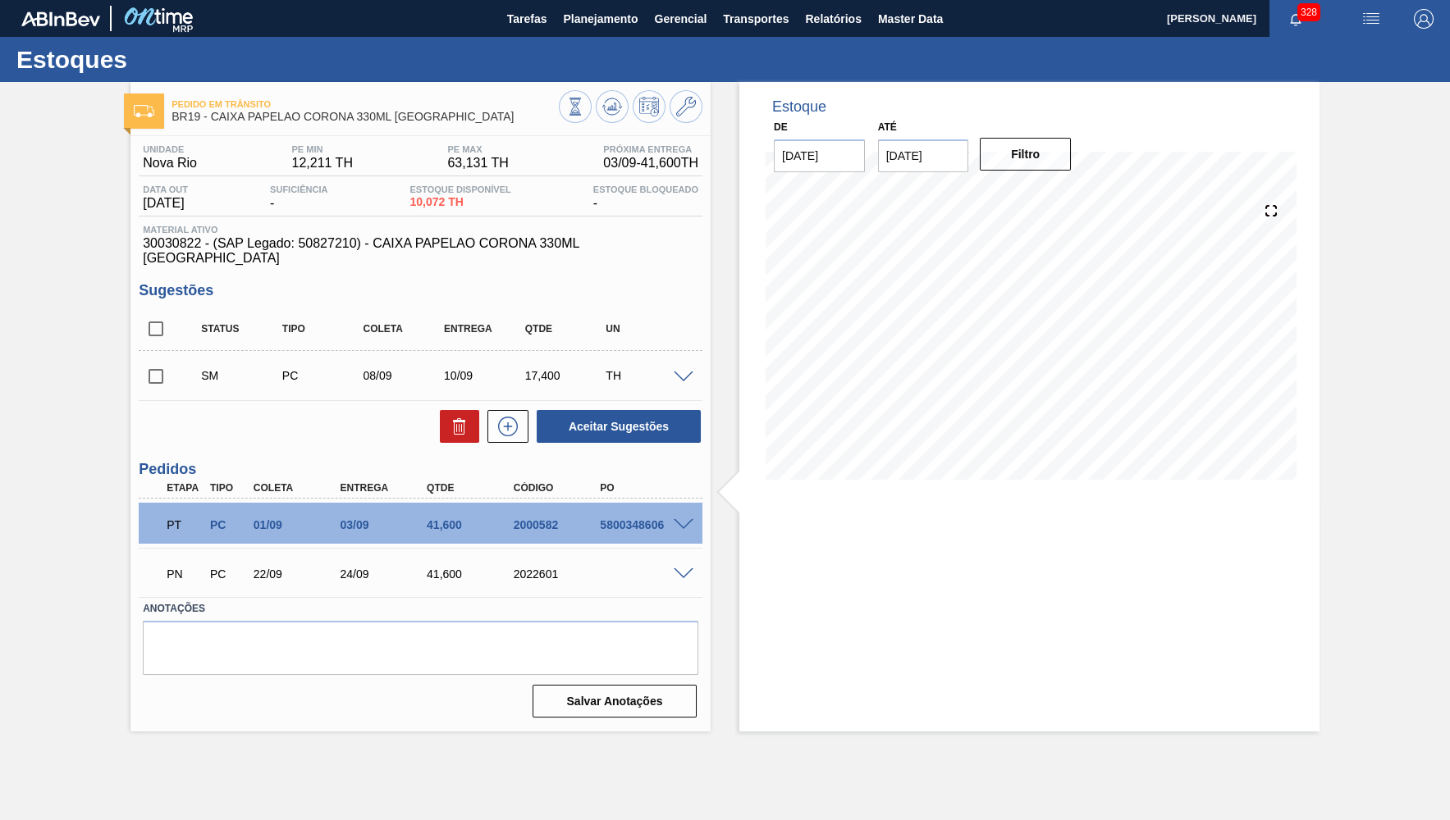
click at [164, 363] on input "checkbox" at bounding box center [156, 376] width 34 height 34
click at [594, 410] on button "Aceitar Sugestões" at bounding box center [618, 426] width 164 height 33
checkbox input "false"
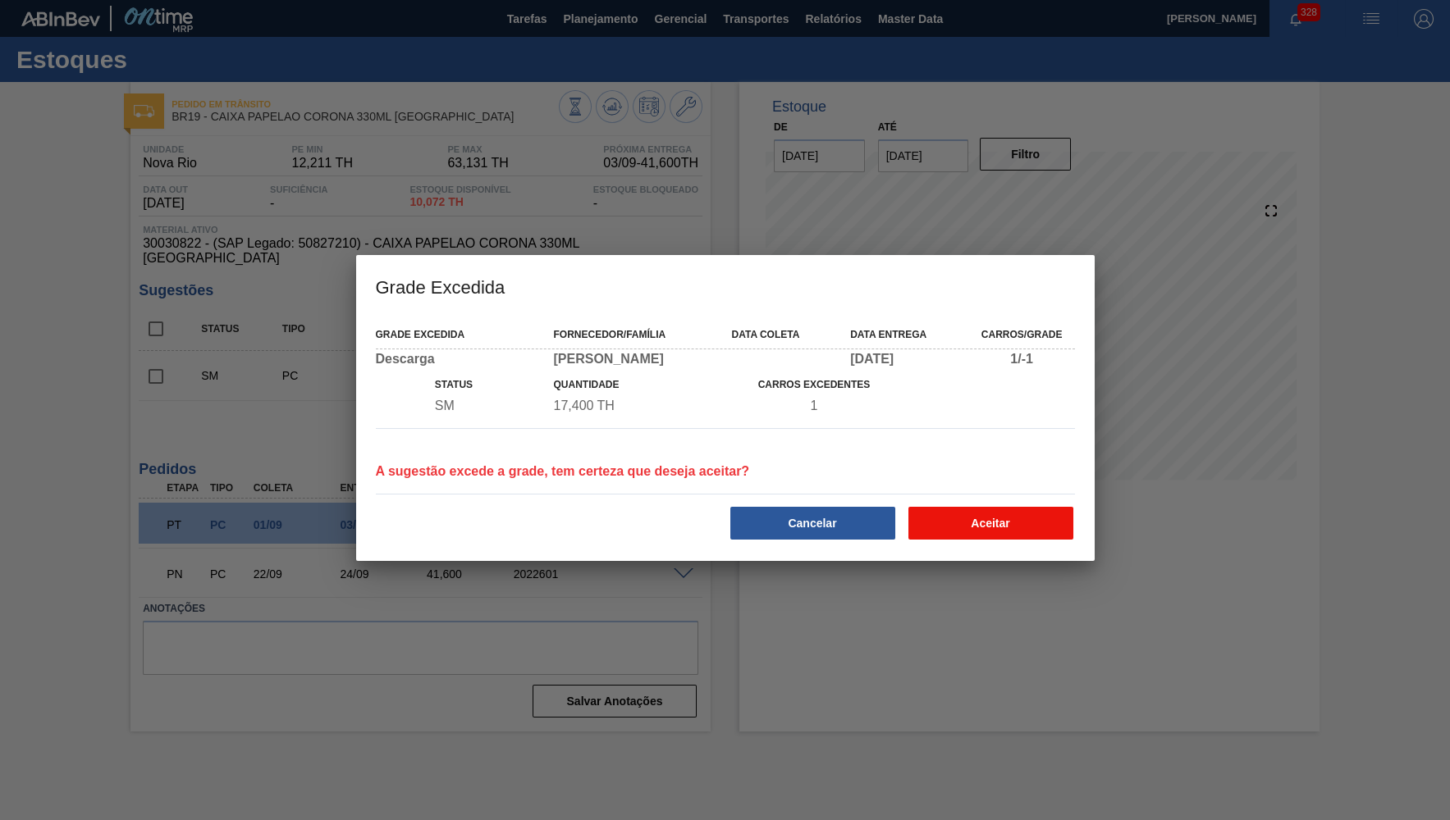
click at [970, 514] on button "Aceitar" at bounding box center [990, 523] width 165 height 33
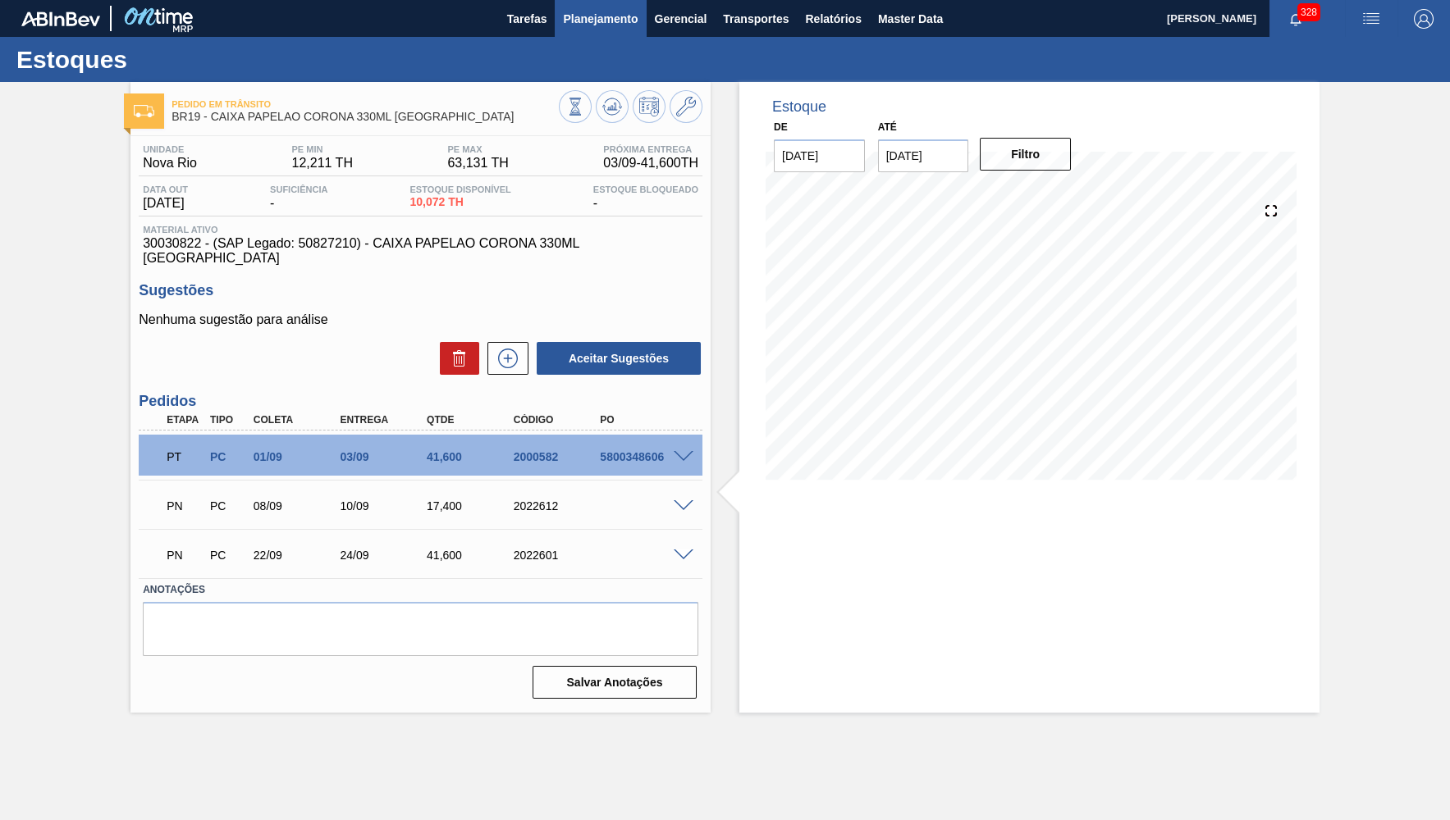
click at [617, 26] on span "Planejamento" at bounding box center [600, 19] width 75 height 20
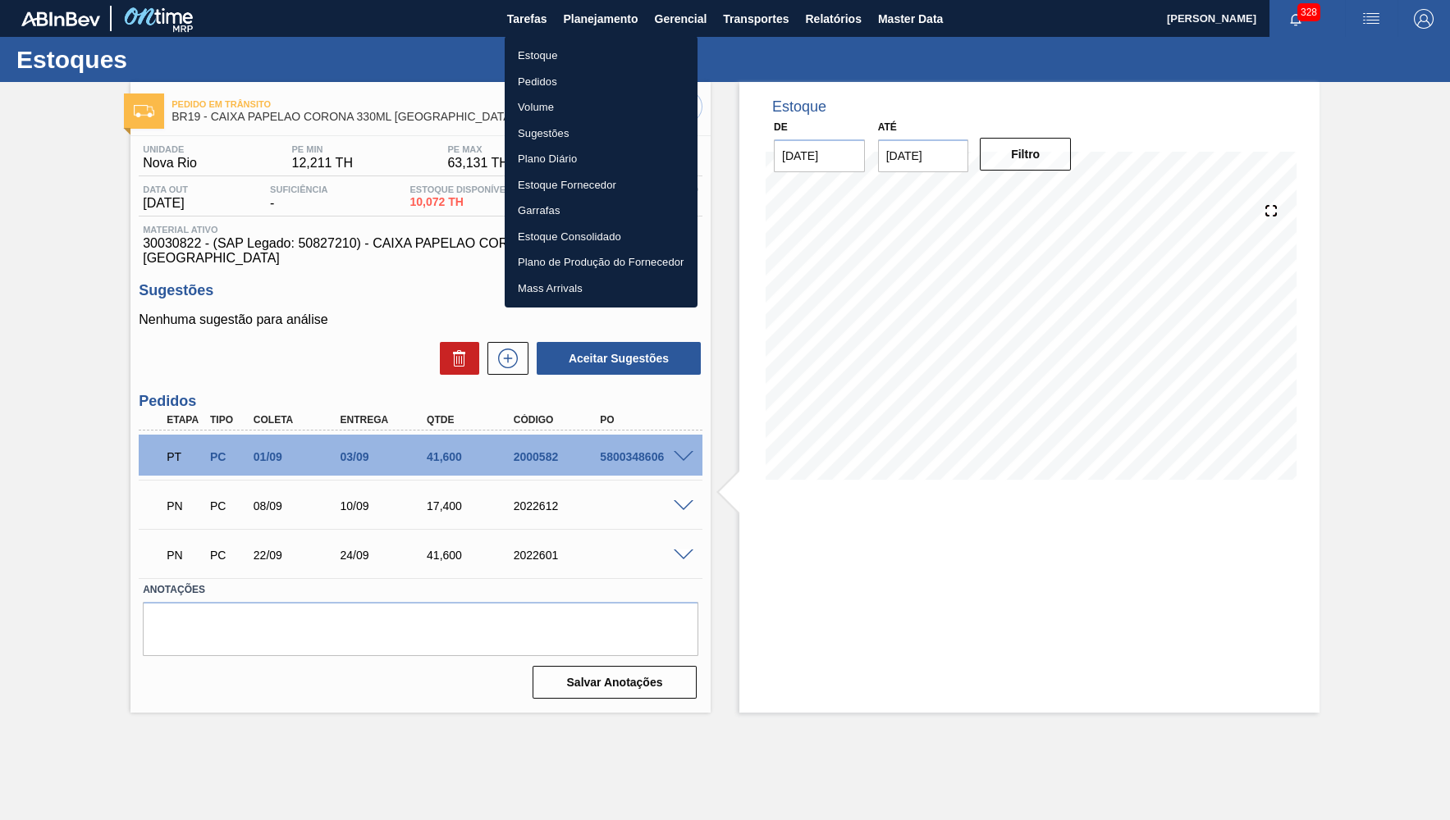
click at [598, 57] on li "Estoque" at bounding box center [600, 56] width 193 height 26
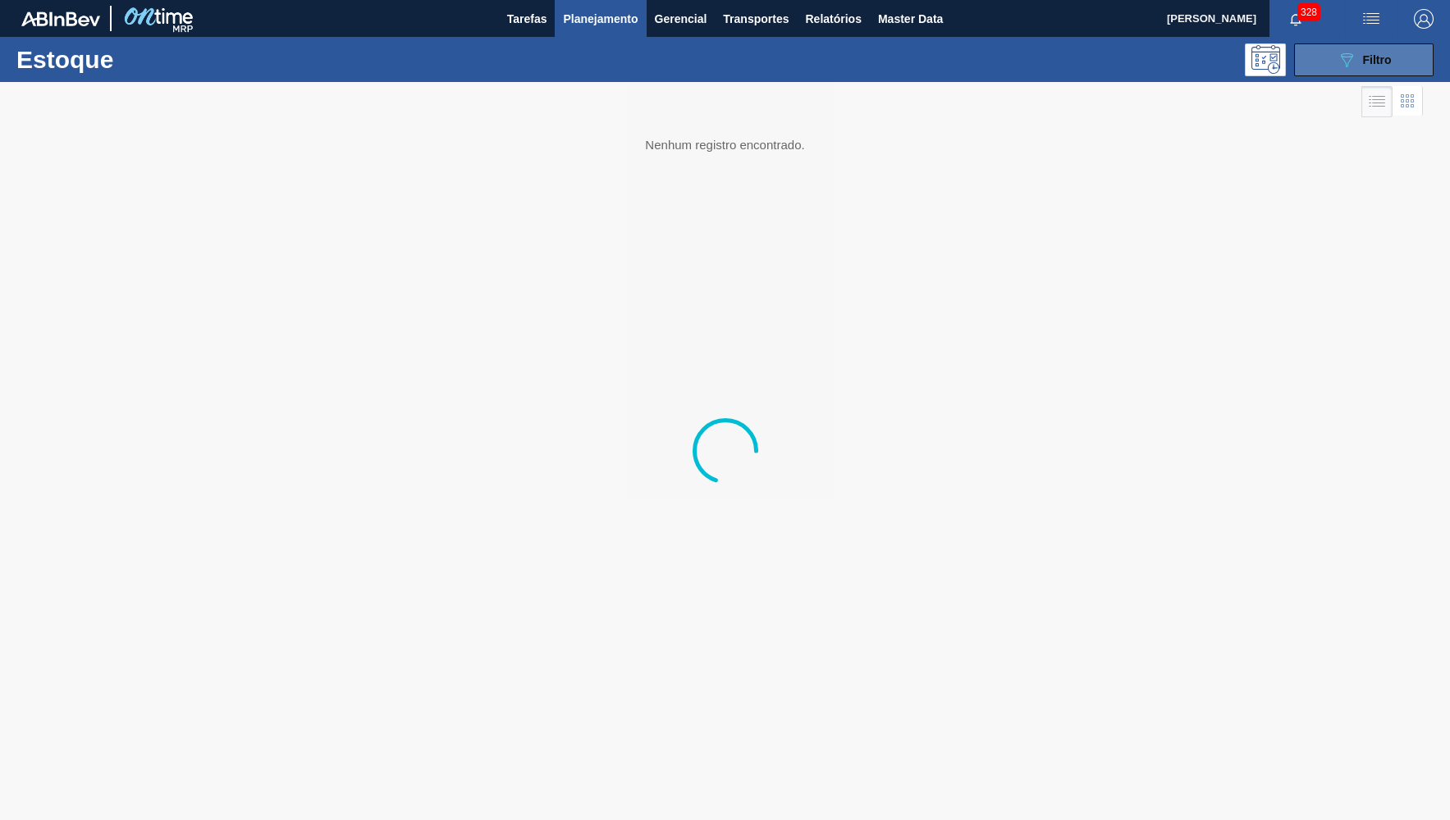
click at [1418, 58] on button "089F7B8B-B2A5-4AFE-B5C0-19BA573D28AC Filtro" at bounding box center [1363, 59] width 139 height 33
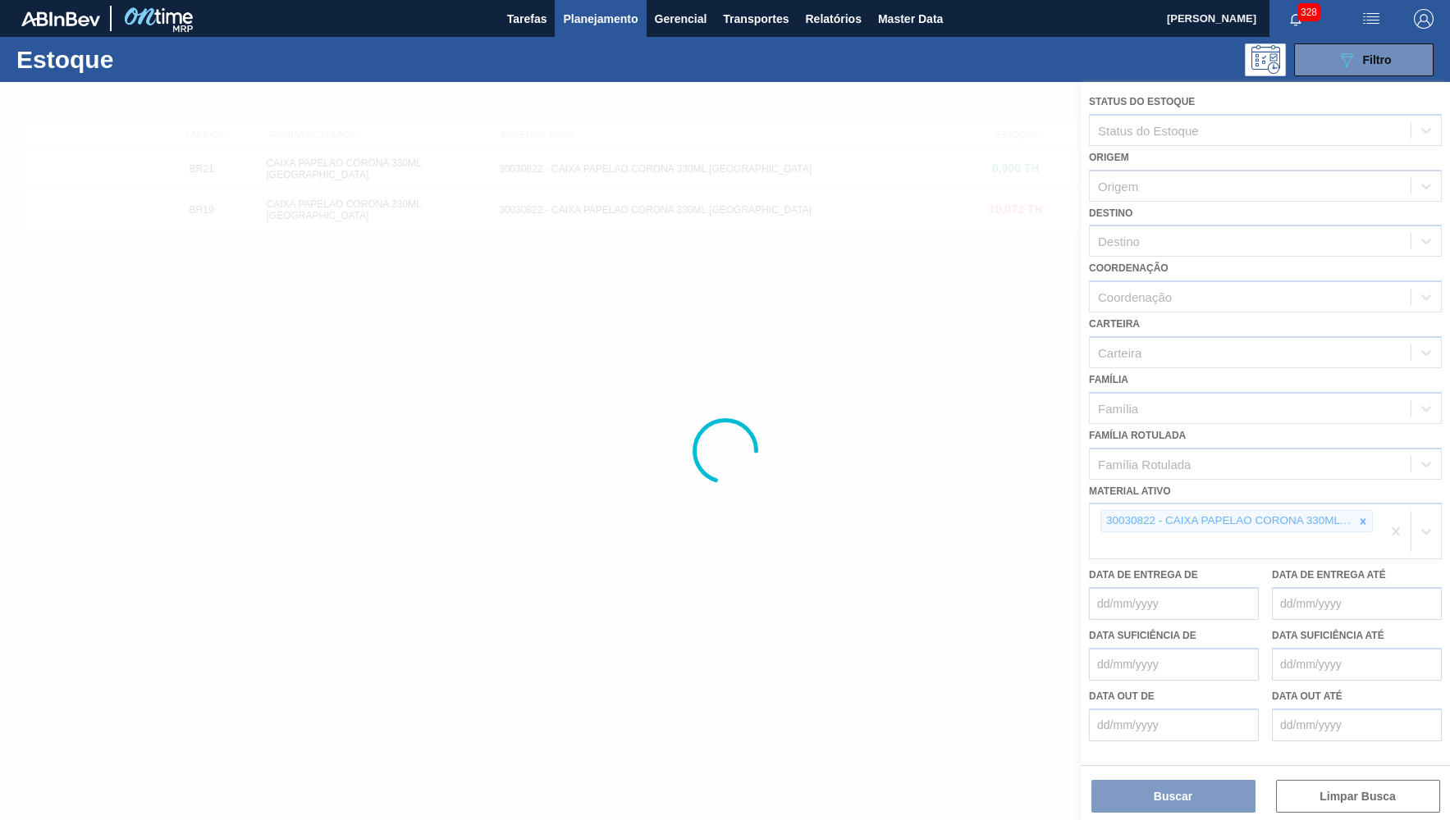
click at [1363, 502] on div at bounding box center [725, 451] width 1450 height 738
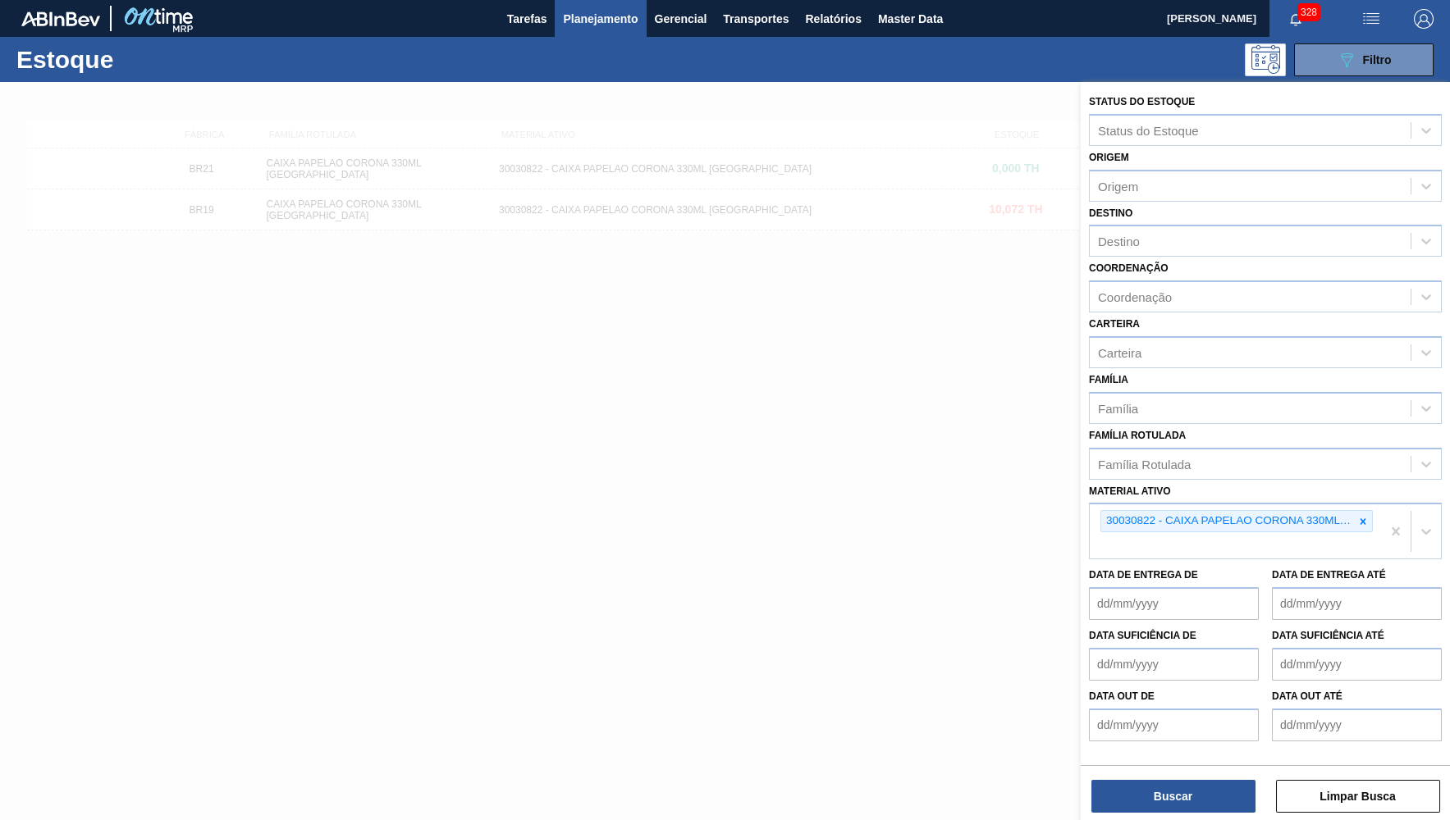
click at [1363, 516] on icon at bounding box center [1362, 521] width 11 height 11
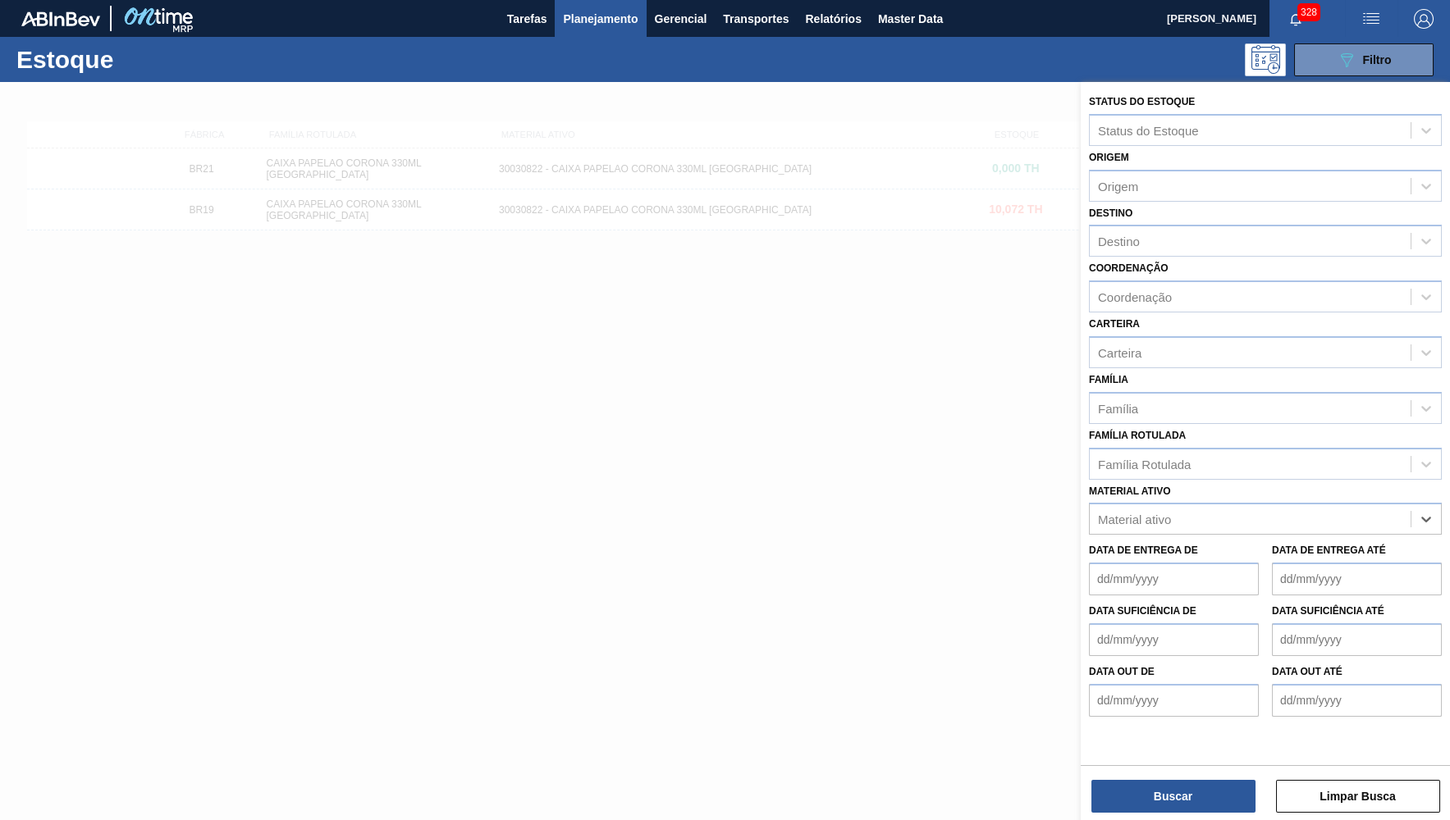
paste ativo "30018578"
type ativo "30018578"
click at [1104, 508] on div "30018578" at bounding box center [1249, 520] width 321 height 24
paste ativo "30018578"
type ativo "30018578"
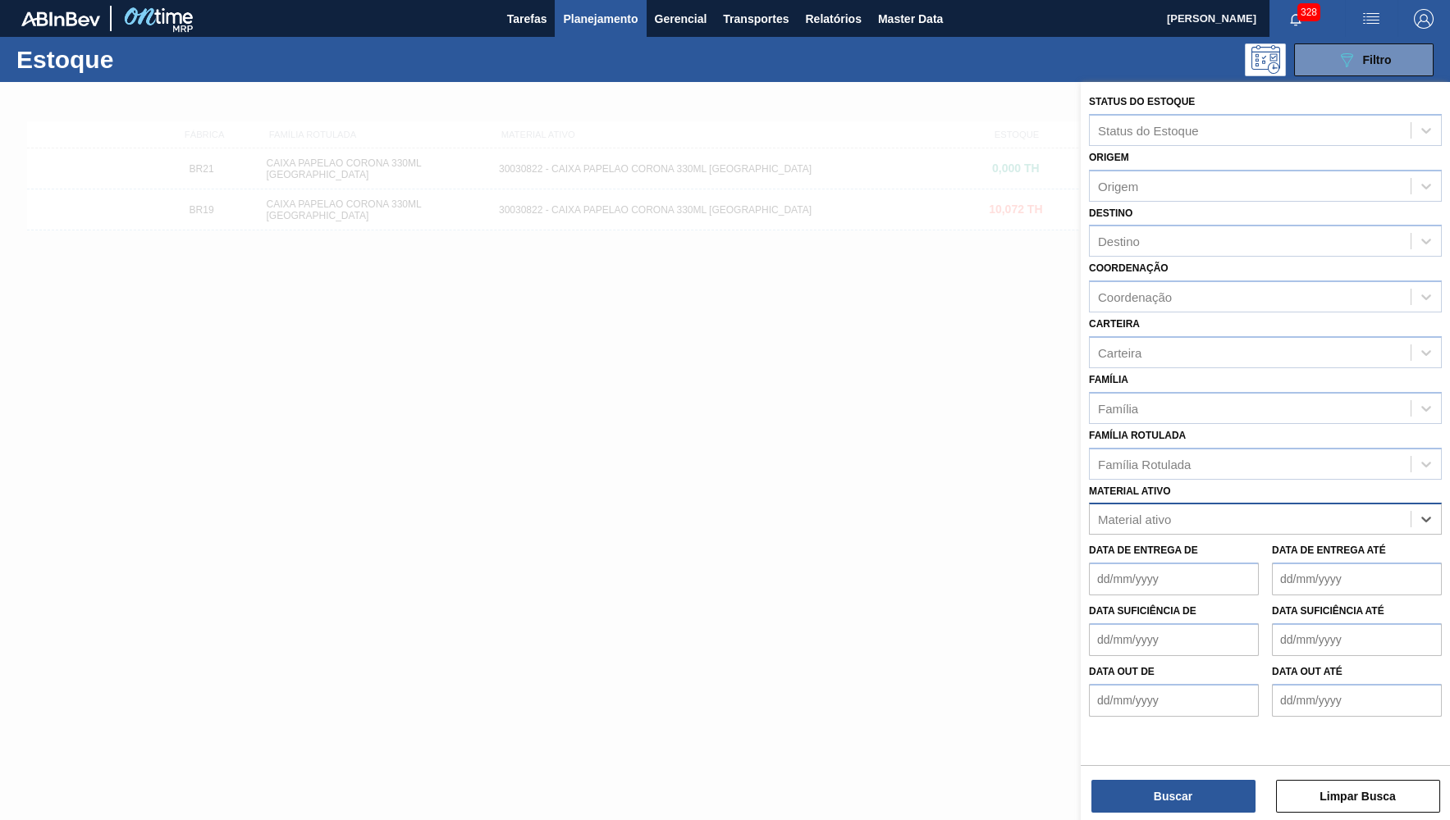
click at [1098, 508] on div "Material ativo" at bounding box center [1249, 520] width 321 height 24
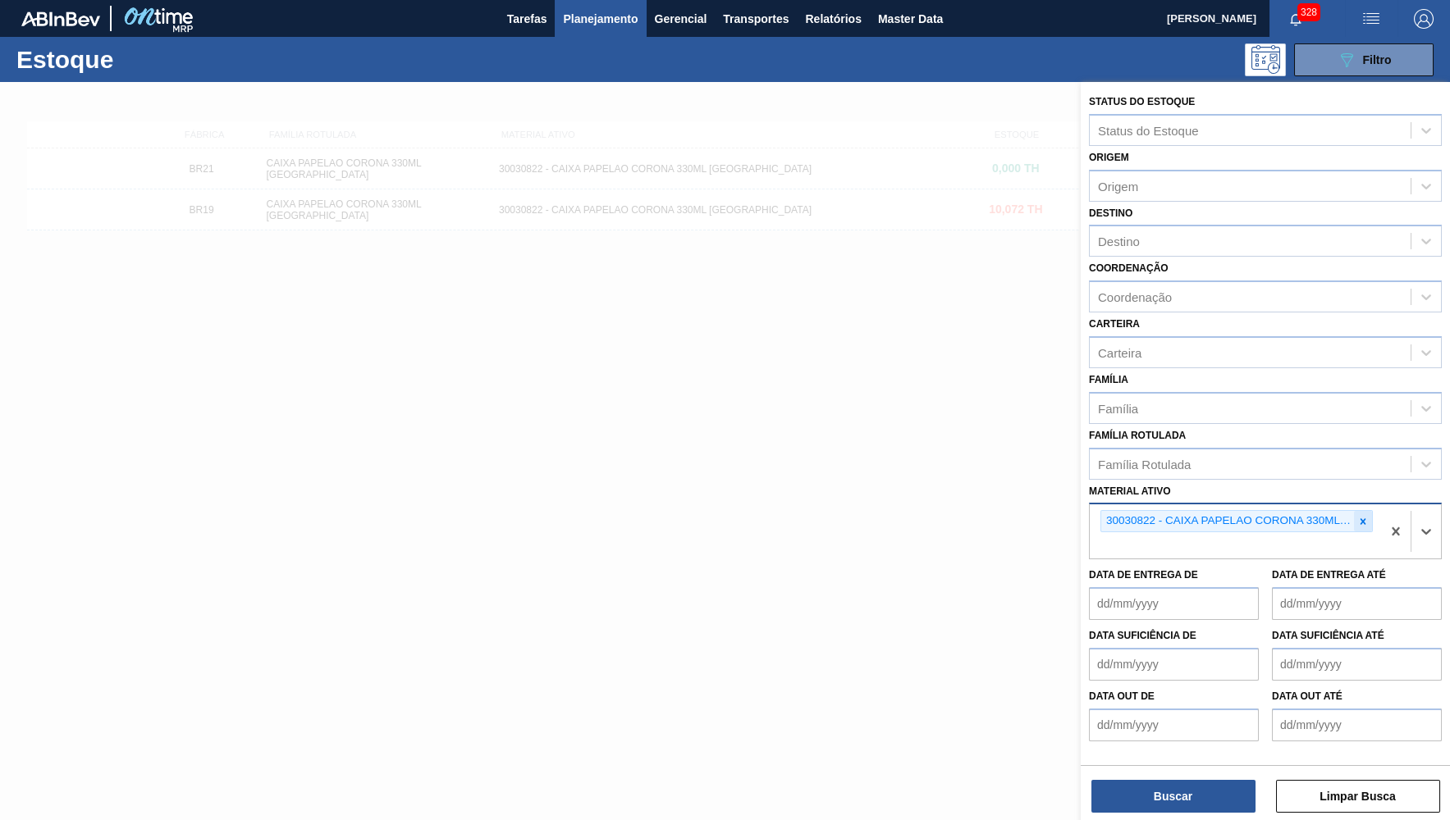
click at [1359, 516] on icon at bounding box center [1362, 521] width 11 height 11
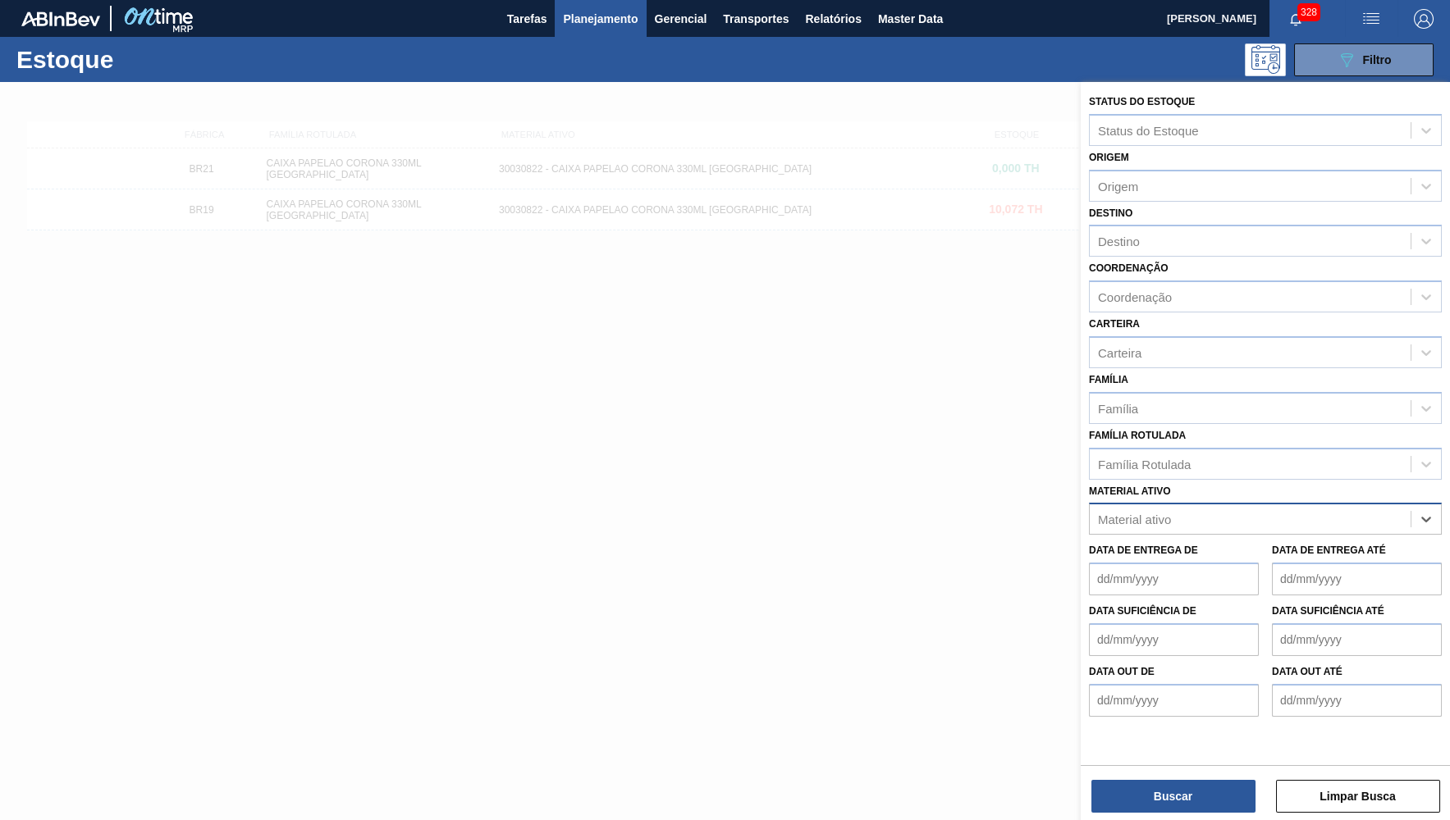
paste ativo "30018578"
type ativo "30018578"
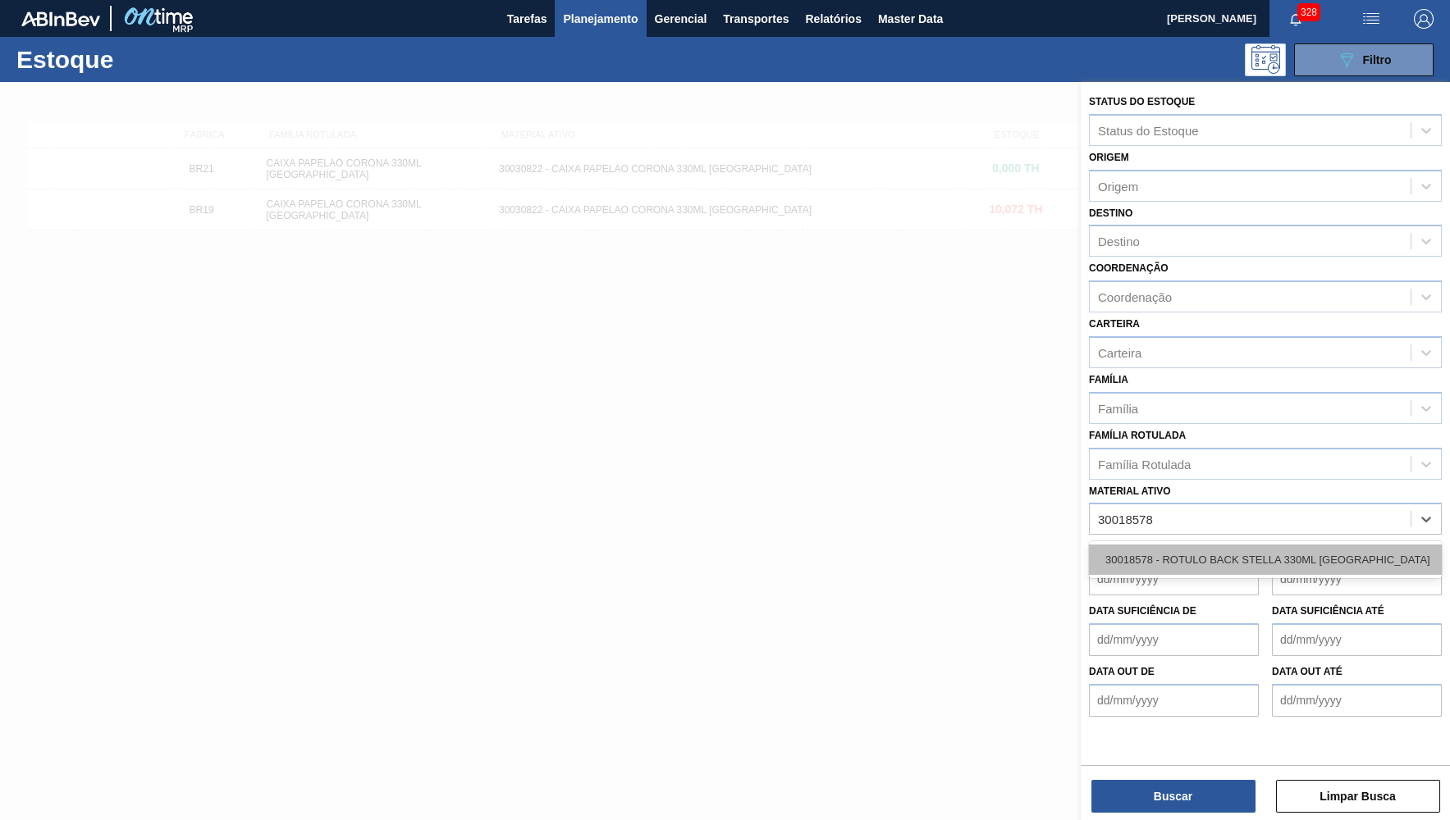
click at [1127, 545] on div "30018578 - ROTULO BACK STELLA 330ML PARAGUAI" at bounding box center [1265, 560] width 353 height 30
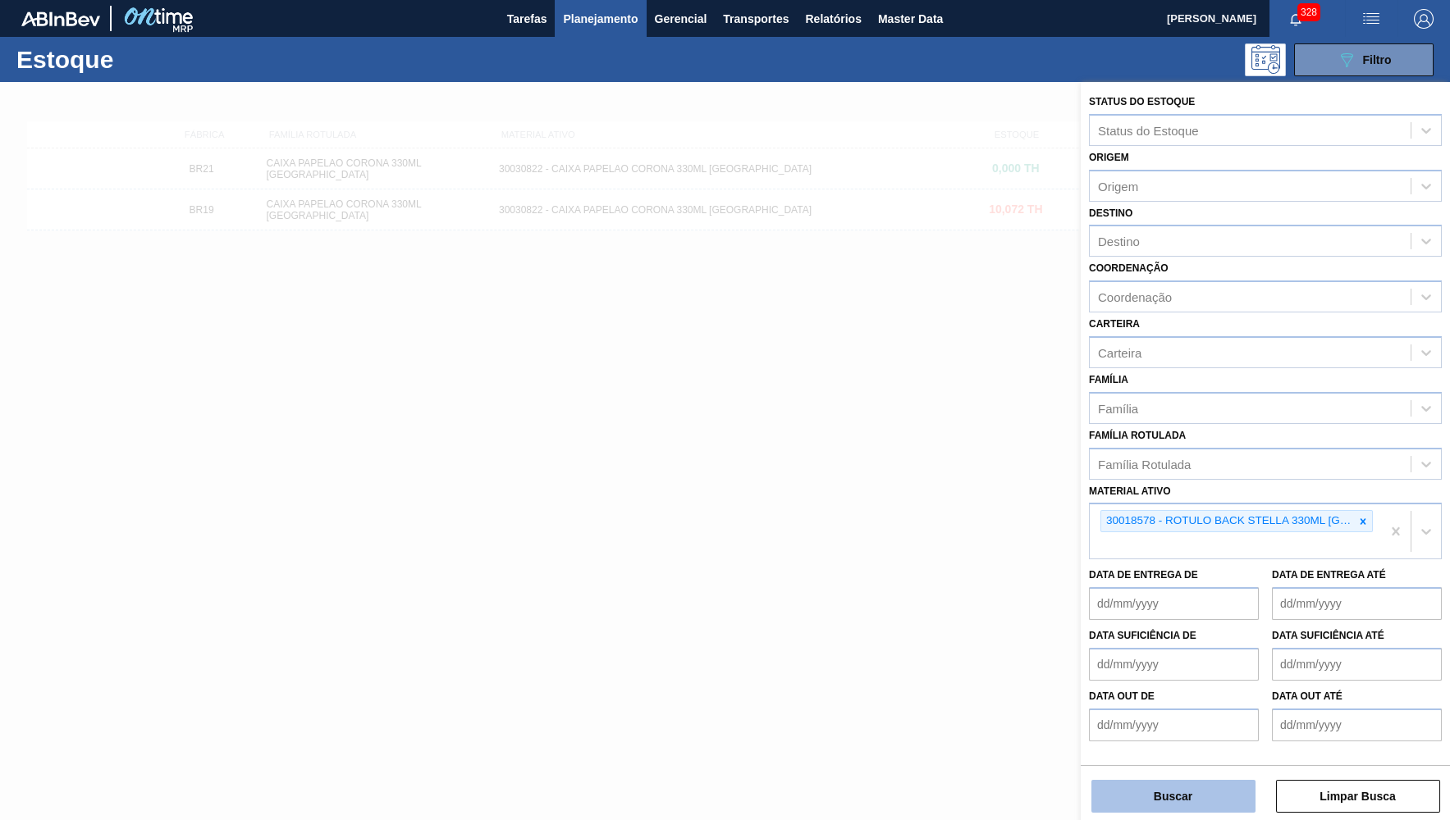
click at [1123, 795] on button "Buscar" at bounding box center [1173, 796] width 164 height 33
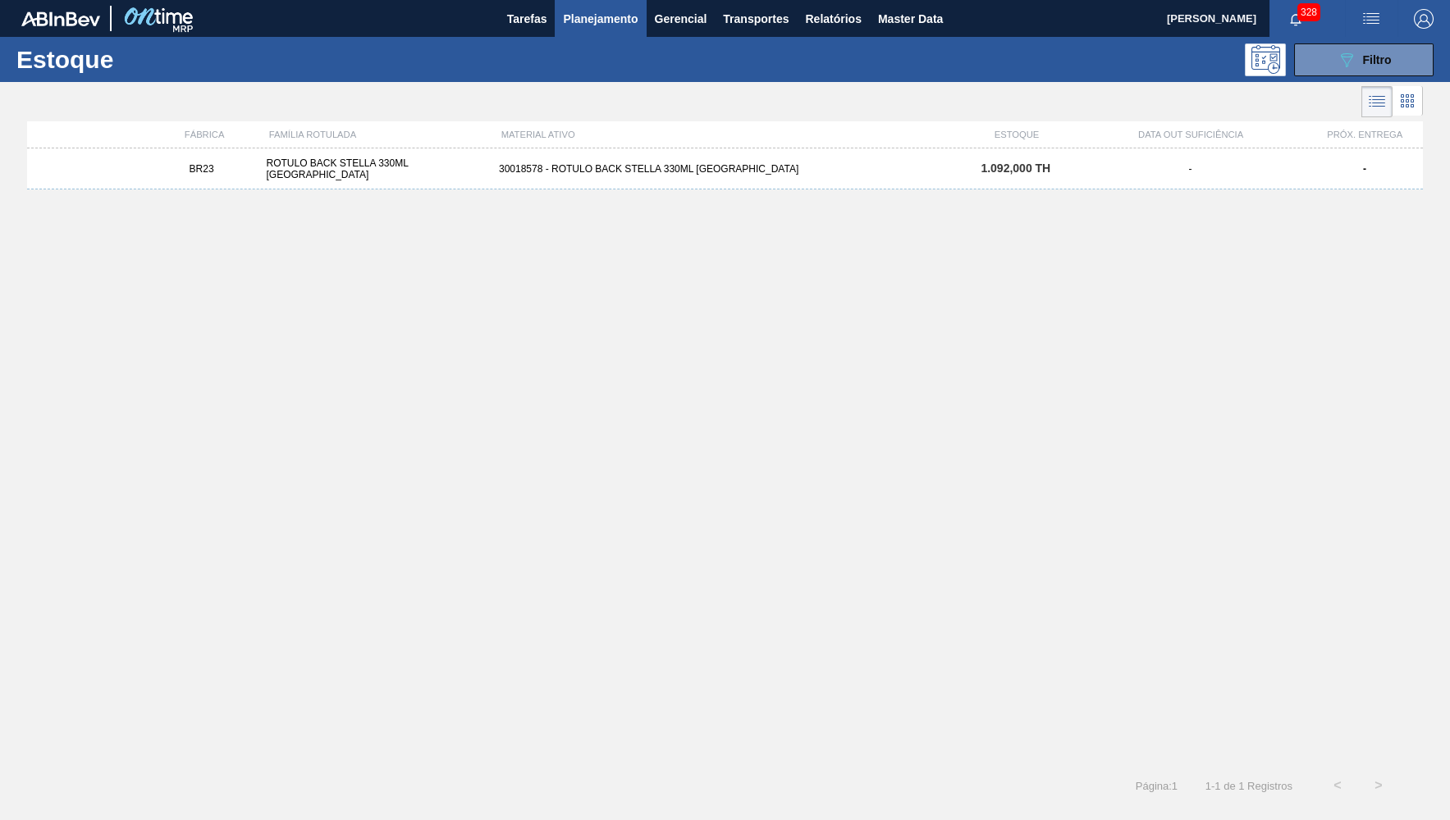
click at [697, 198] on div "BR23 ROTULO BACK STELLA 330ML PARAGUAI 30018578 - ROTULO BACK STELLA 330ML PARA…" at bounding box center [724, 451] width 1395 height 607
click at [697, 185] on div "BR23 ROTULO BACK STELLA 330ML PARAGUAI 30018578 - ROTULO BACK STELLA 330ML PARA…" at bounding box center [724, 168] width 1395 height 41
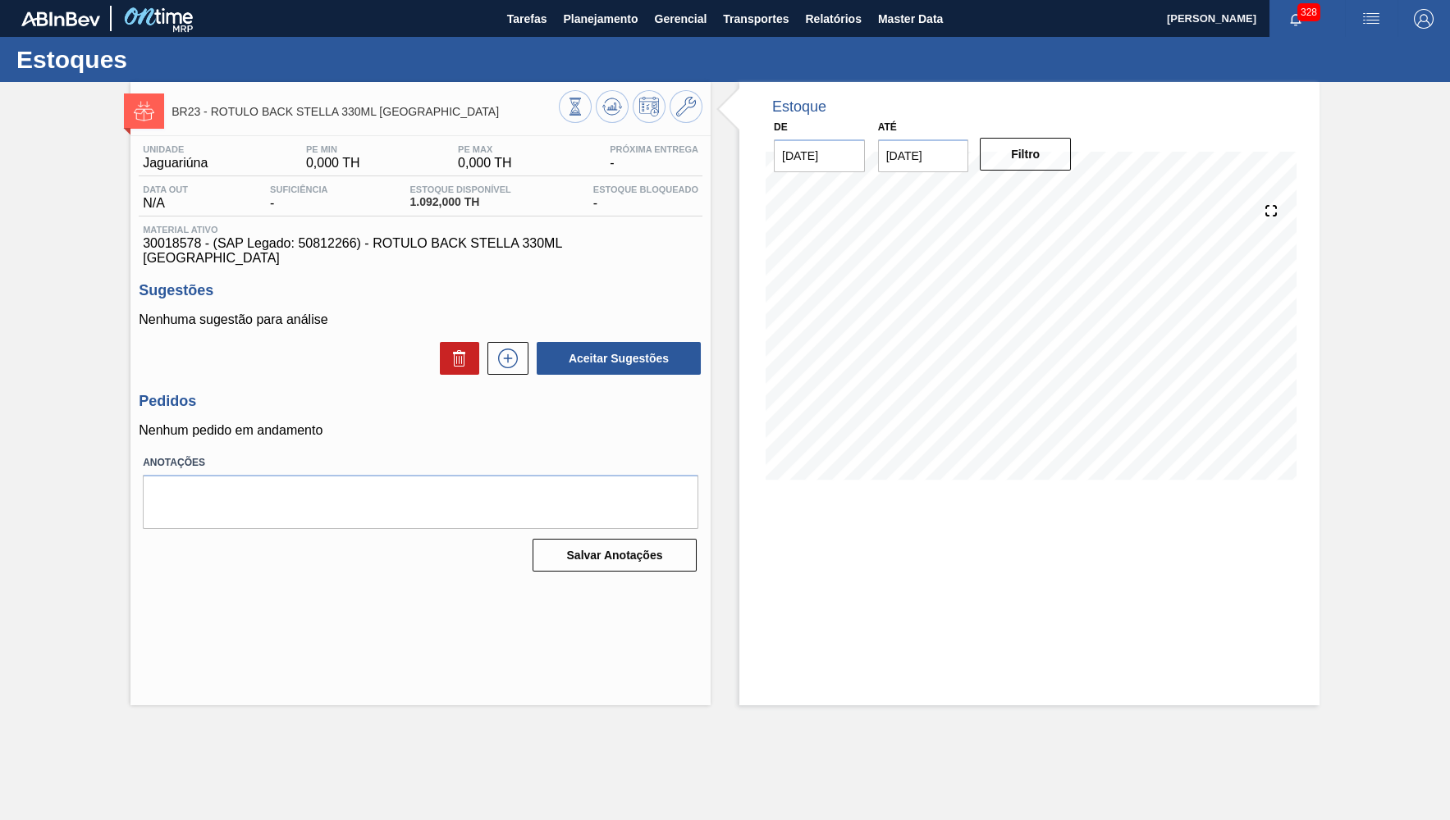
click at [383, 227] on span "Material ativo" at bounding box center [420, 230] width 555 height 10
click at [387, 234] on span "Material ativo" at bounding box center [420, 230] width 555 height 10
click at [391, 247] on span "30018578 - (SAP Legado: 50812266) - ROTULO BACK STELLA 330ML PARAGUAI" at bounding box center [420, 251] width 555 height 30
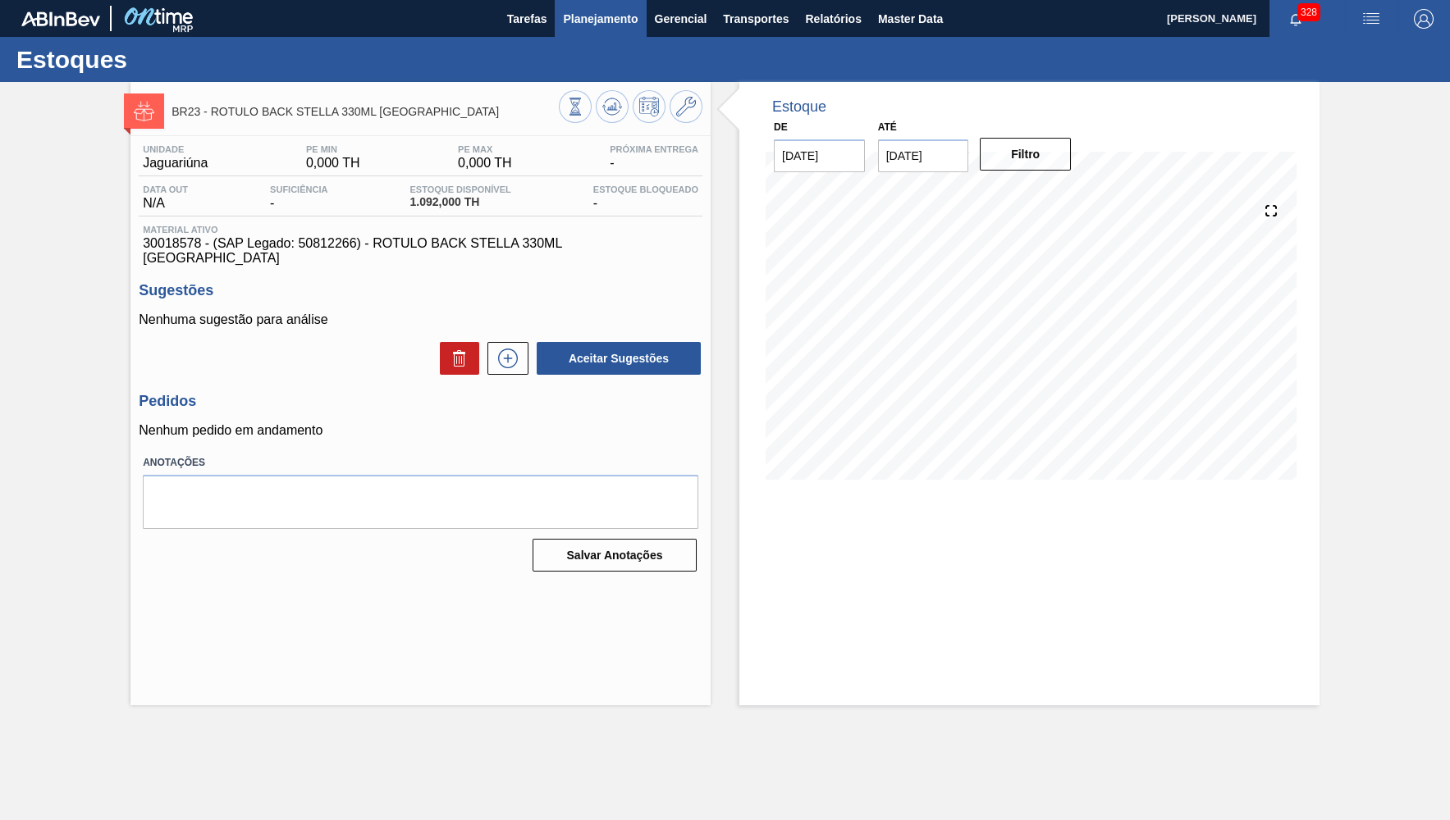
click at [568, 31] on button "Planejamento" at bounding box center [600, 18] width 91 height 37
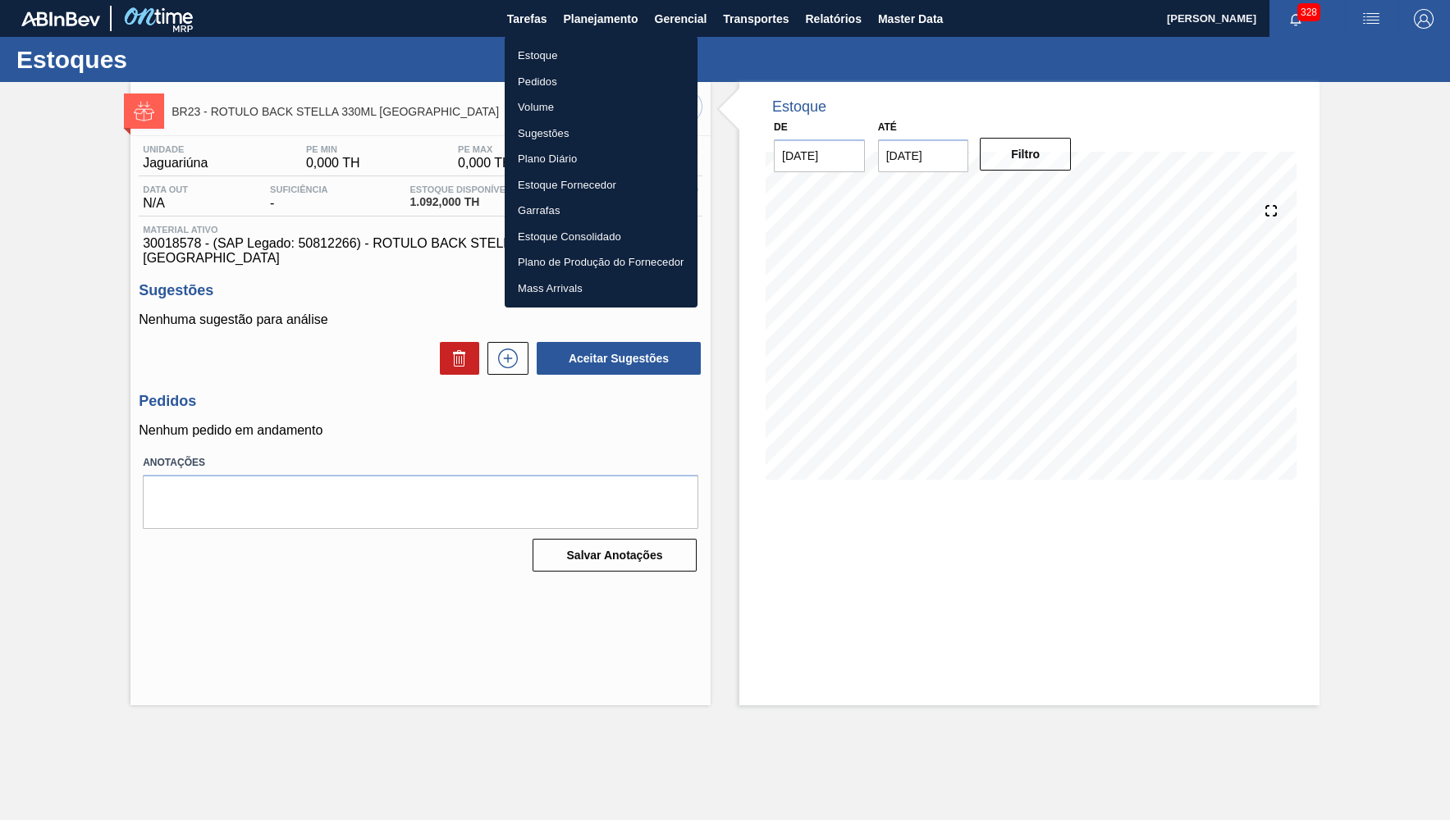
drag, startPoint x: 531, startPoint y: 48, endPoint x: 1143, endPoint y: 162, distance: 622.6
click at [531, 47] on li "Estoque" at bounding box center [600, 56] width 193 height 26
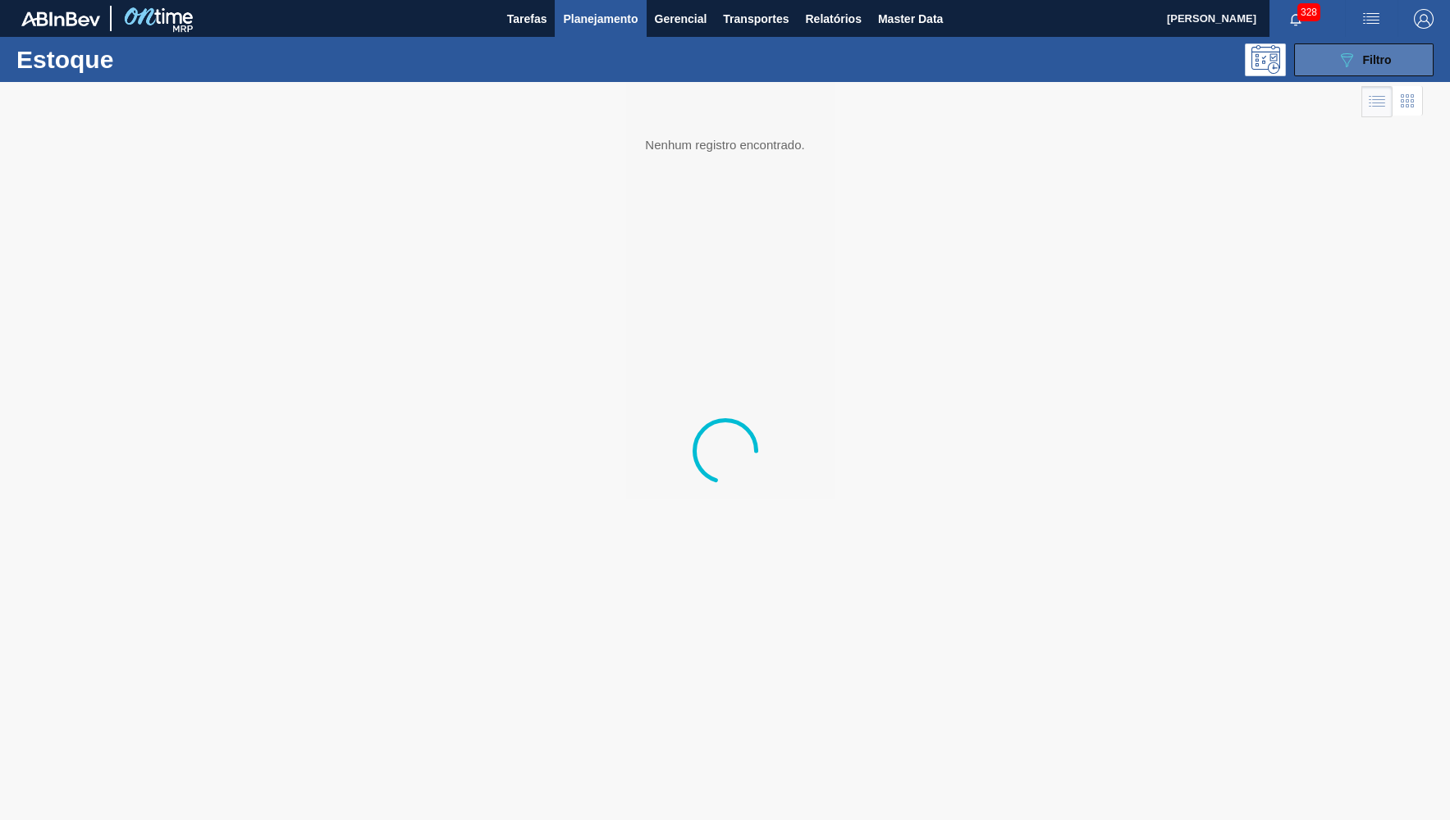
click at [1340, 57] on icon "089F7B8B-B2A5-4AFE-B5C0-19BA573D28AC" at bounding box center [1346, 60] width 20 height 20
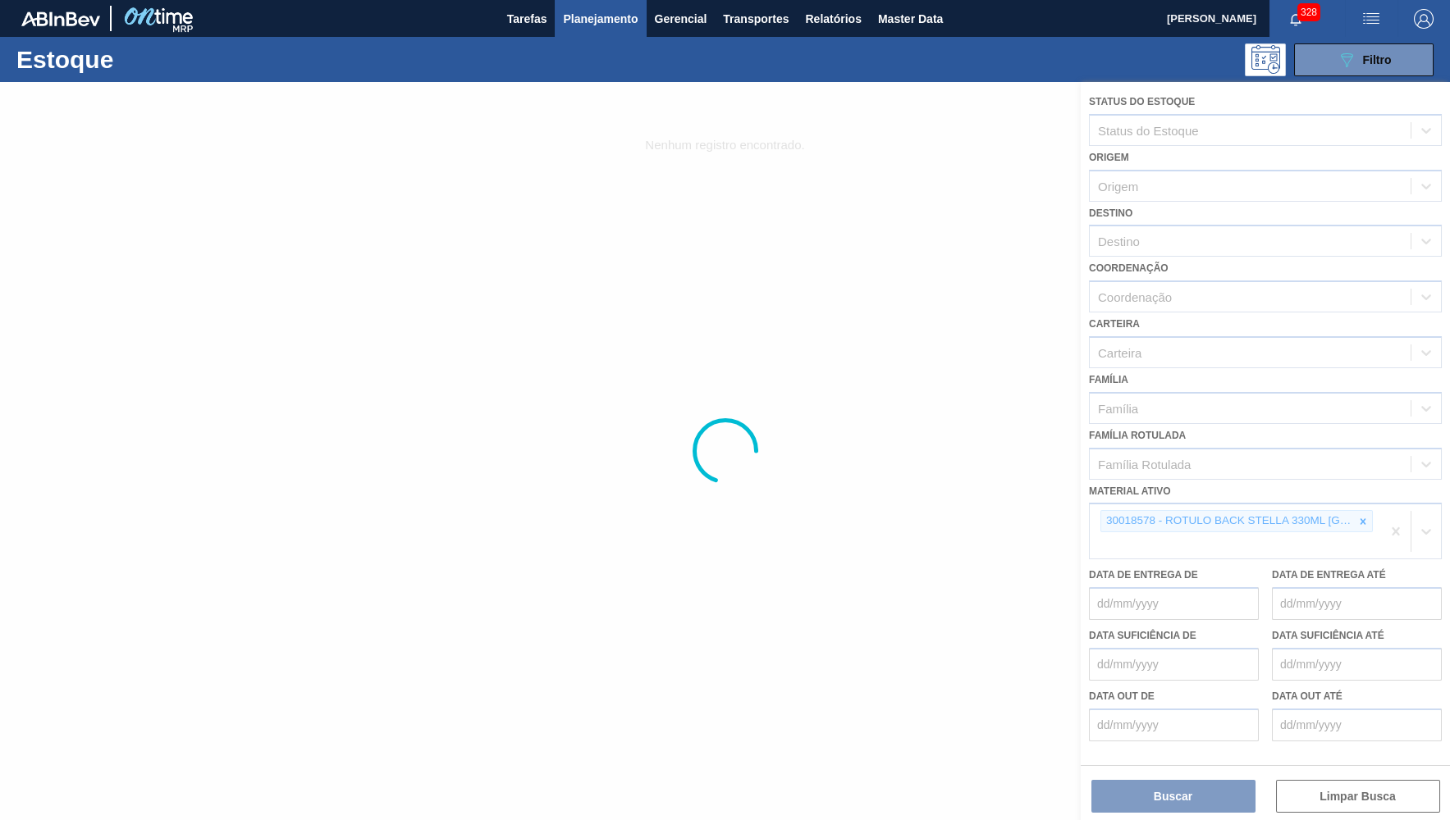
click at [1362, 502] on div at bounding box center [725, 451] width 1450 height 738
click at [589, 418] on div at bounding box center [725, 451] width 1450 height 738
click at [1370, 70] on button "089F7B8B-B2A5-4AFE-B5C0-19BA573D28AC Filtro" at bounding box center [1363, 59] width 139 height 33
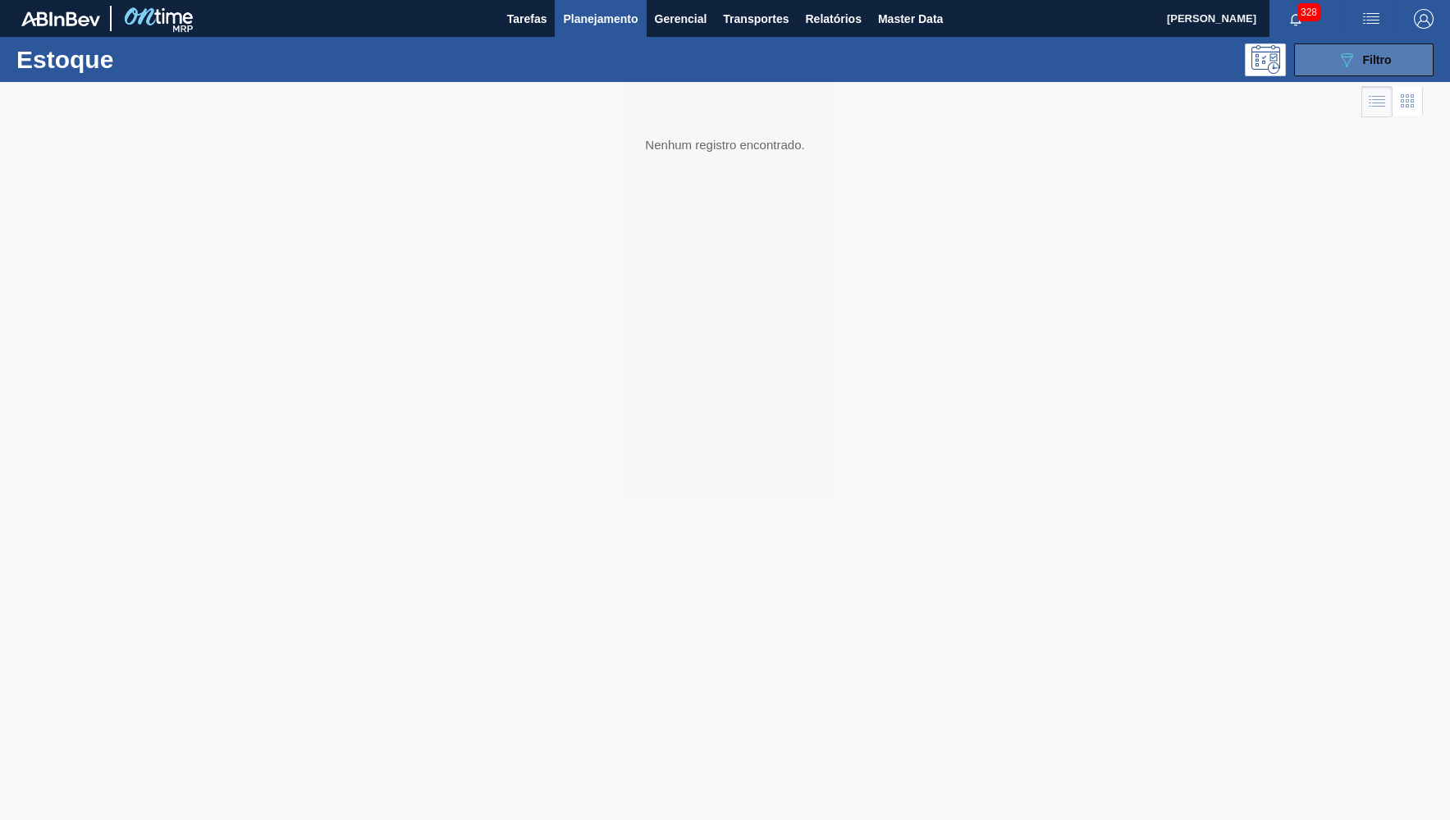
click at [1318, 52] on button "089F7B8B-B2A5-4AFE-B5C0-19BA573D28AC Filtro" at bounding box center [1363, 59] width 139 height 33
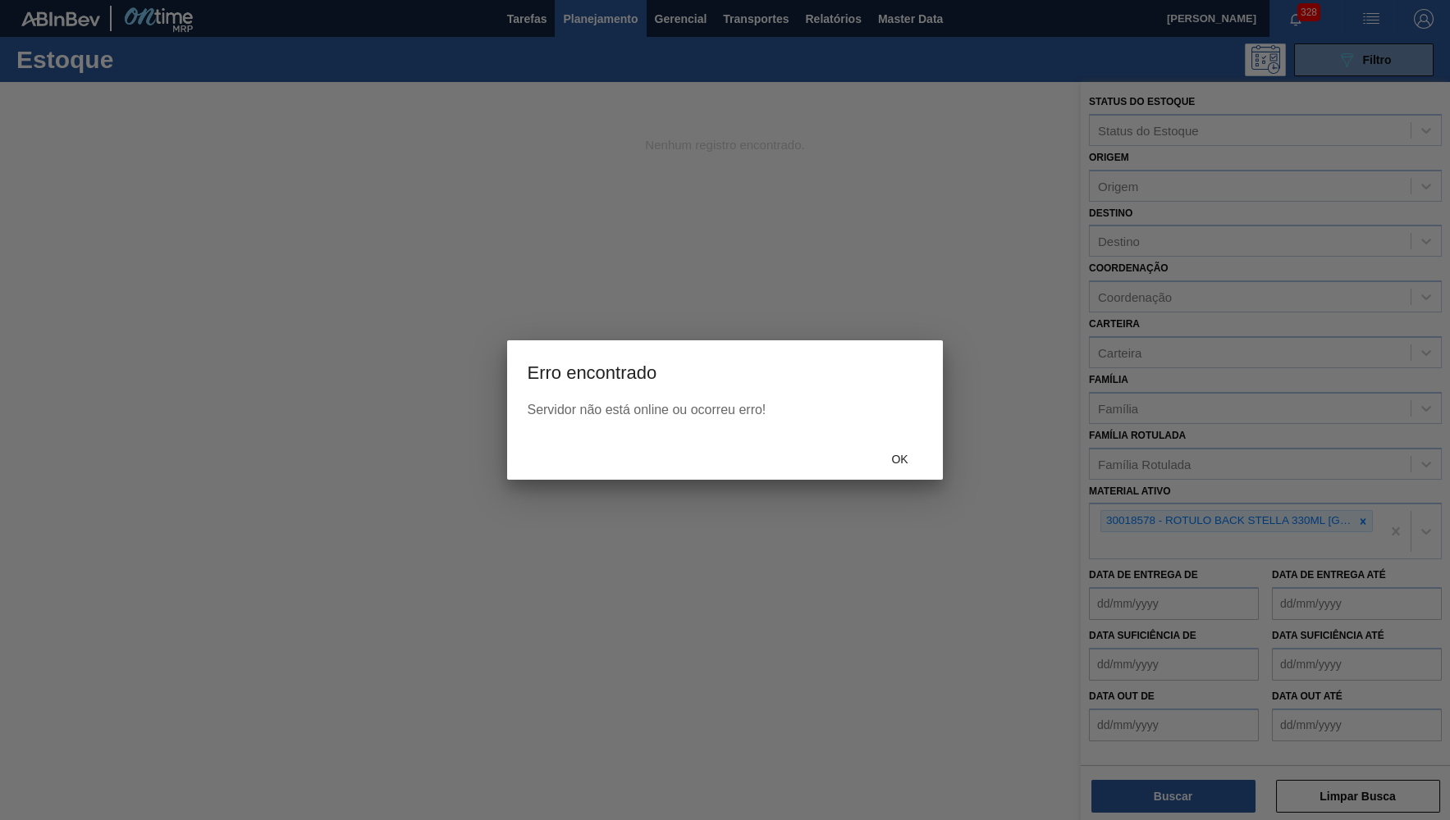
click at [891, 474] on div "Ok" at bounding box center [724, 458] width 435 height 43
click at [915, 463] on span "Ok" at bounding box center [899, 459] width 43 height 13
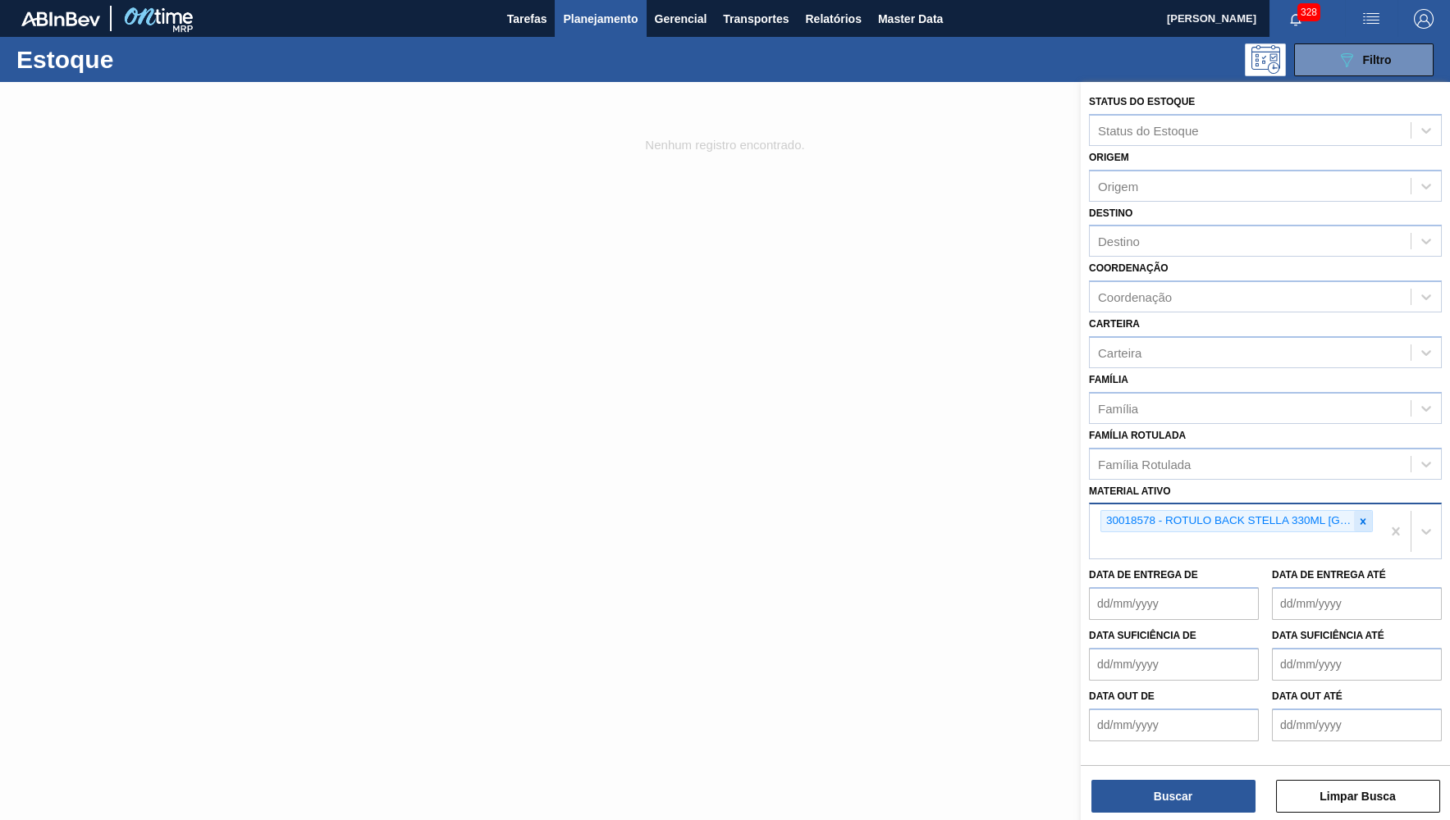
click at [1367, 516] on icon at bounding box center [1362, 521] width 11 height 11
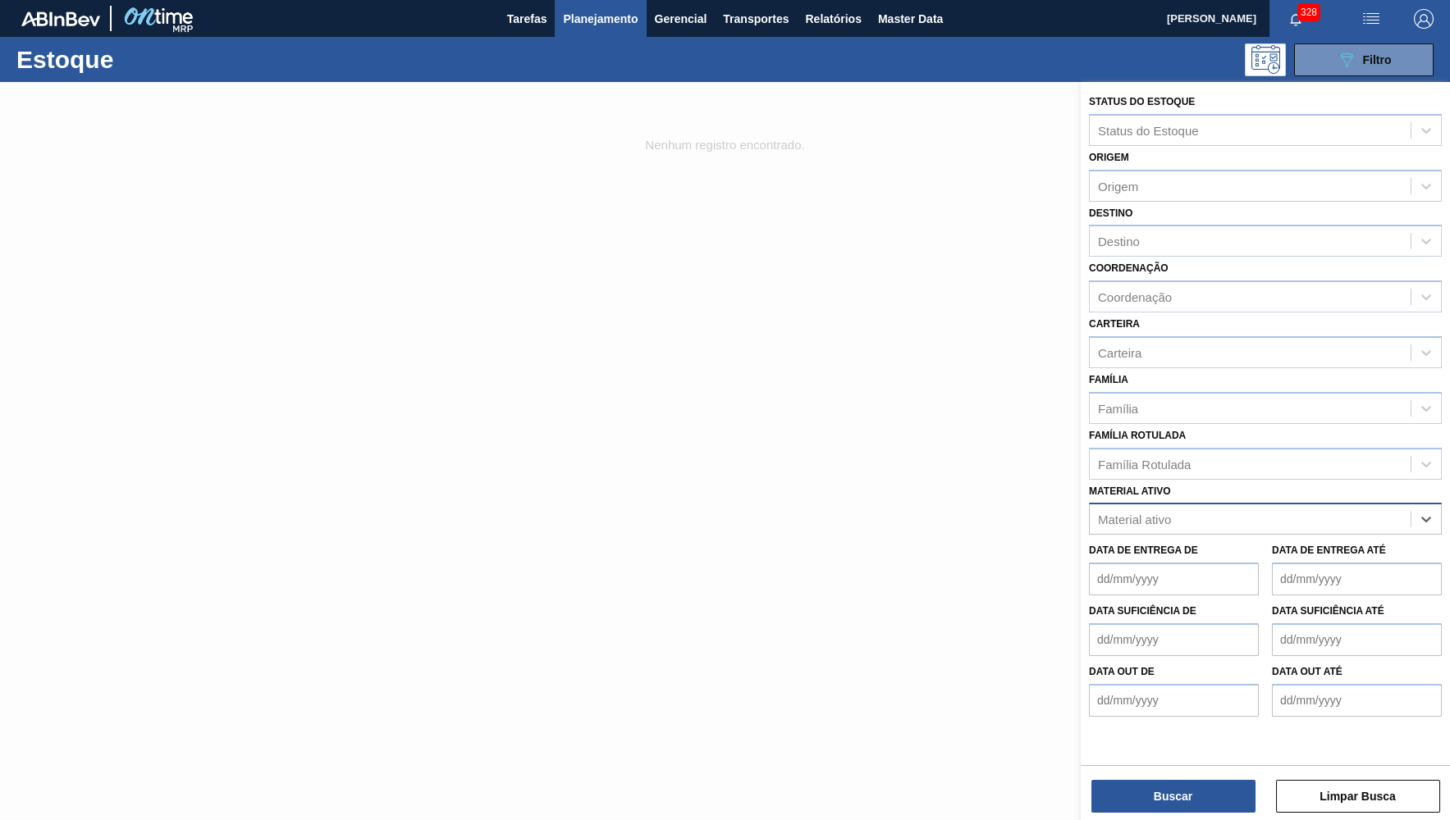
paste ativo "30005930"
type ativo "30005930"
click at [1100, 513] on ativo "30005930" at bounding box center [1126, 520] width 57 height 14
click at [1169, 512] on div "Material ativo" at bounding box center [1249, 520] width 321 height 24
click at [1173, 508] on div "Material ativo" at bounding box center [1249, 520] width 321 height 24
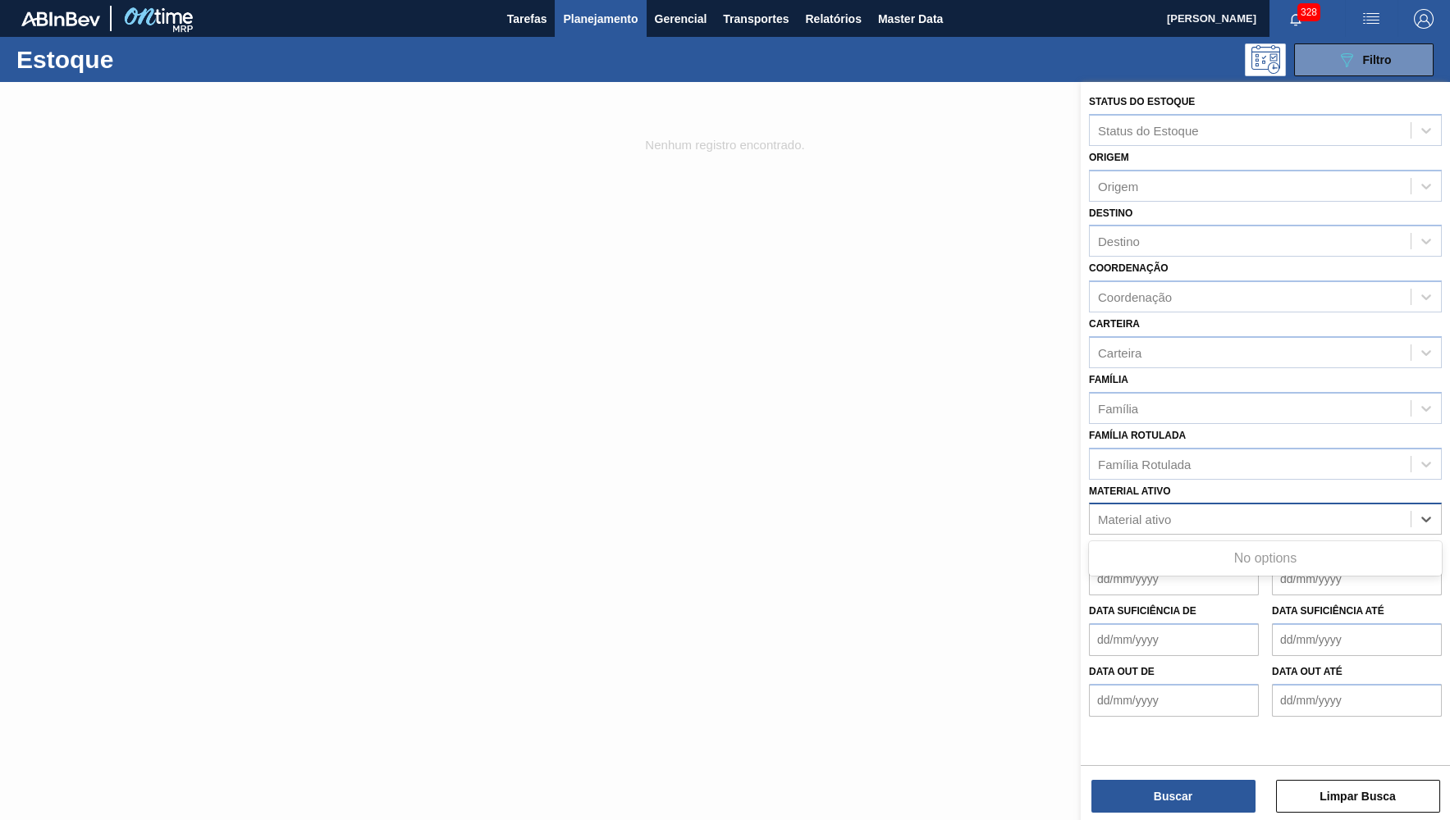
paste ativo "30005930"
type ativo "30005930"
paste ativo "30005930"
type ativo "30005930"
click at [1423, 26] on img "button" at bounding box center [1423, 19] width 20 height 20
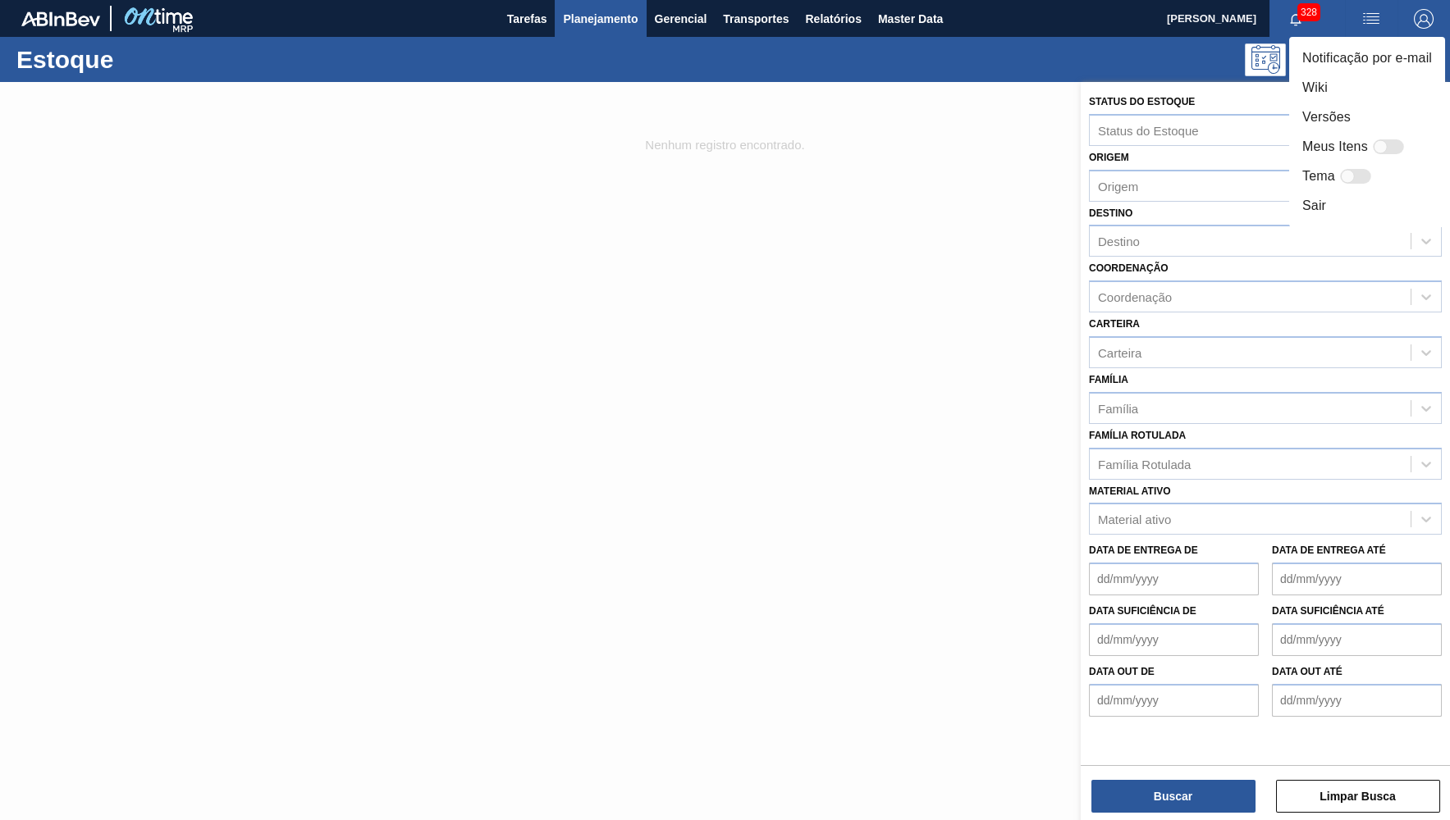
click at [1179, 483] on div at bounding box center [725, 410] width 1450 height 820
click at [1173, 0] on body "Tarefas Planejamento Gerencial Transportes Relatórios Master Data YASMIM FERREI…" at bounding box center [725, 0] width 1450 height 0
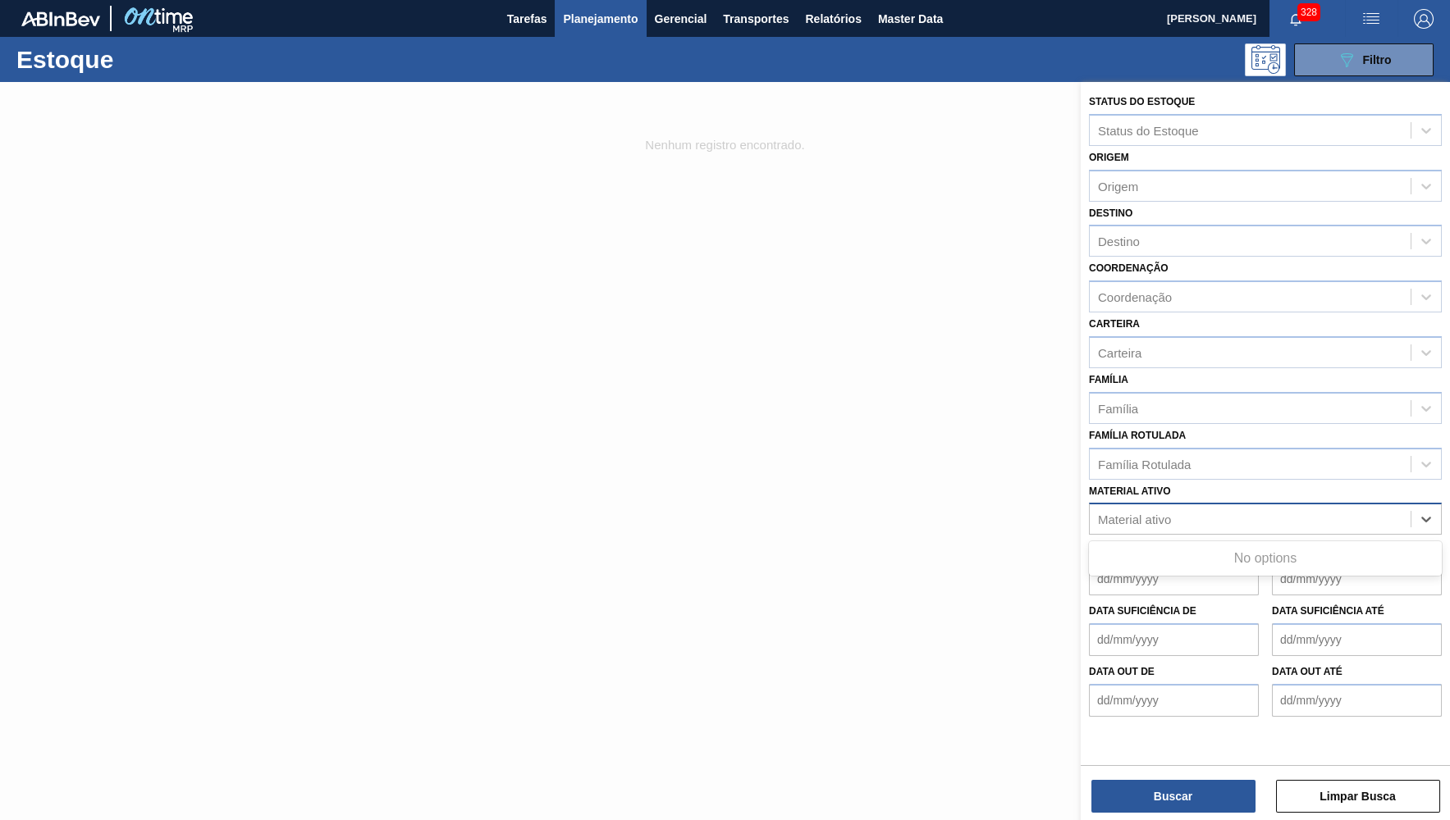
click at [1172, 508] on div "Material ativo" at bounding box center [1249, 520] width 321 height 24
paste ativo "30005930"
type ativo "30005930"
paste ativo "30005930"
type ativo "30005930"
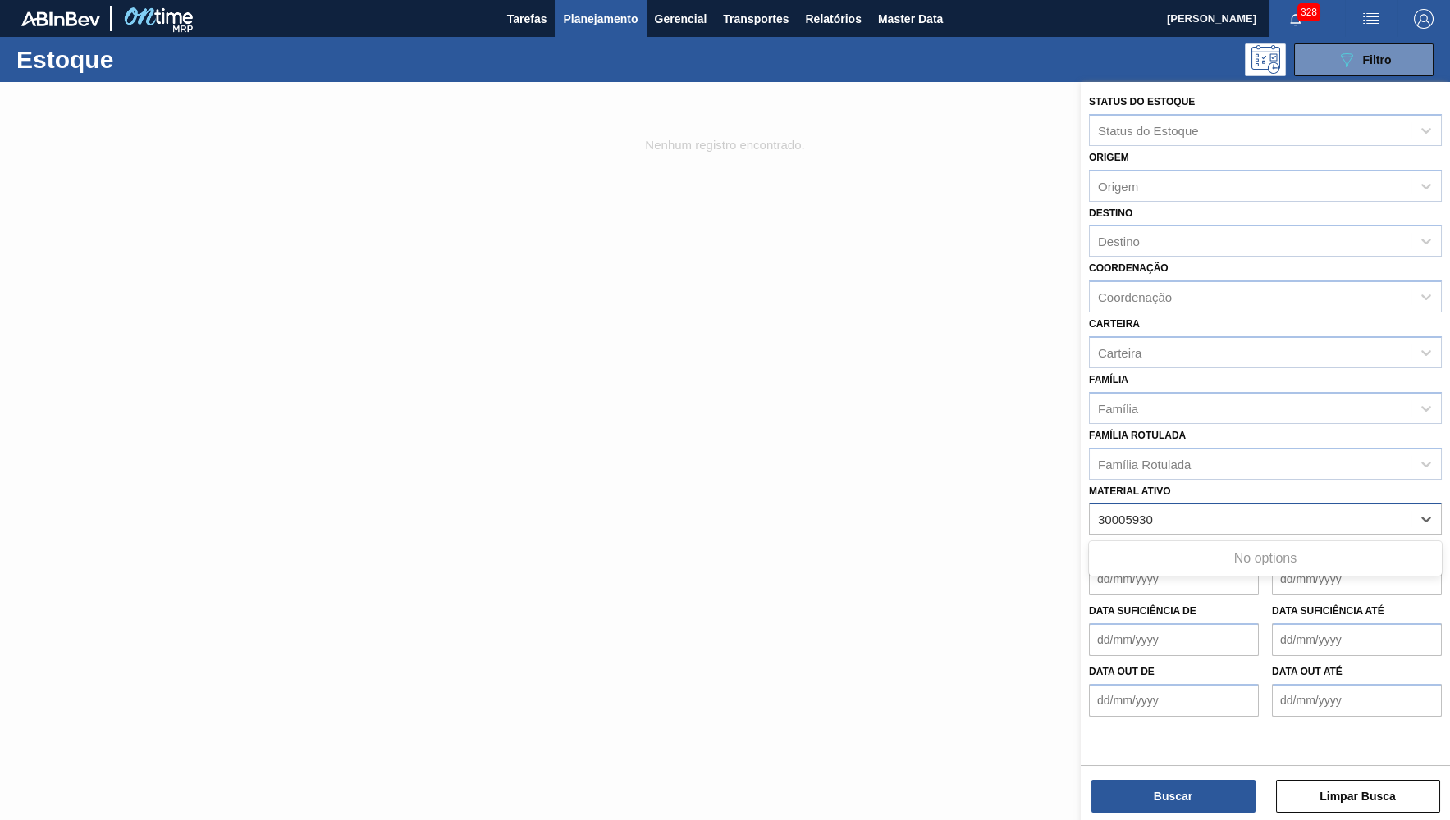
click at [1104, 513] on ativo "30005930" at bounding box center [1126, 520] width 57 height 14
